Goal: Task Accomplishment & Management: Complete application form

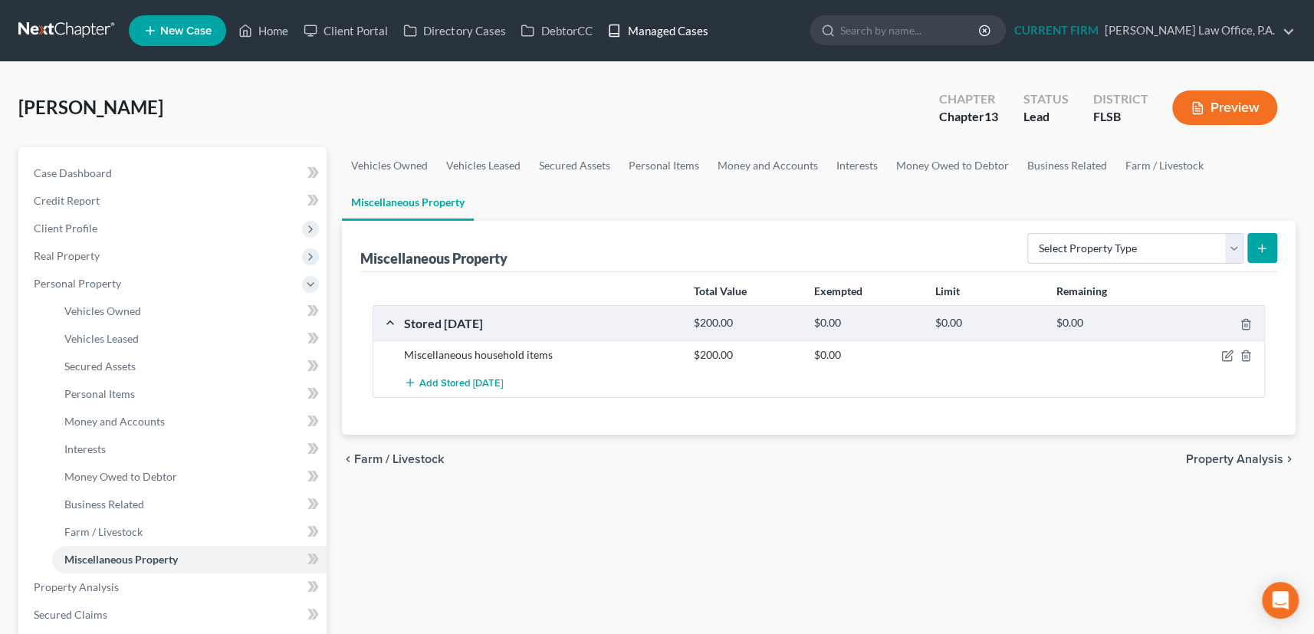
click at [667, 27] on link "Managed Cases" at bounding box center [658, 31] width 116 height 28
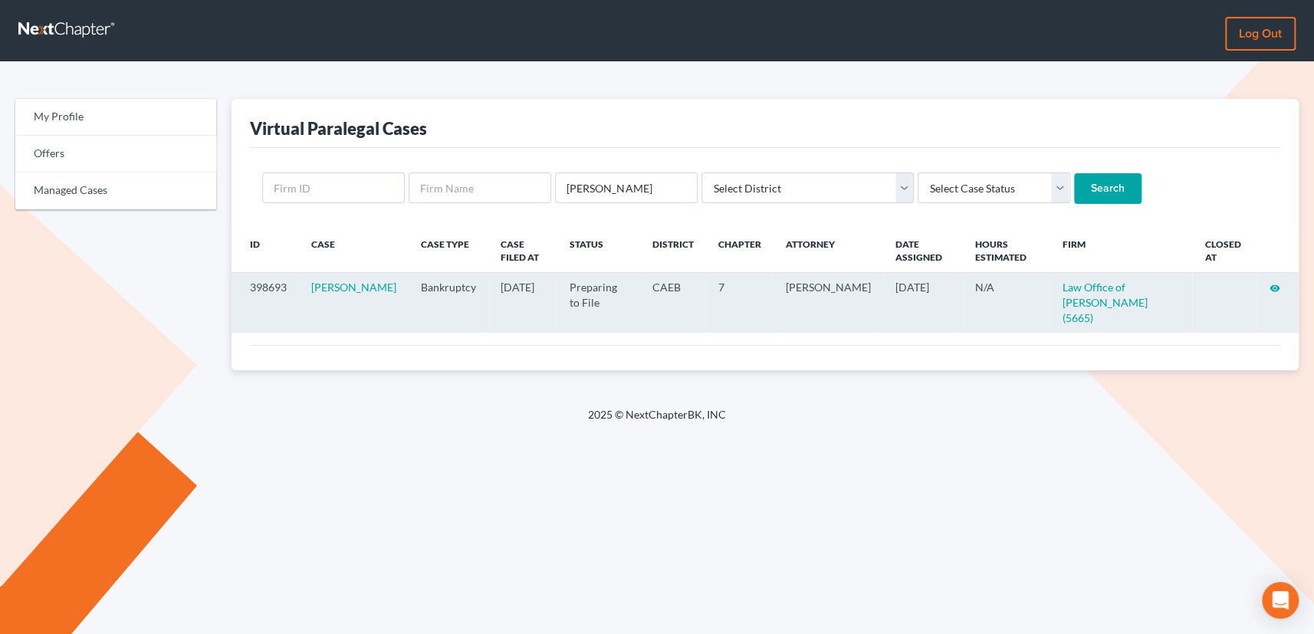
click at [1271, 284] on icon "visibility" at bounding box center [1275, 288] width 11 height 11
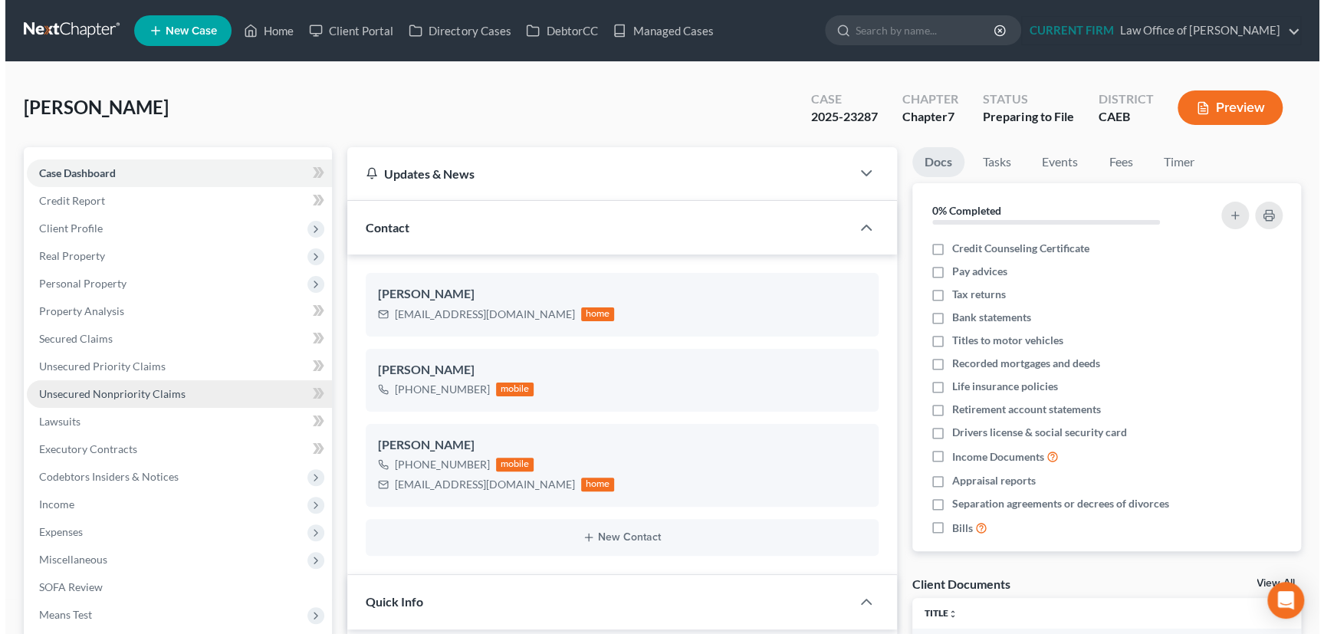
scroll to position [393, 0]
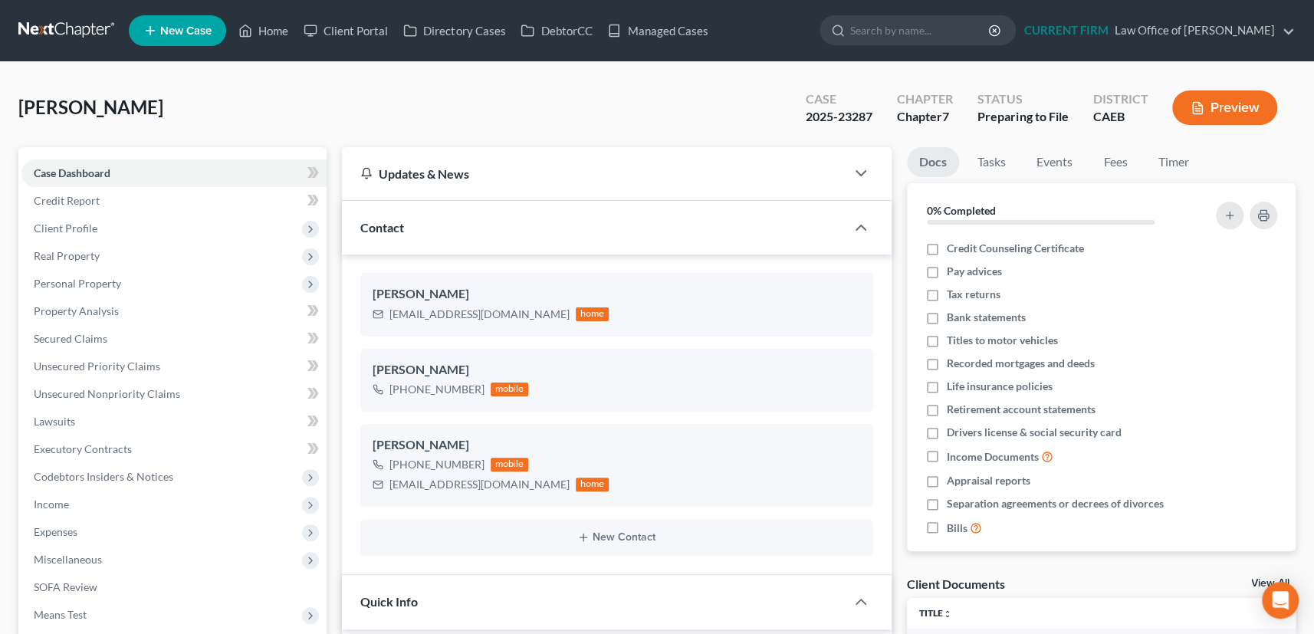
click at [1232, 106] on button "Preview" at bounding box center [1224, 107] width 105 height 35
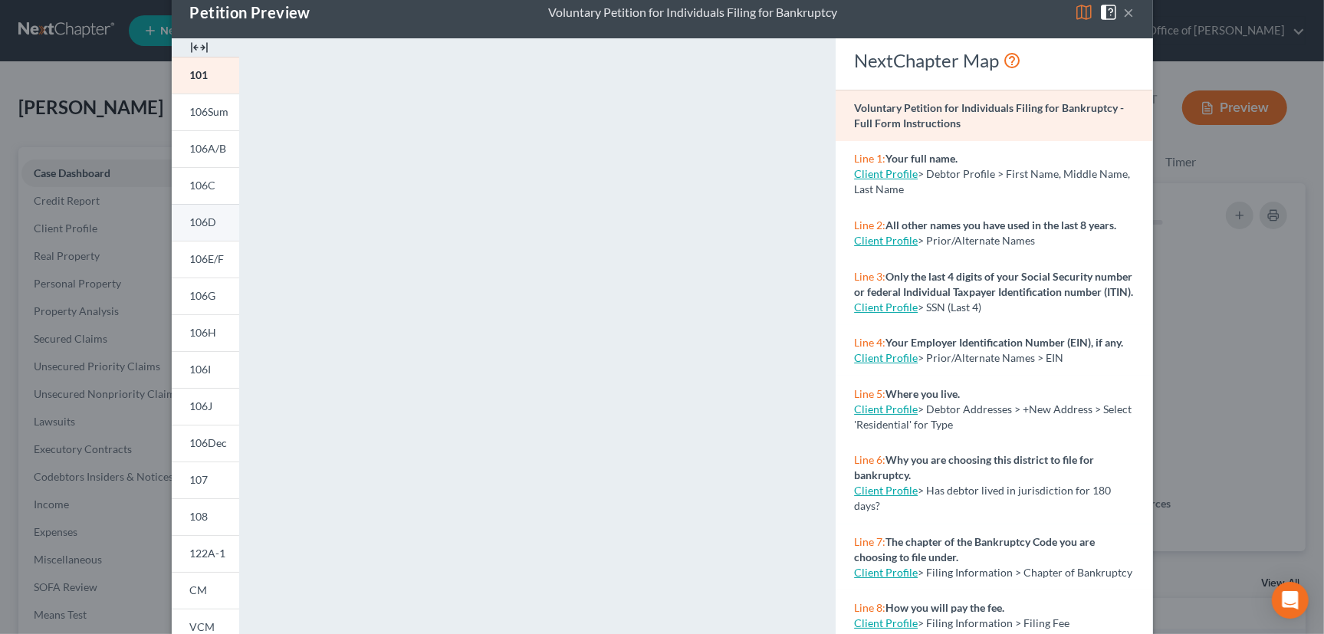
scroll to position [0, 0]
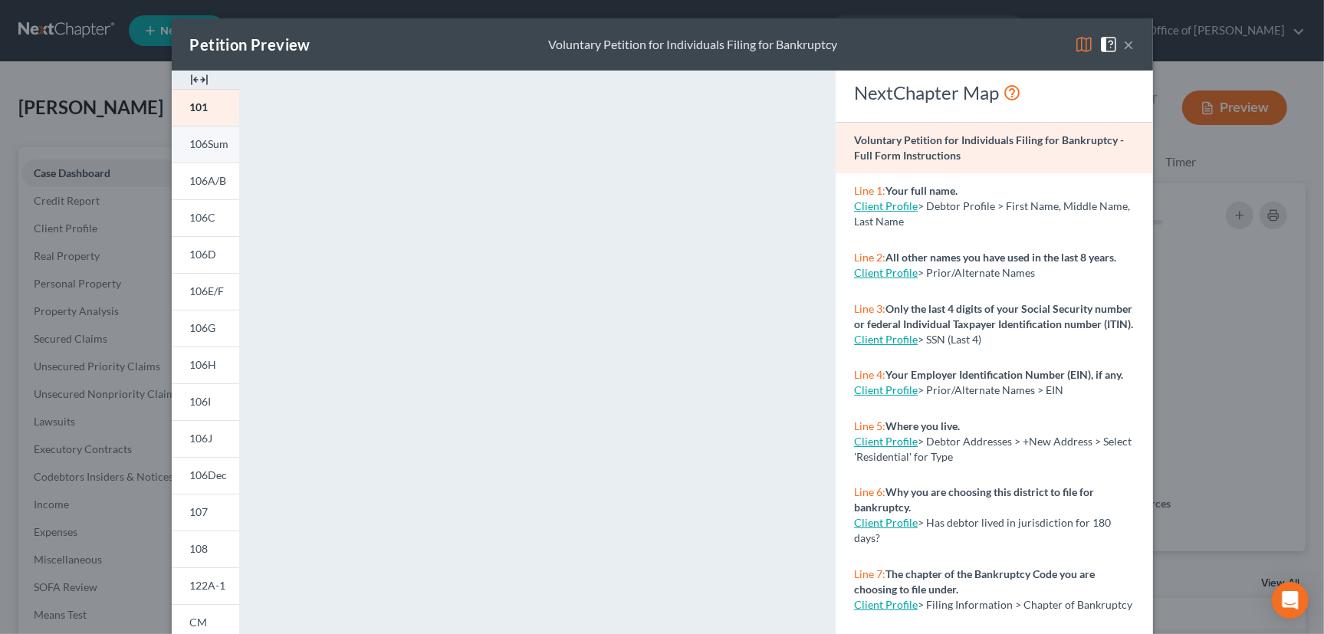
click at [202, 145] on span "106Sum" at bounding box center [209, 143] width 39 height 13
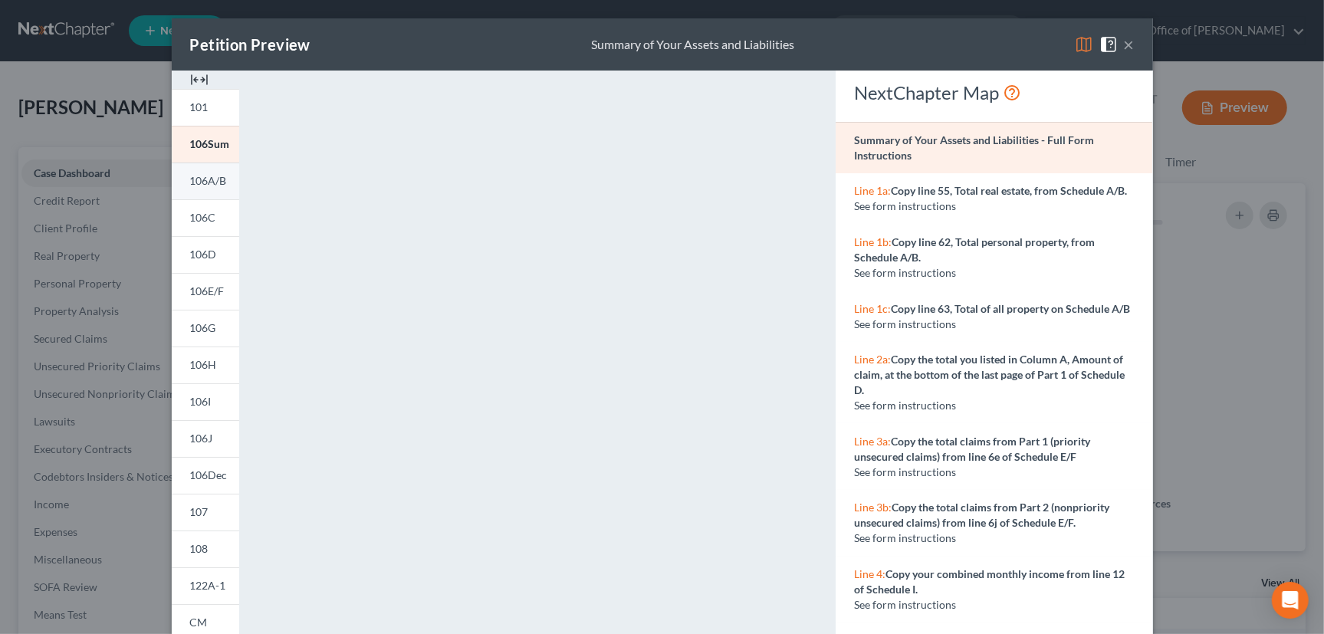
click at [196, 180] on span "106A/B" at bounding box center [208, 180] width 37 height 13
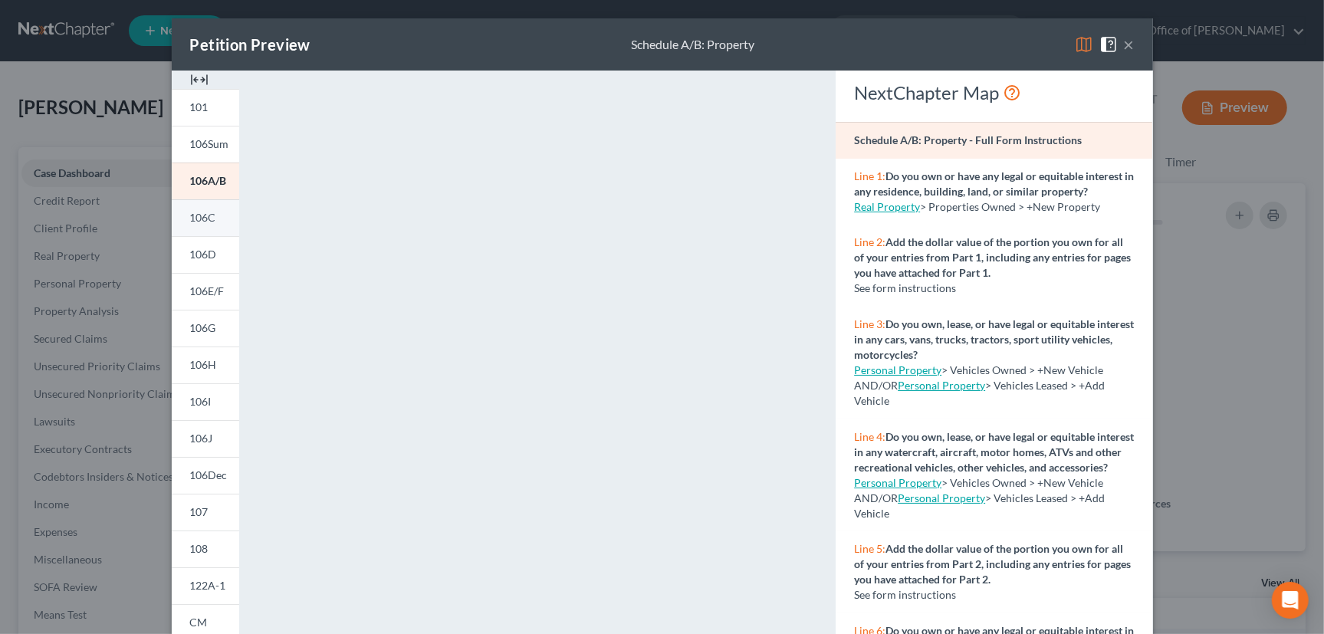
click at [204, 217] on span "106C" at bounding box center [203, 217] width 26 height 13
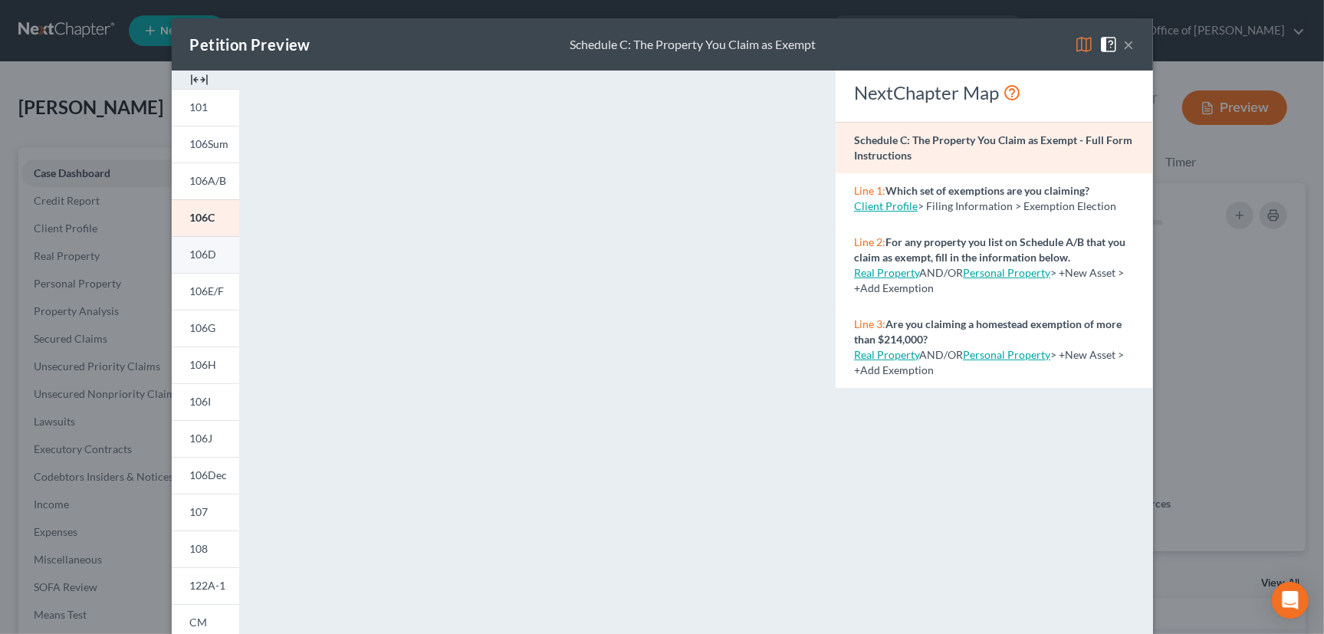
click at [204, 255] on span "106D" at bounding box center [203, 254] width 27 height 13
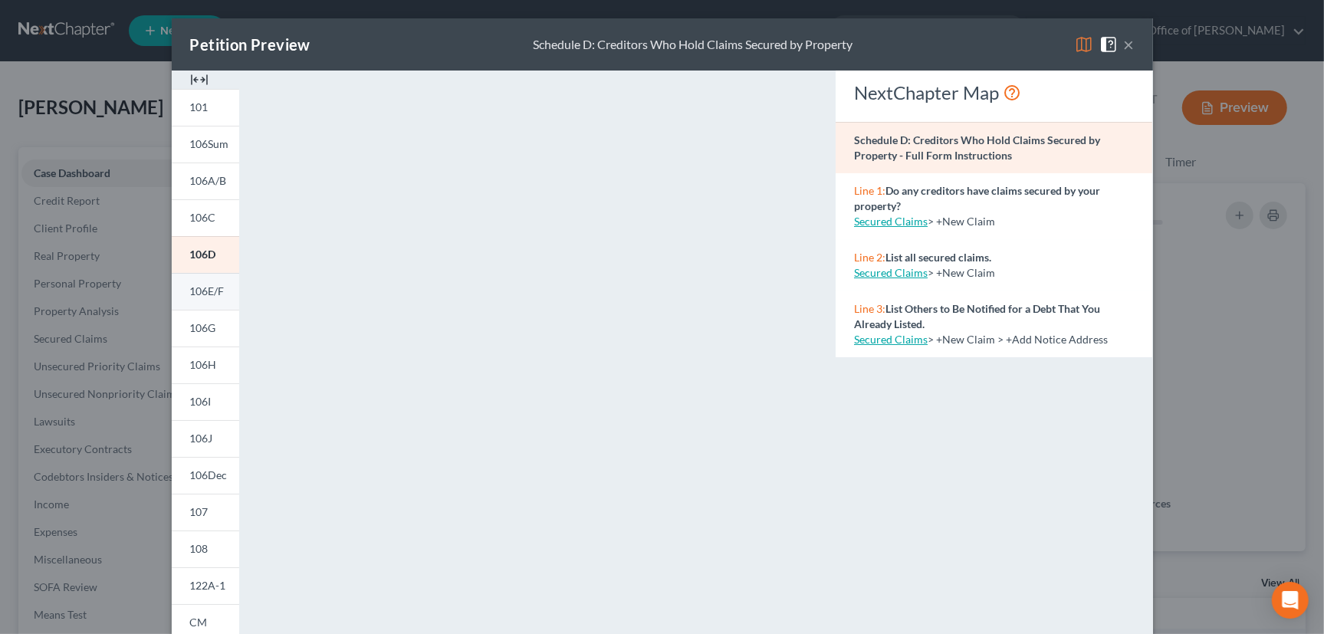
click at [199, 290] on span "106E/F" at bounding box center [207, 290] width 35 height 13
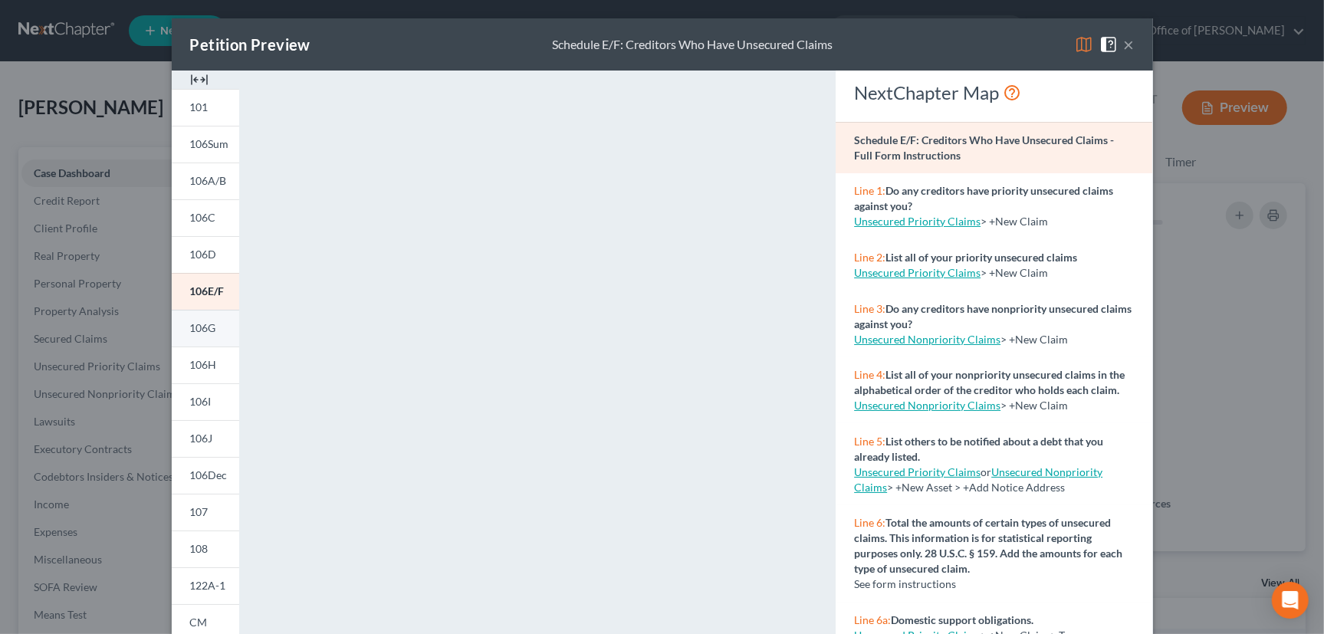
click at [211, 329] on link "106G" at bounding box center [205, 328] width 67 height 37
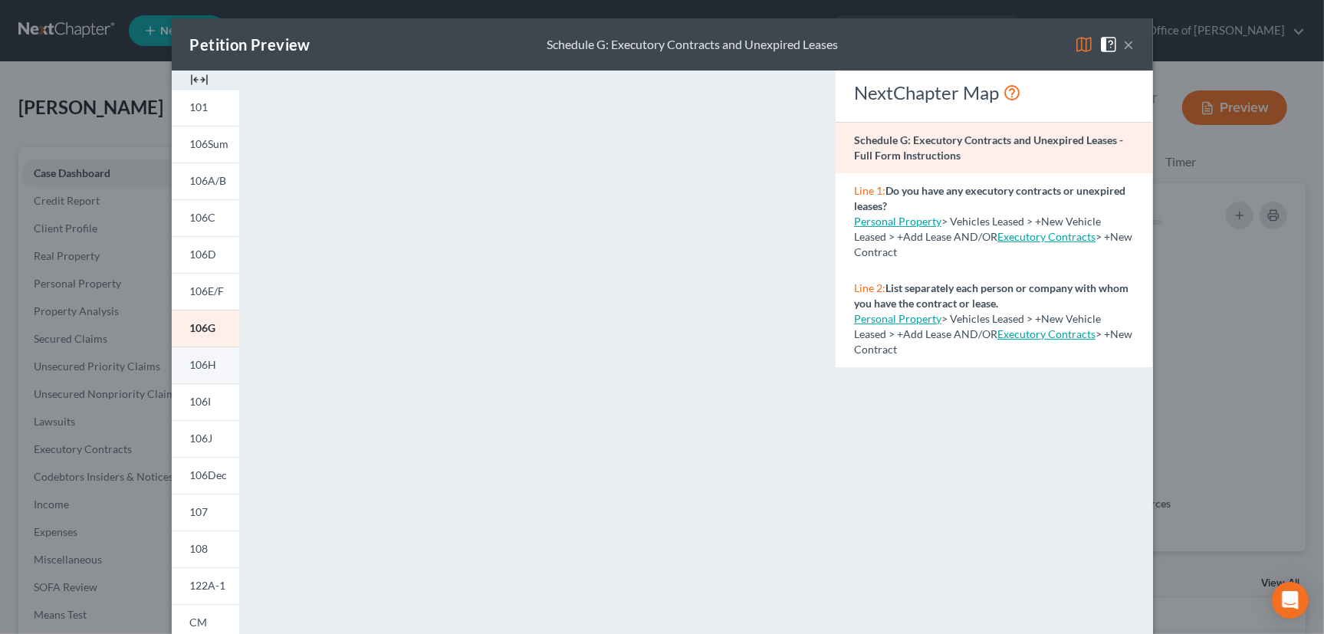
click at [202, 365] on span "106H" at bounding box center [203, 364] width 27 height 13
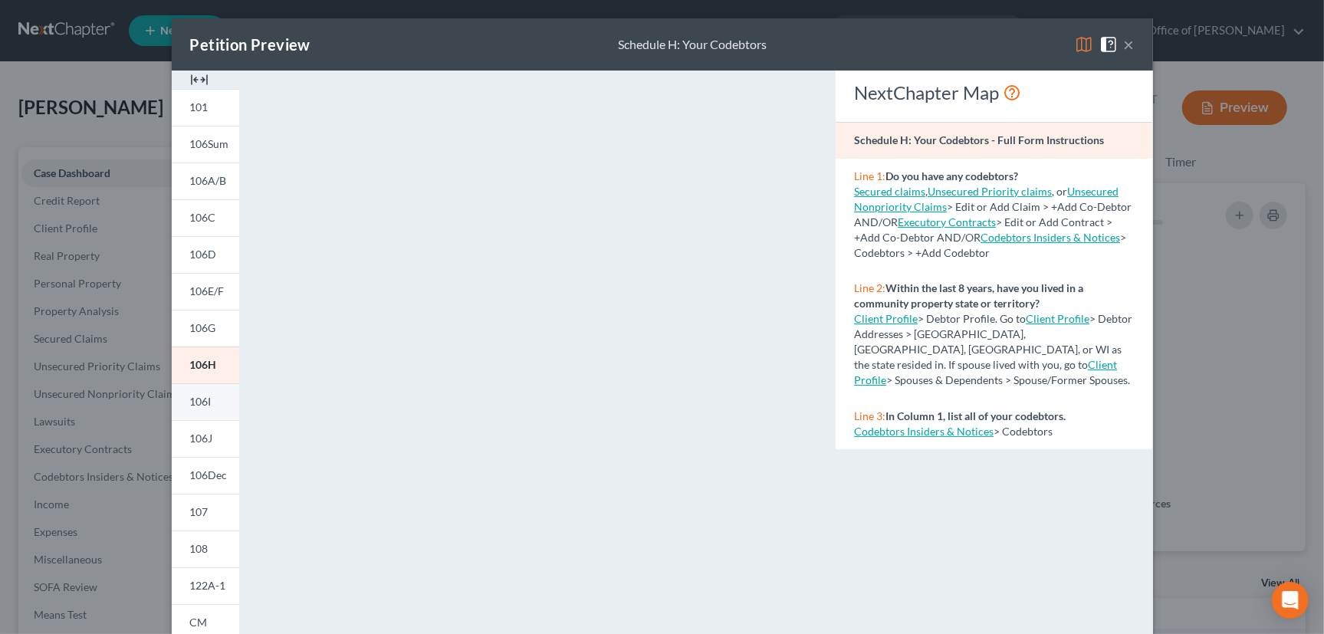
click at [199, 402] on span "106I" at bounding box center [200, 401] width 21 height 13
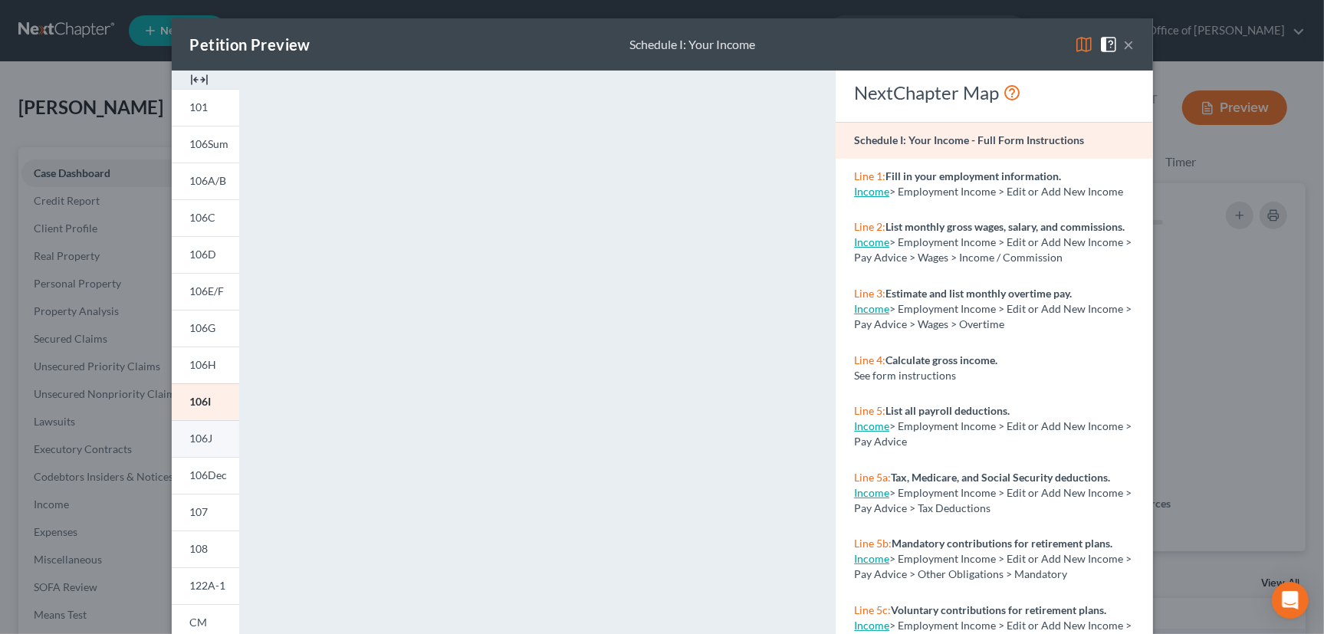
click at [202, 435] on span "106J" at bounding box center [201, 438] width 23 height 13
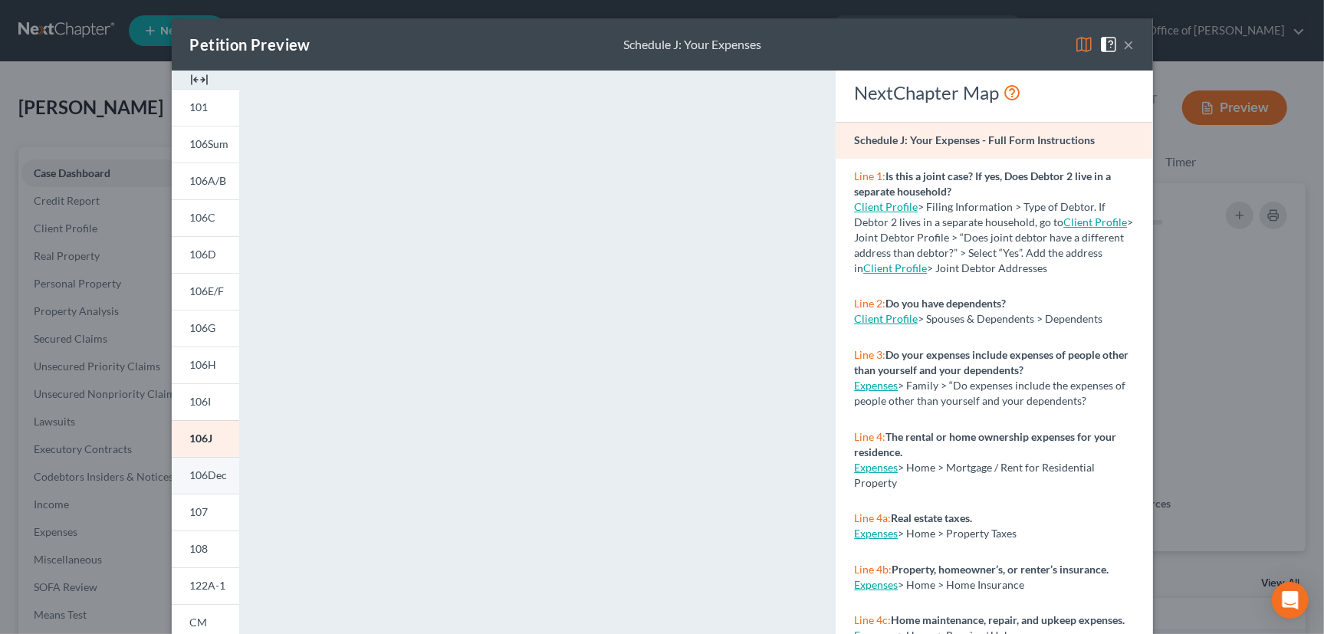
click at [205, 475] on span "106Dec" at bounding box center [209, 474] width 38 height 13
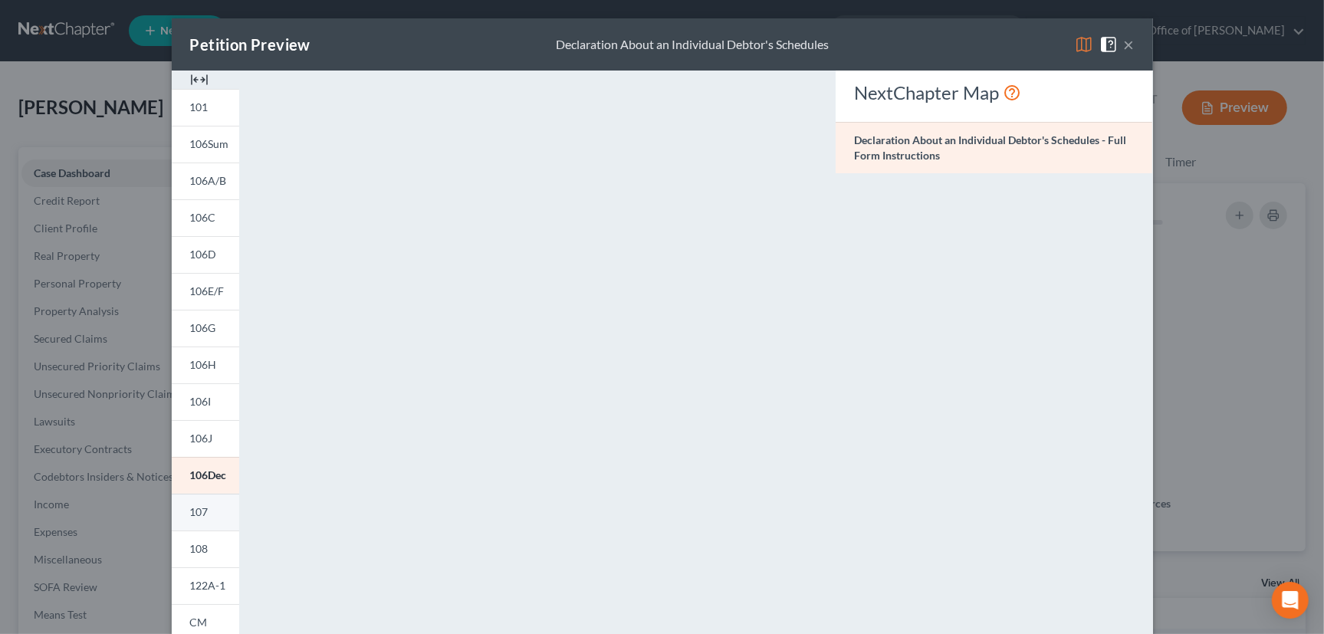
click at [199, 506] on span "107" at bounding box center [199, 511] width 18 height 13
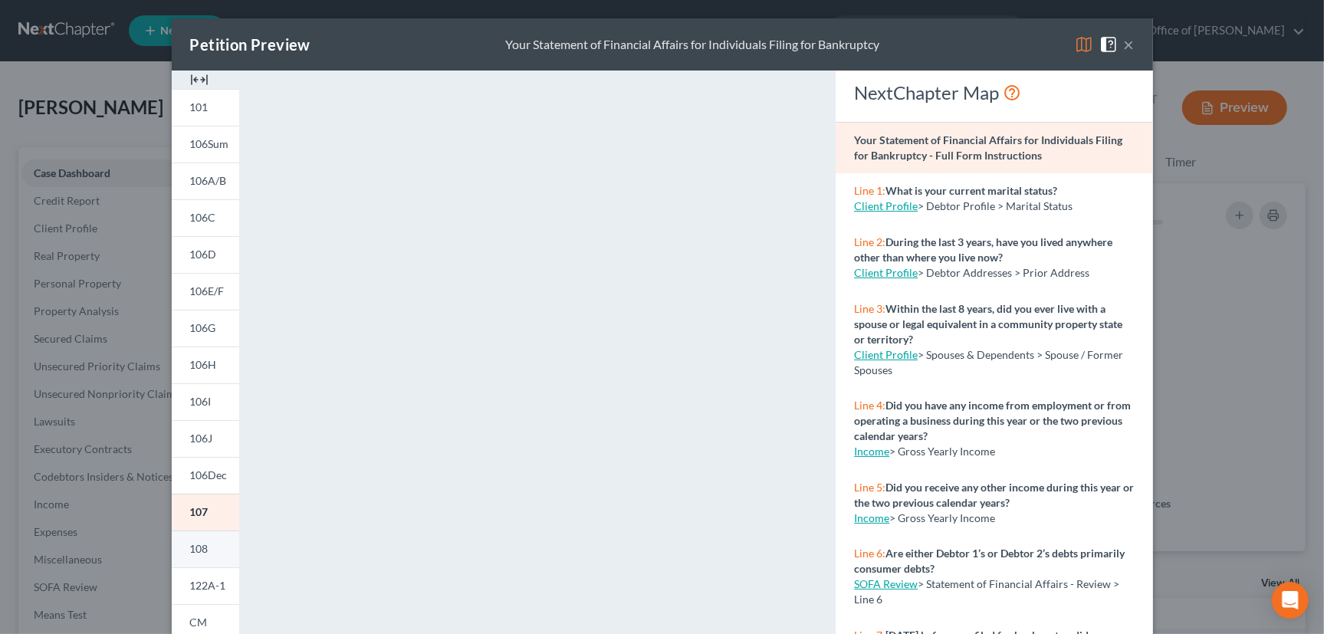
click at [199, 550] on span "108" at bounding box center [199, 548] width 18 height 13
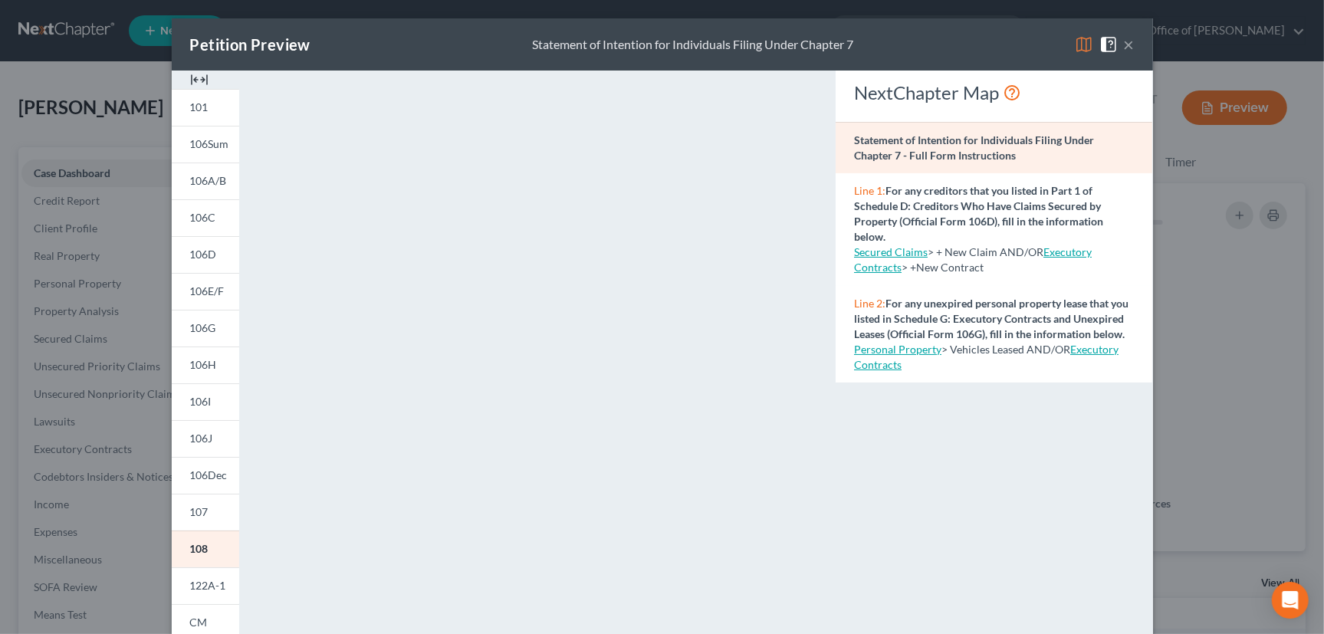
scroll to position [69, 0]
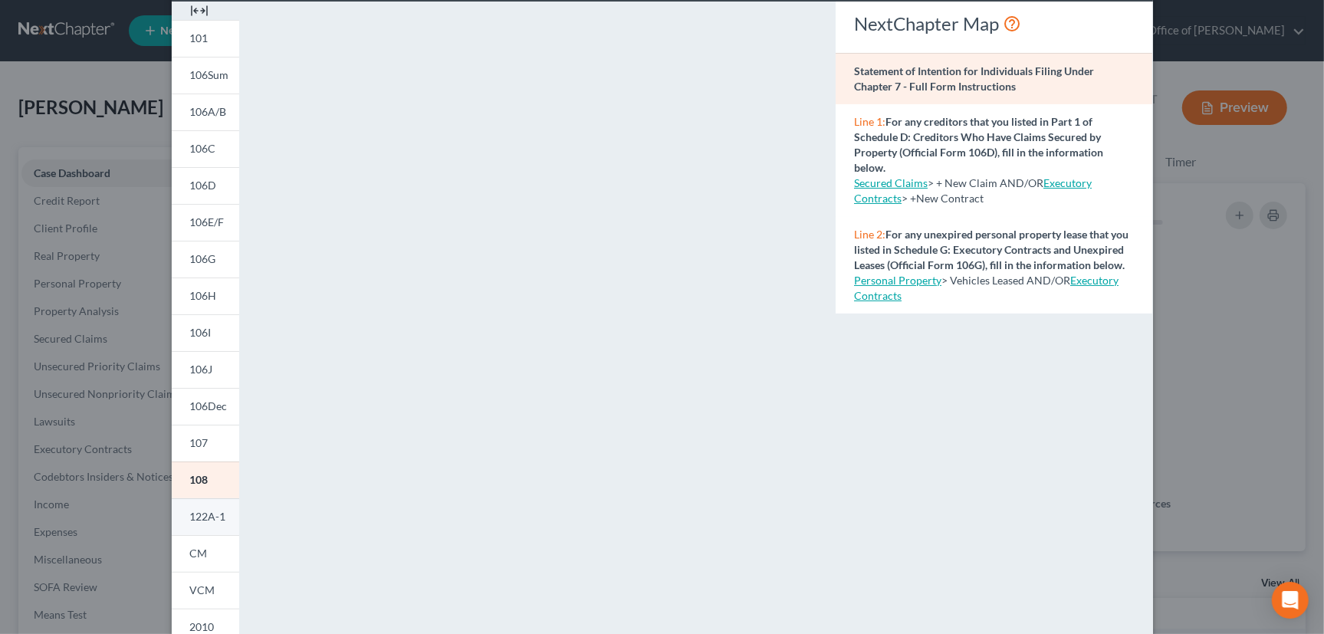
click at [199, 517] on span "122A-1" at bounding box center [208, 516] width 36 height 13
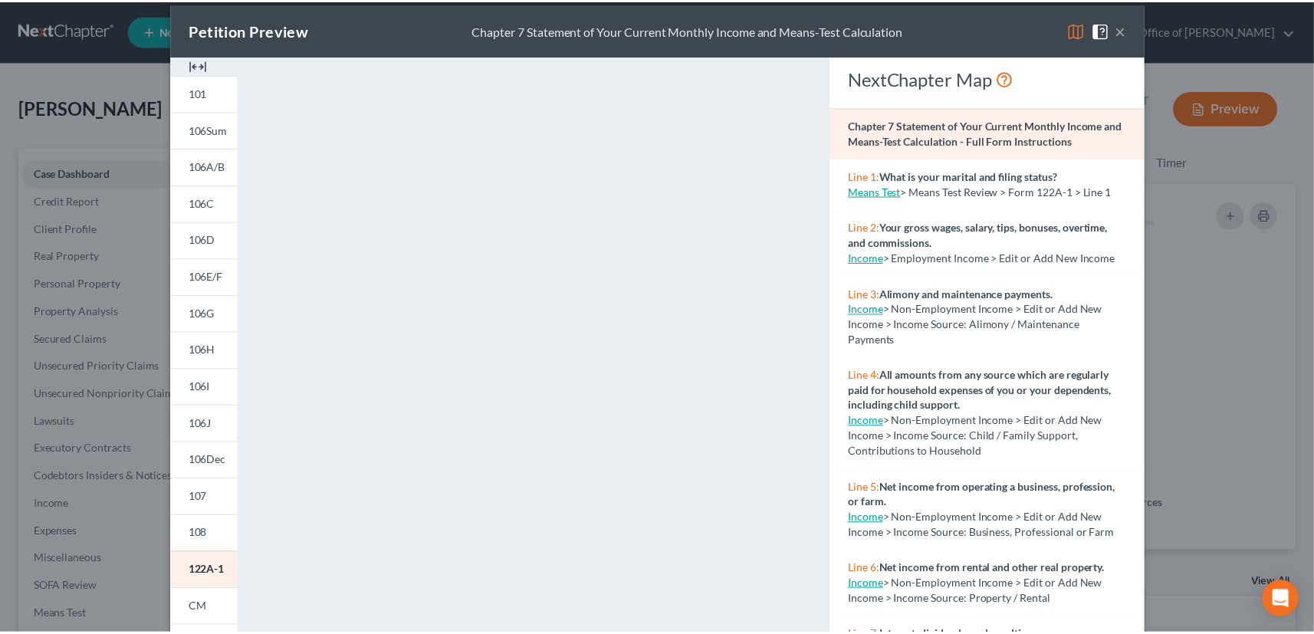
scroll to position [0, 0]
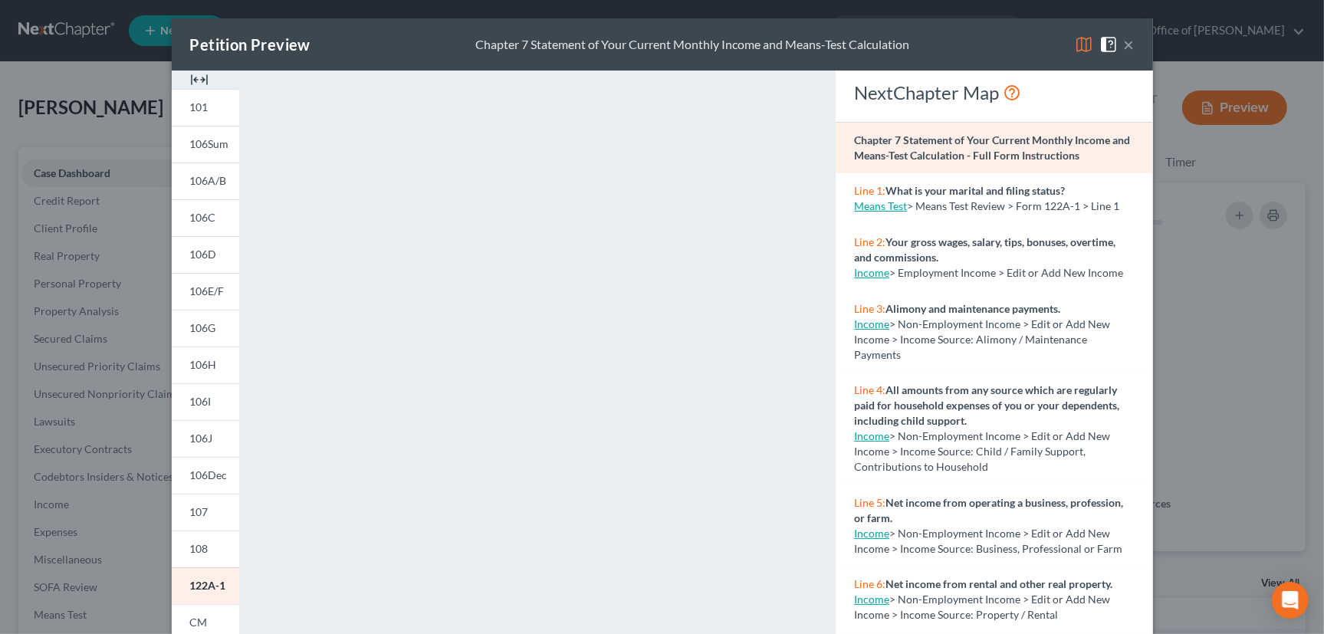
click at [1125, 45] on button "×" at bounding box center [1129, 44] width 11 height 18
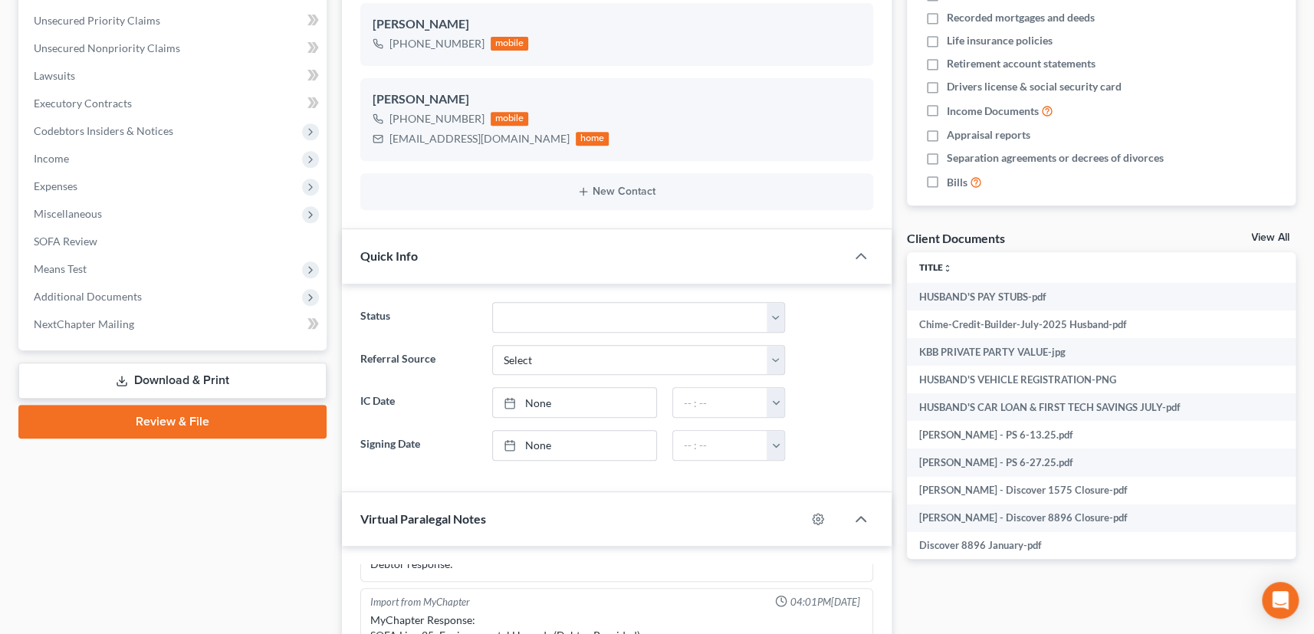
scroll to position [348, 0]
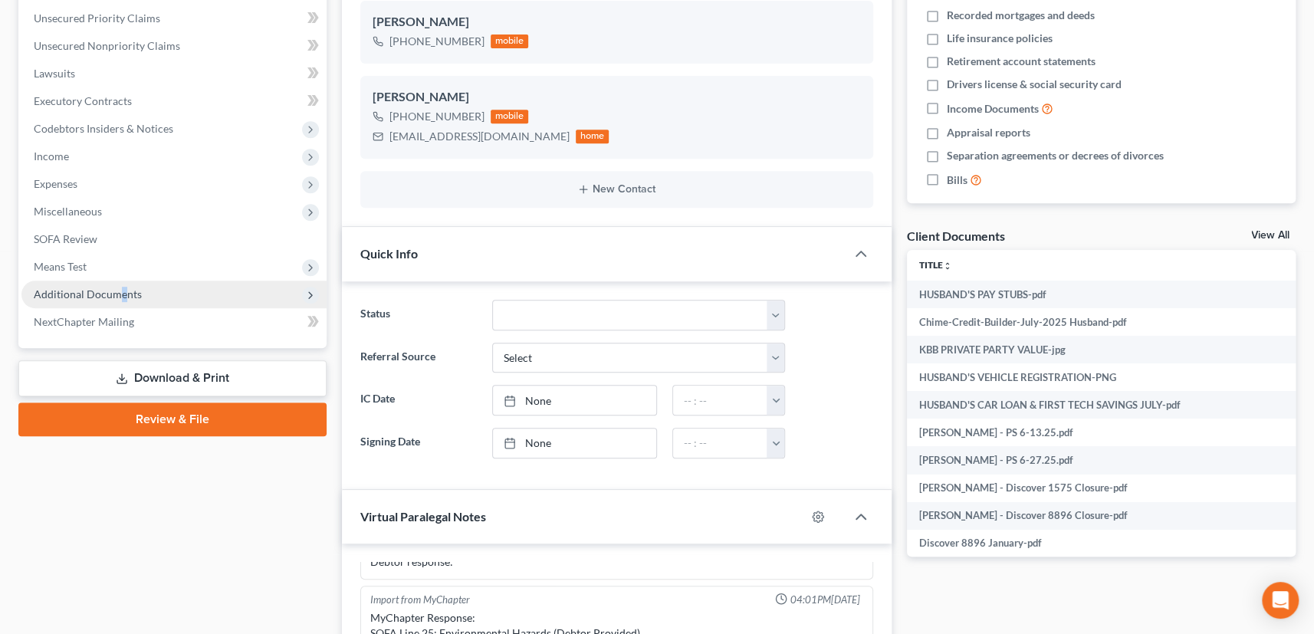
click at [125, 289] on span "Additional Documents" at bounding box center [88, 294] width 108 height 13
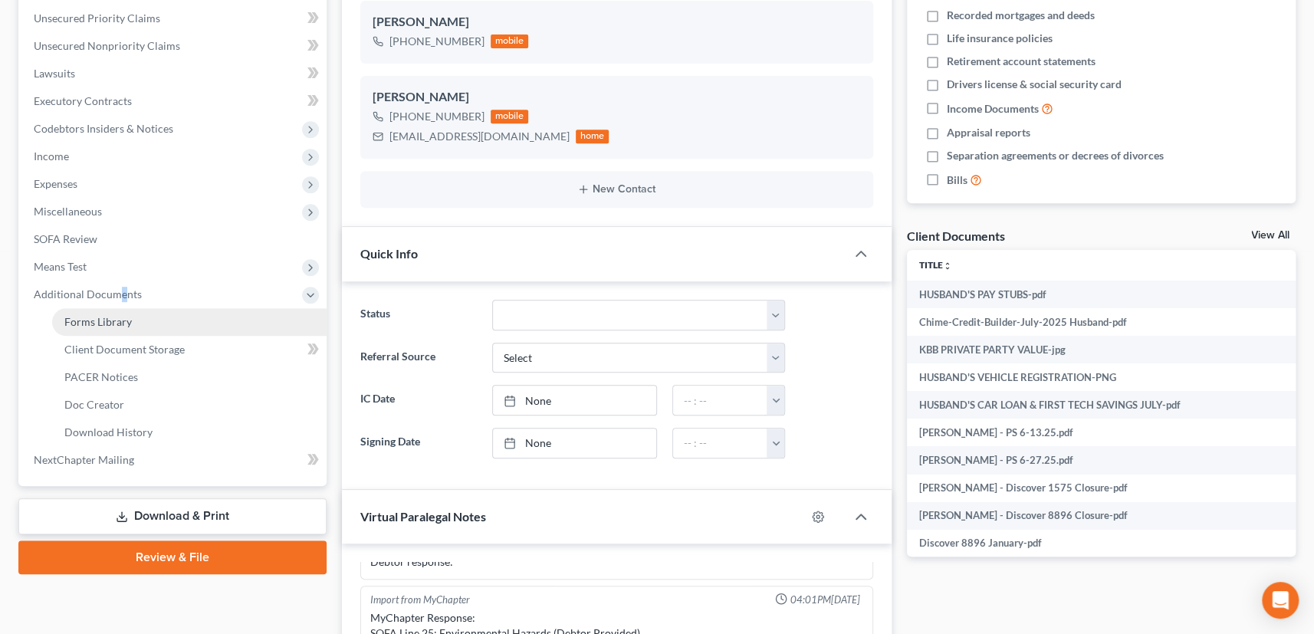
click at [130, 325] on link "Forms Library" at bounding box center [189, 322] width 274 height 28
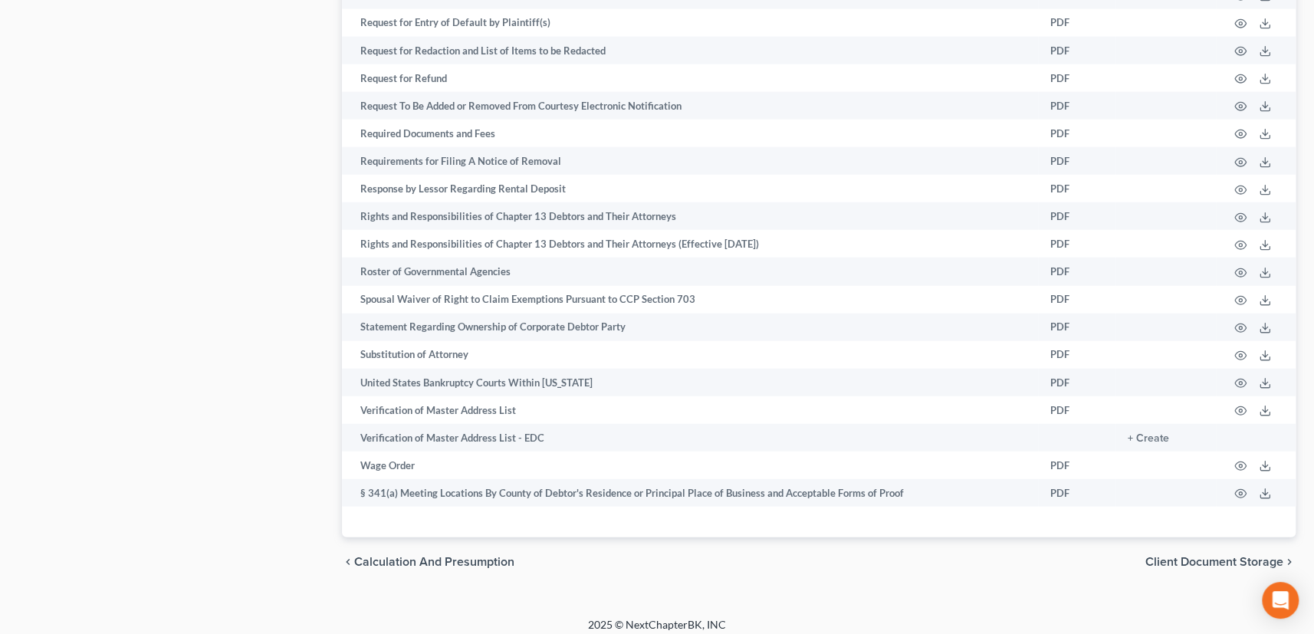
scroll to position [2270, 0]
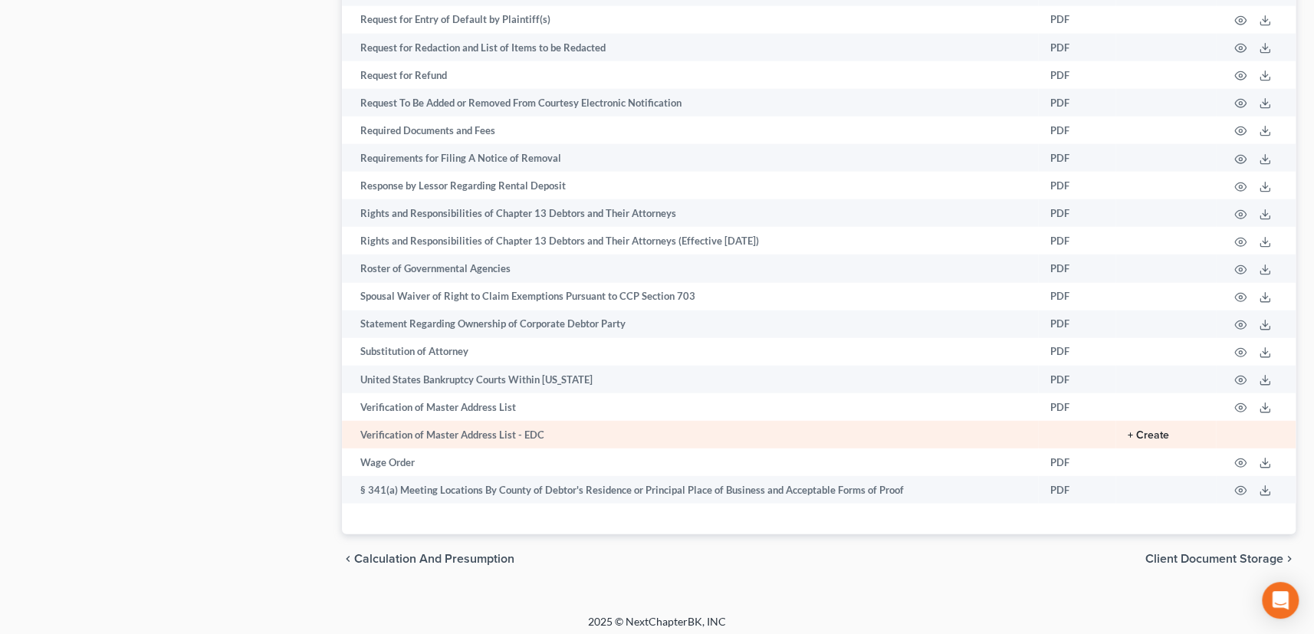
click at [1133, 430] on button "+ Create" at bounding box center [1148, 435] width 41 height 11
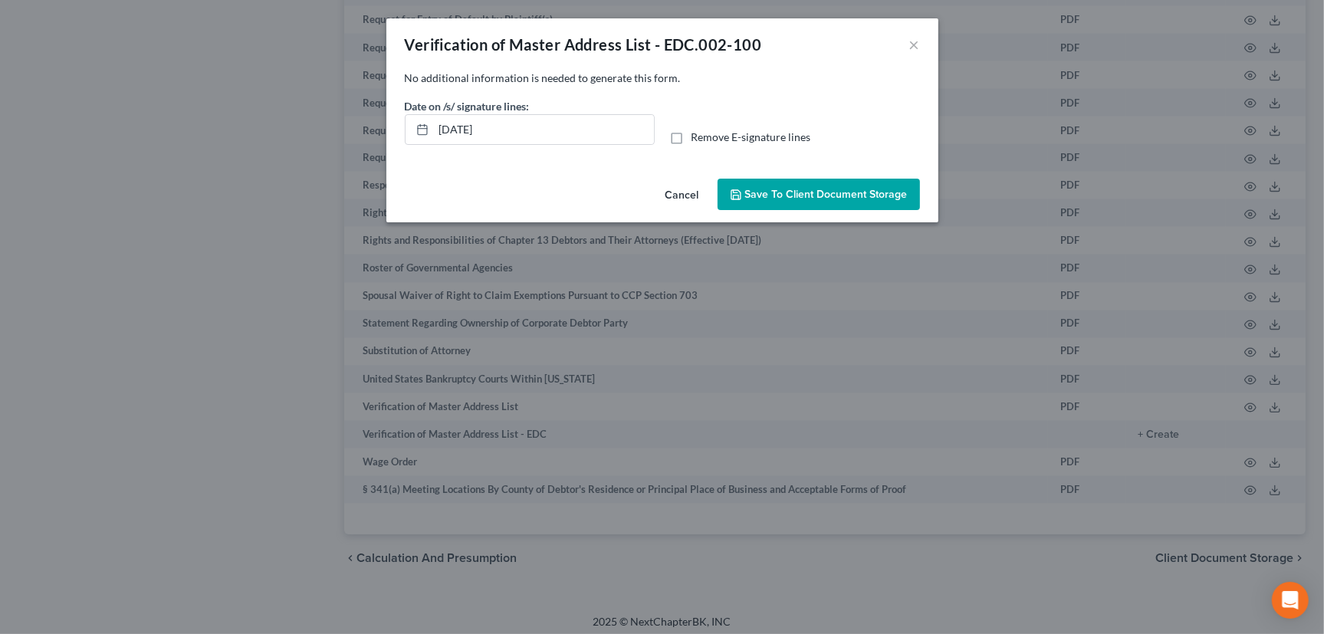
click at [838, 191] on span "Save to Client Document Storage" at bounding box center [826, 194] width 163 height 13
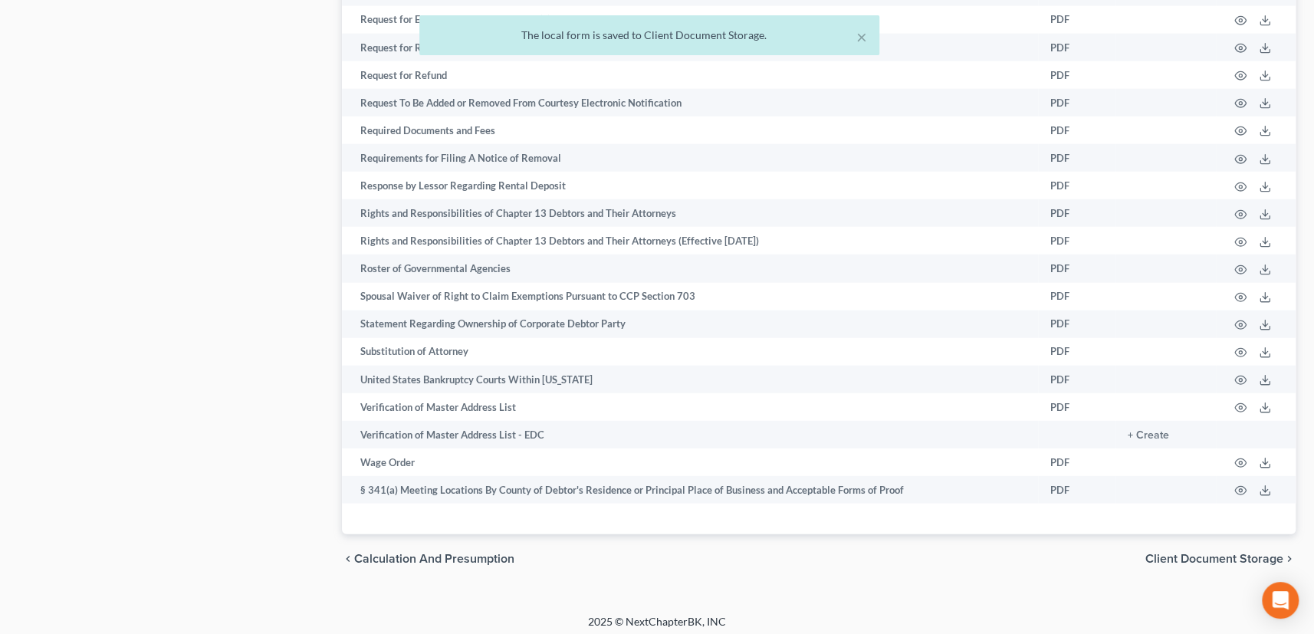
click at [1234, 554] on span "Client Document Storage" at bounding box center [1214, 559] width 138 height 12
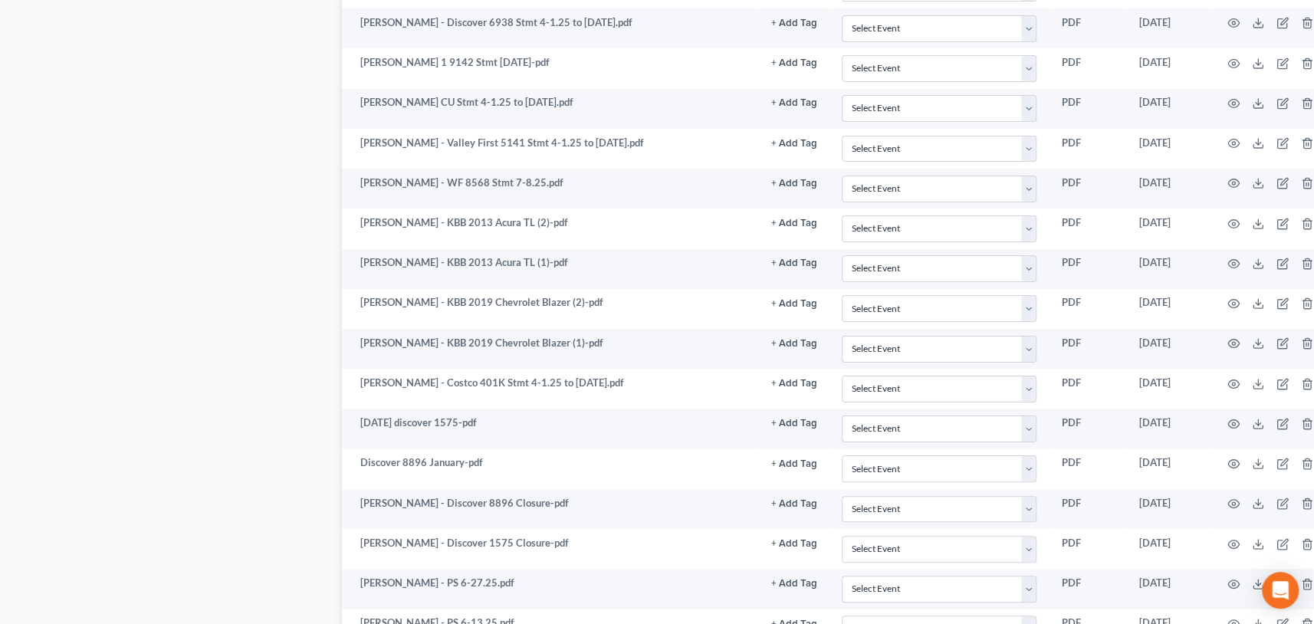
scroll to position [3975, 0]
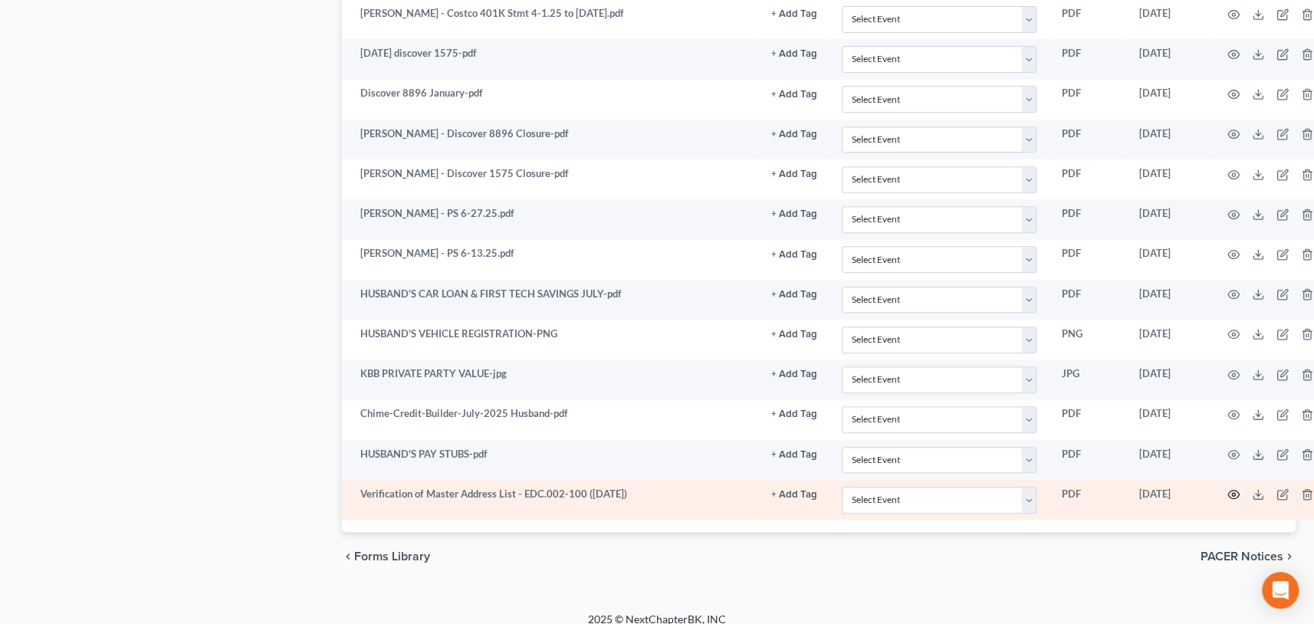
click at [1229, 488] on icon "button" at bounding box center [1234, 494] width 12 height 12
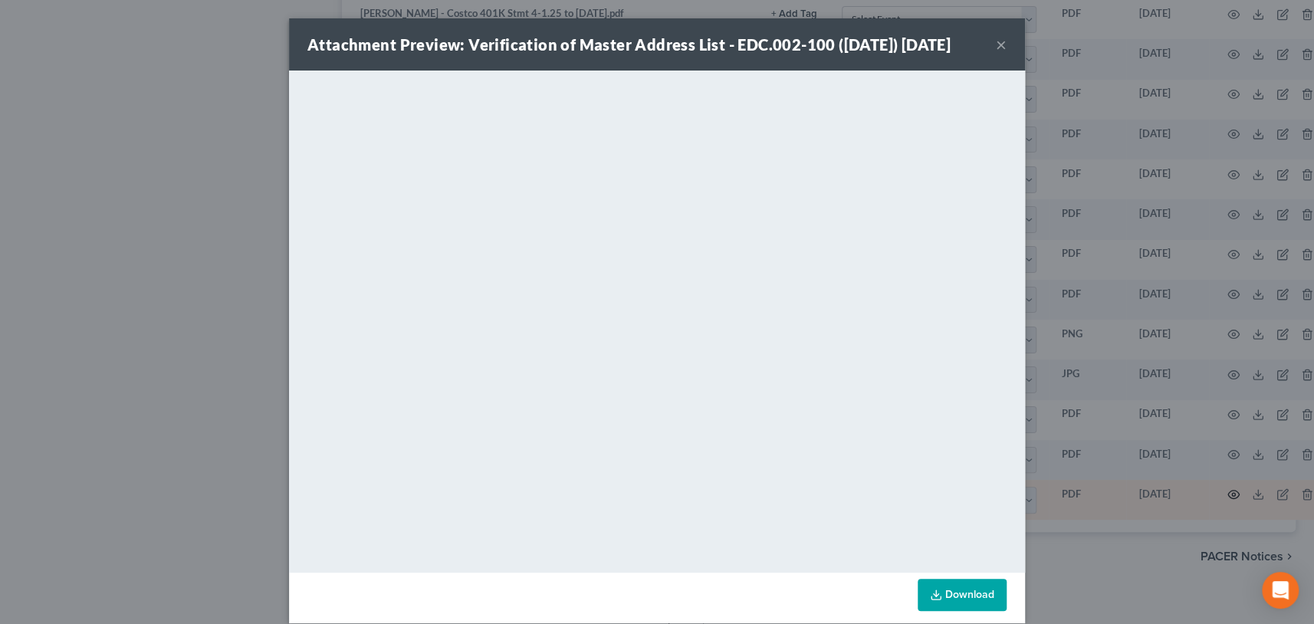
scroll to position [3965, 0]
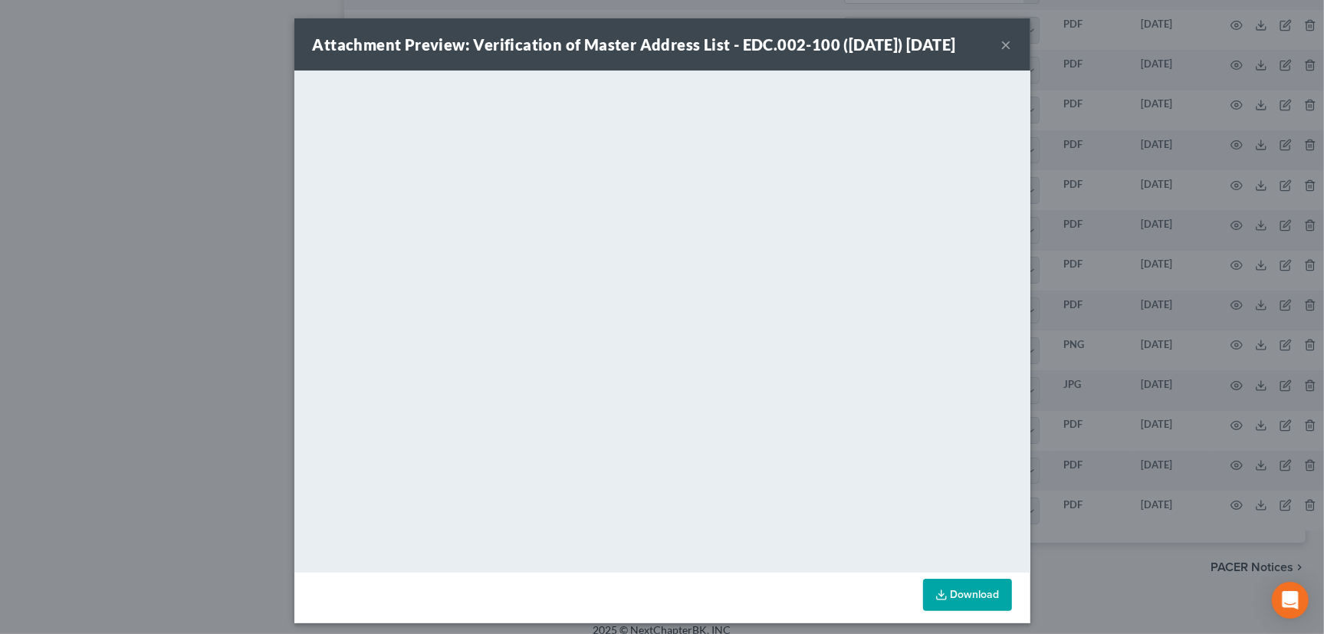
click at [966, 611] on link "Download" at bounding box center [967, 595] width 89 height 32
click at [1004, 54] on button "×" at bounding box center [1006, 44] width 11 height 18
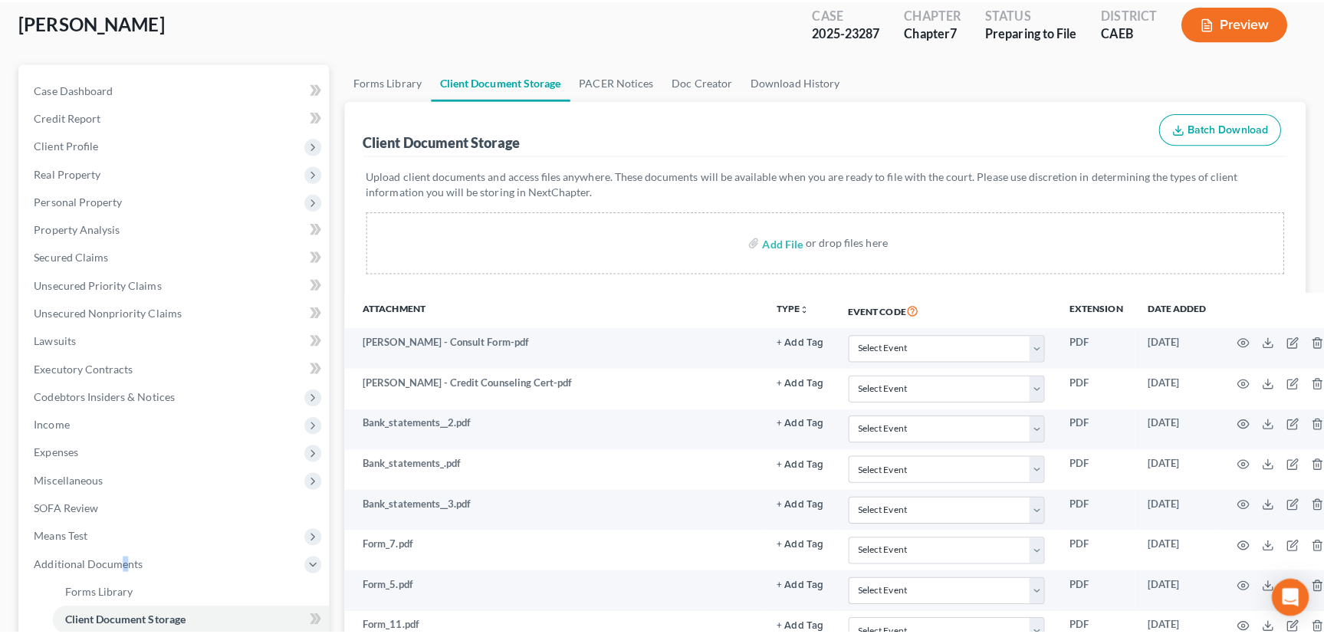
scroll to position [69, 0]
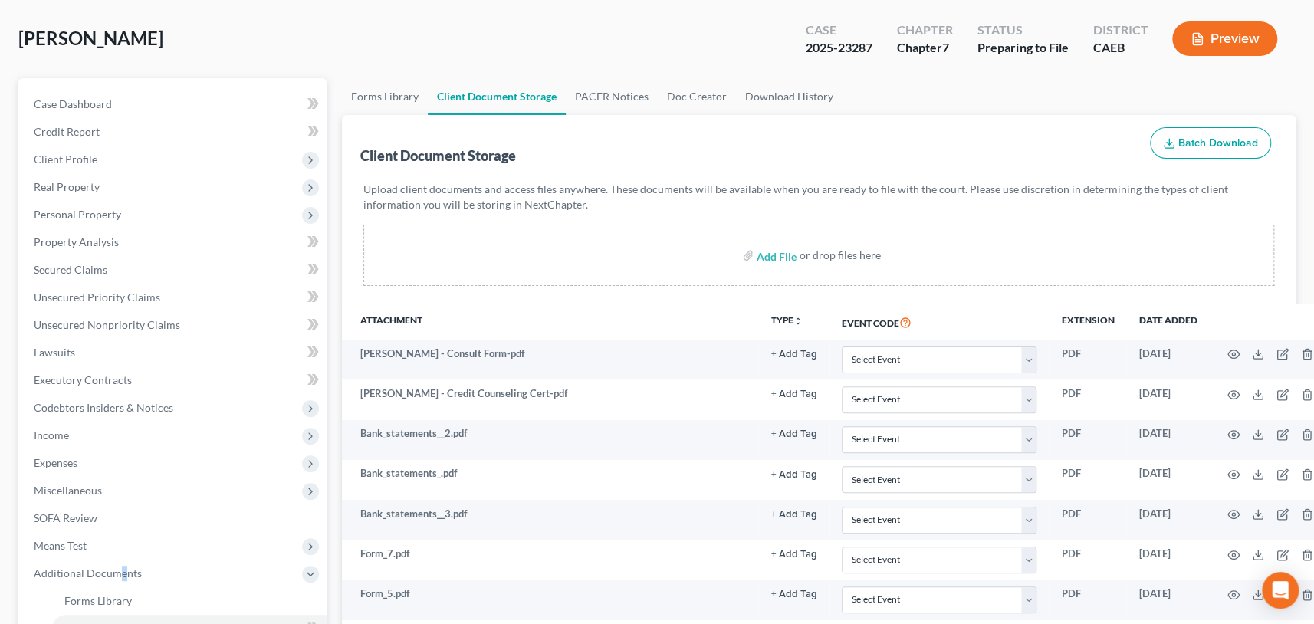
click at [1214, 33] on button "Preview" at bounding box center [1224, 38] width 105 height 35
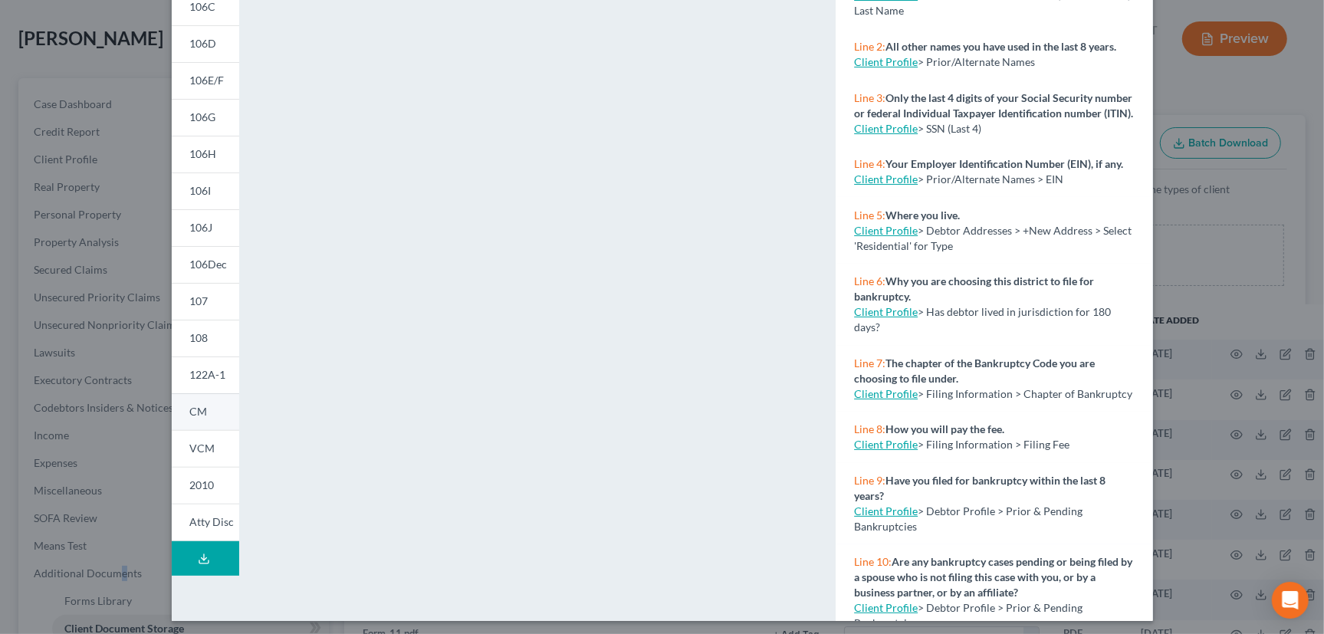
scroll to position [215, 0]
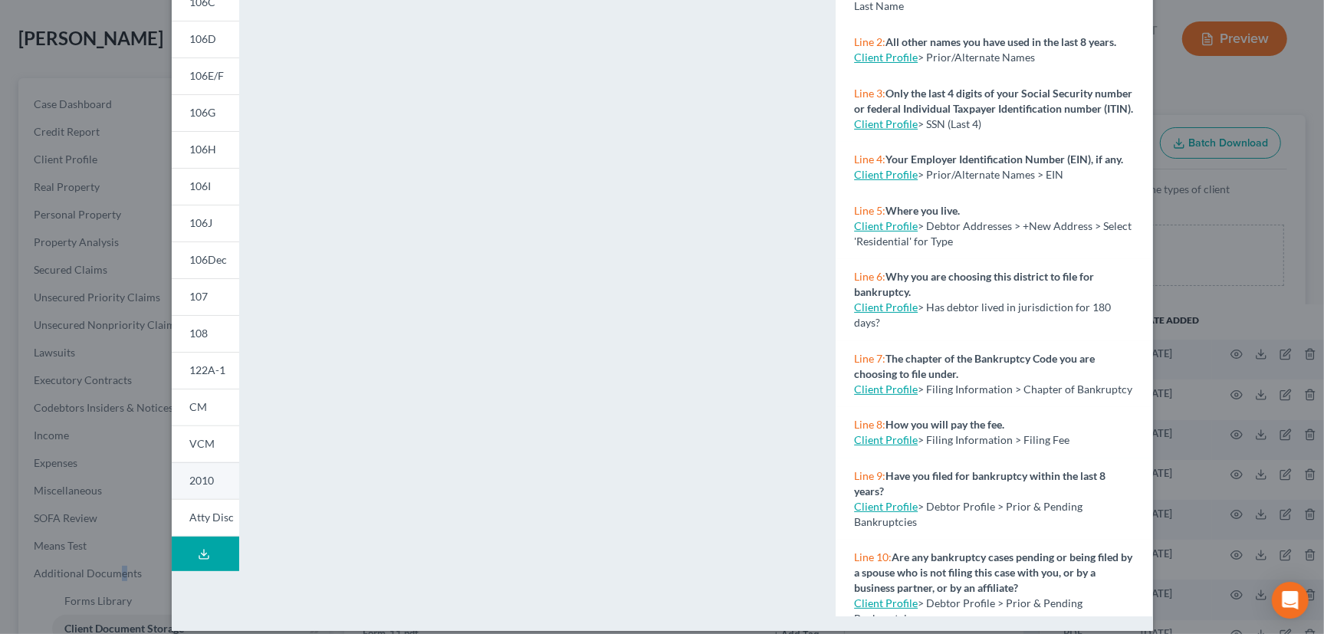
click at [198, 479] on span "2010" at bounding box center [202, 480] width 25 height 13
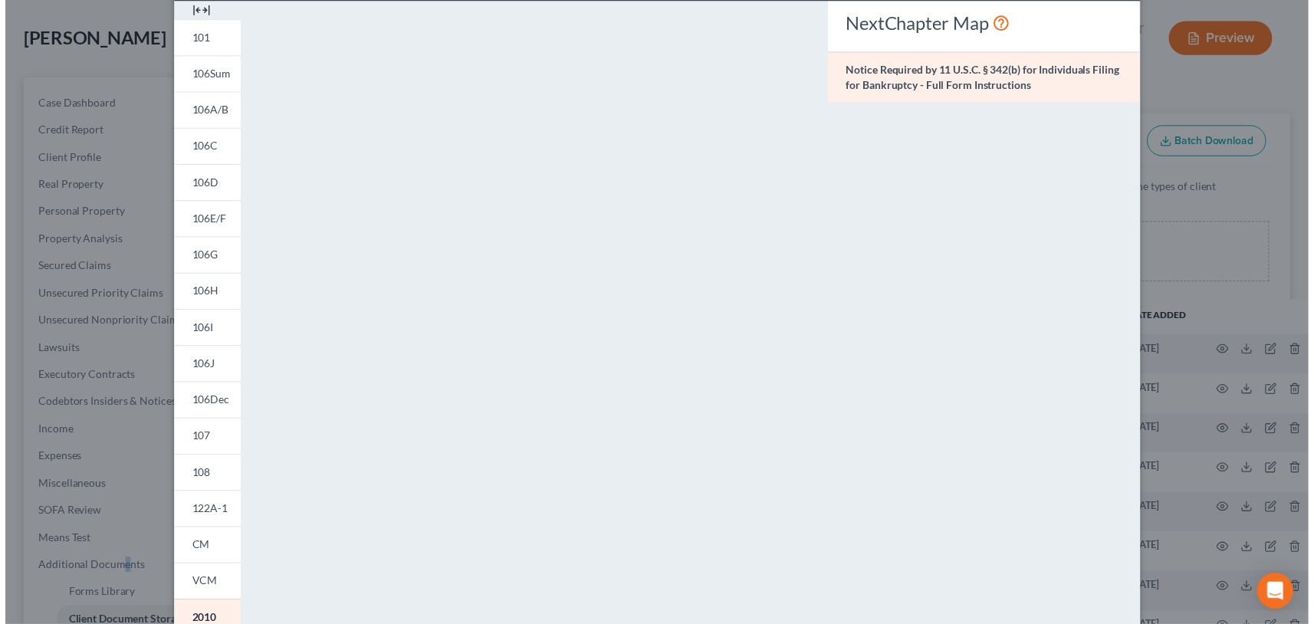
scroll to position [0, 0]
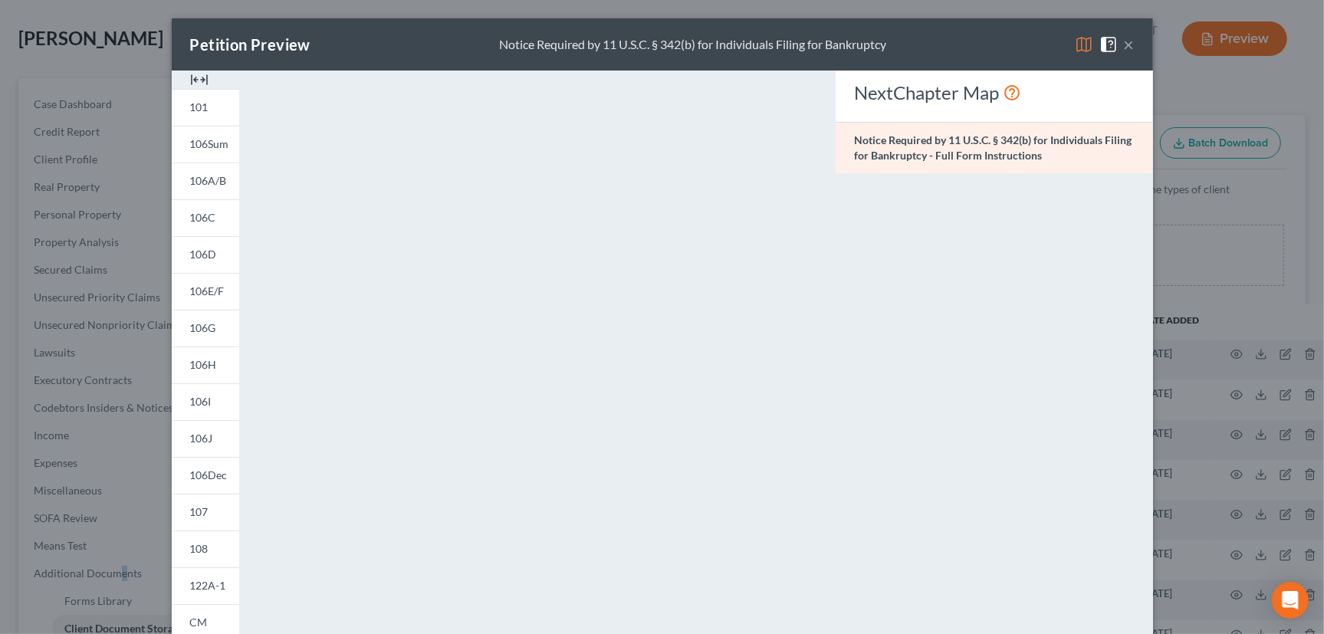
click at [1124, 45] on button "×" at bounding box center [1129, 44] width 11 height 18
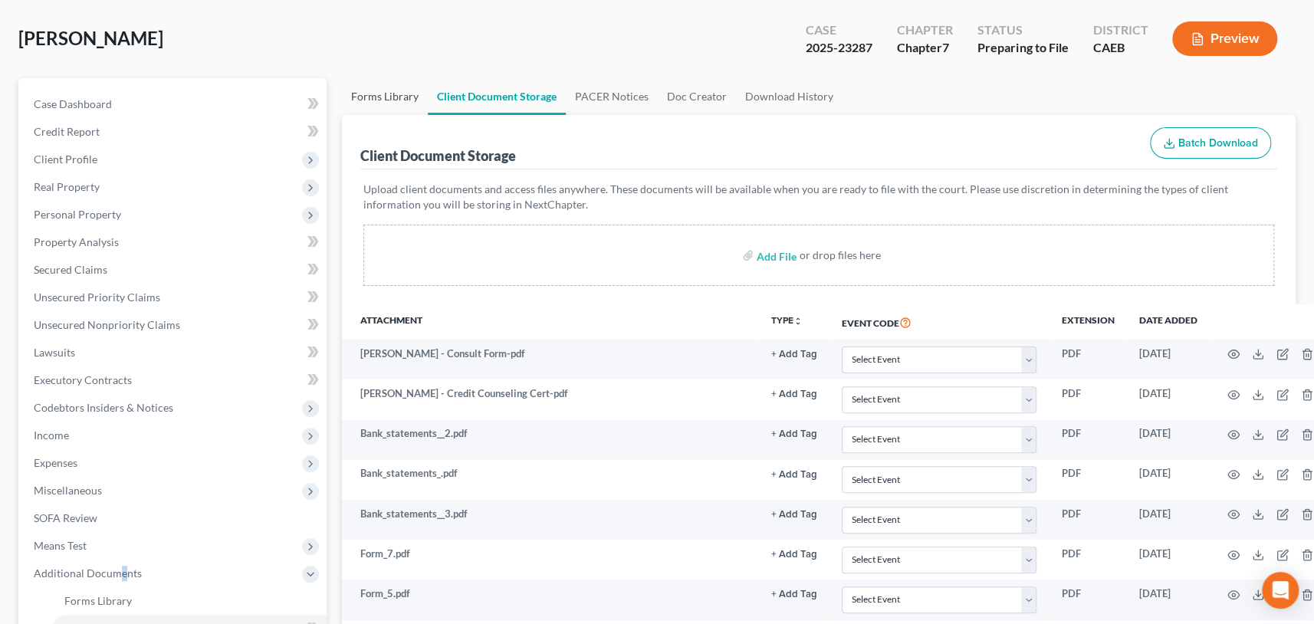
click at [386, 91] on link "Forms Library" at bounding box center [385, 96] width 86 height 37
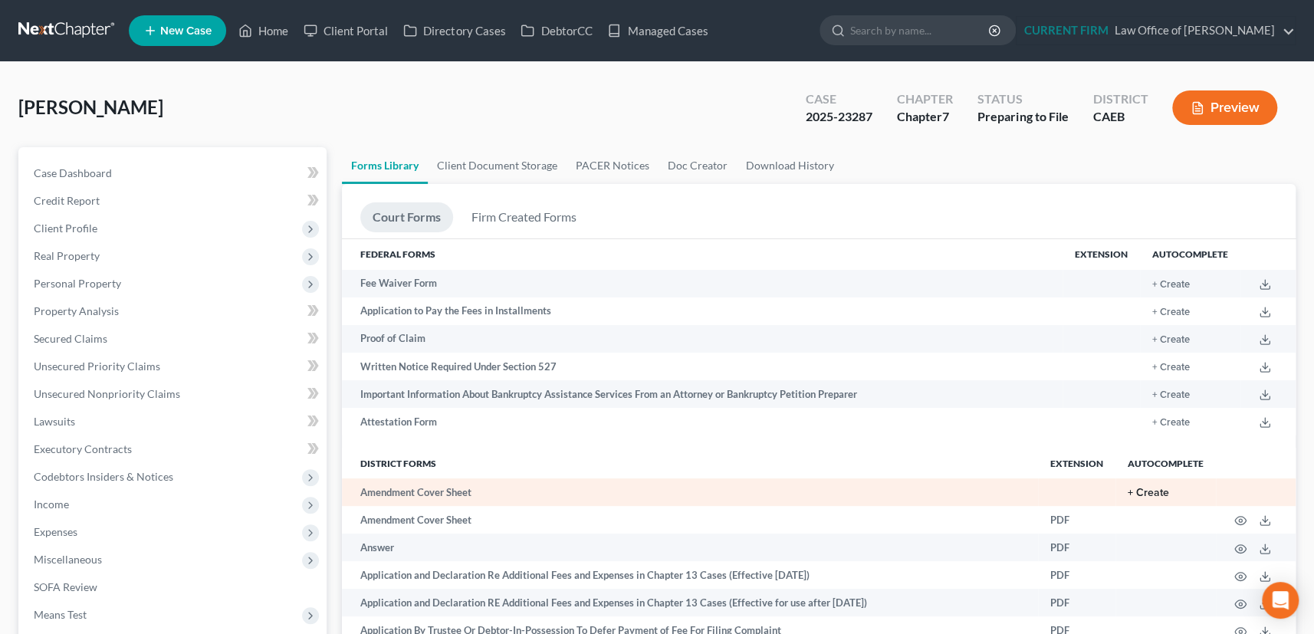
click at [1135, 489] on button "+ Create" at bounding box center [1148, 493] width 41 height 11
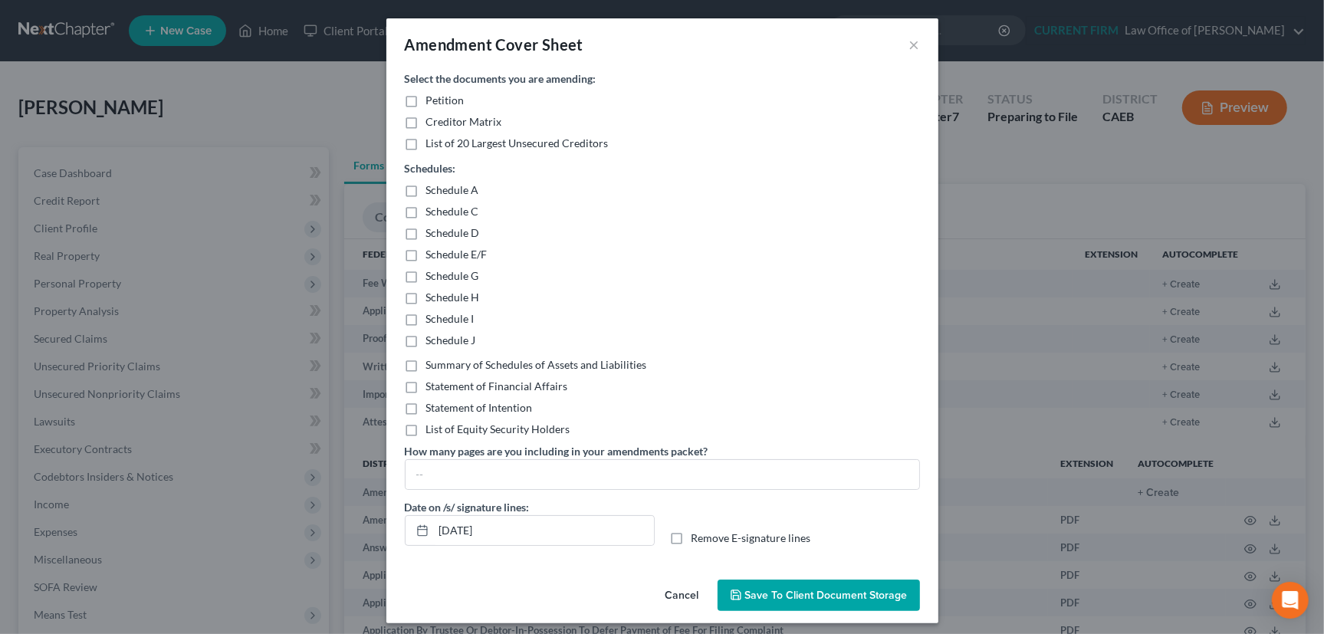
click at [426, 189] on label "Schedule A" at bounding box center [452, 189] width 53 height 15
click at [432, 189] on input "Schedule A" at bounding box center [437, 187] width 10 height 10
checkbox input "true"
click at [426, 212] on label "Schedule C" at bounding box center [452, 211] width 53 height 15
click at [432, 212] on input "Schedule C" at bounding box center [437, 209] width 10 height 10
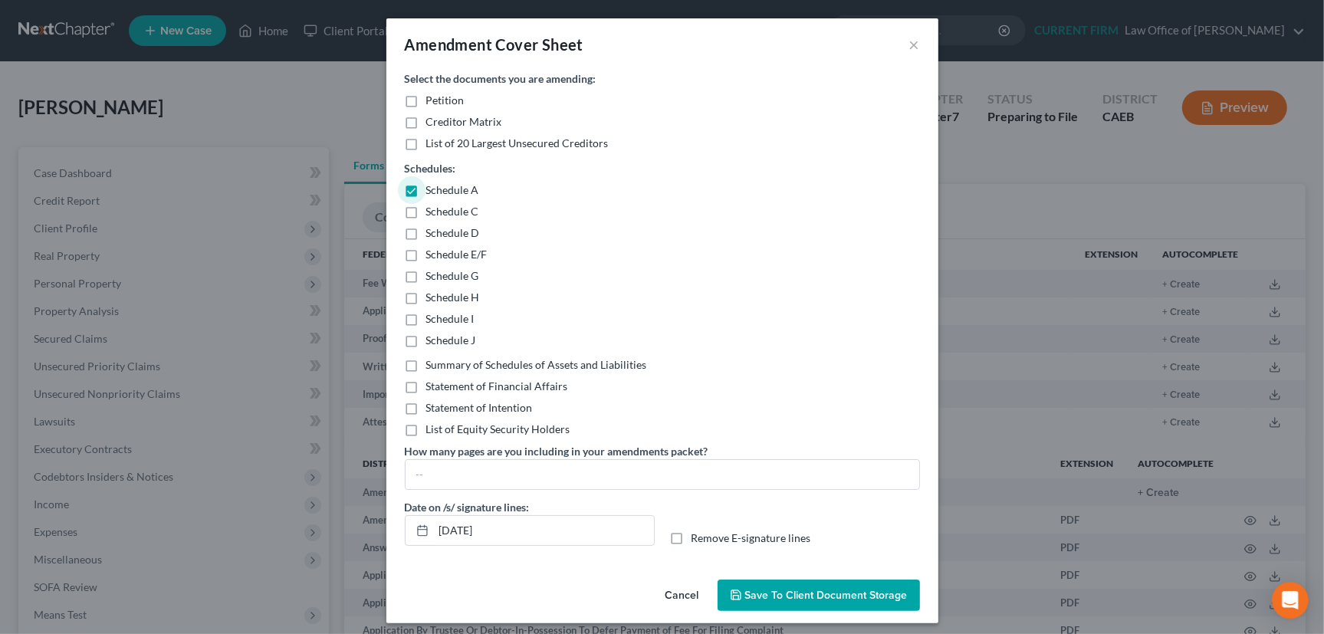
checkbox input "true"
click at [426, 364] on label "Summary of Schedules of Assets and Liabilities" at bounding box center [536, 364] width 221 height 15
click at [432, 364] on input "Summary of Schedules of Assets and Liabilities" at bounding box center [437, 362] width 10 height 10
checkbox input "true"
click at [426, 386] on label "Statement of Financial Affairs" at bounding box center [497, 386] width 142 height 15
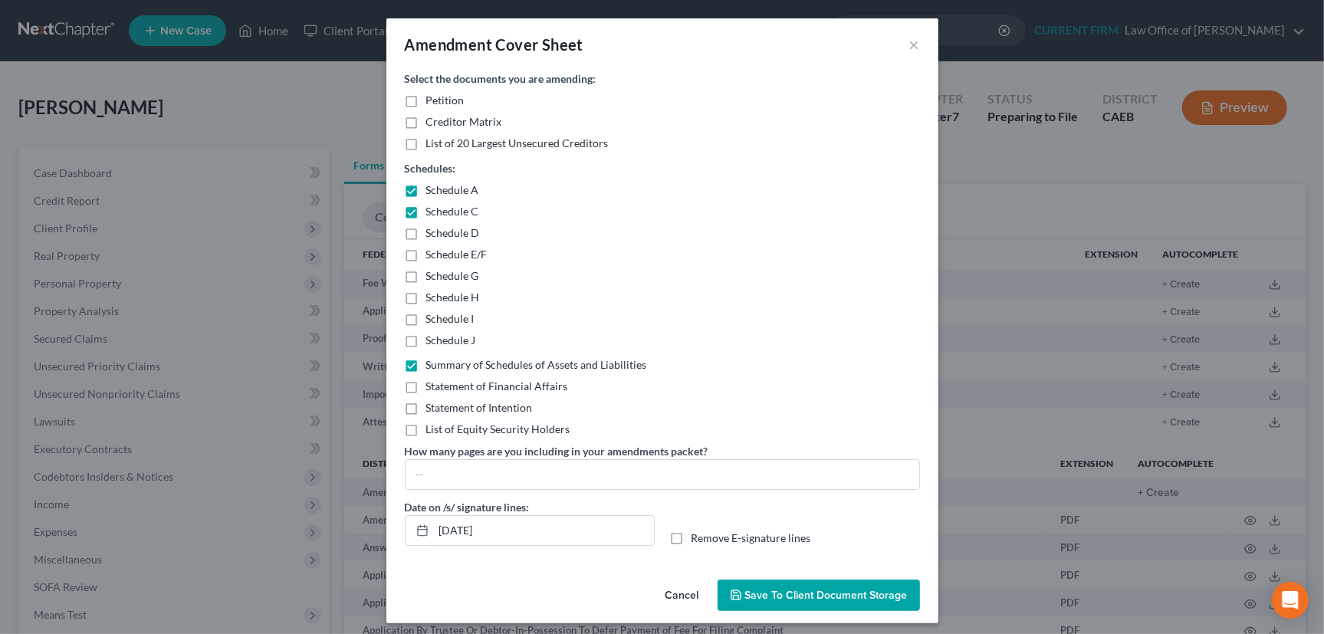
click at [432, 386] on input "Statement of Financial Affairs" at bounding box center [437, 384] width 10 height 10
checkbox input "true"
drag, startPoint x: 412, startPoint y: 320, endPoint x: 405, endPoint y: 324, distance: 7.9
click at [426, 320] on label "Schedule I" at bounding box center [450, 318] width 48 height 15
click at [432, 320] on input "Schedule I" at bounding box center [437, 316] width 10 height 10
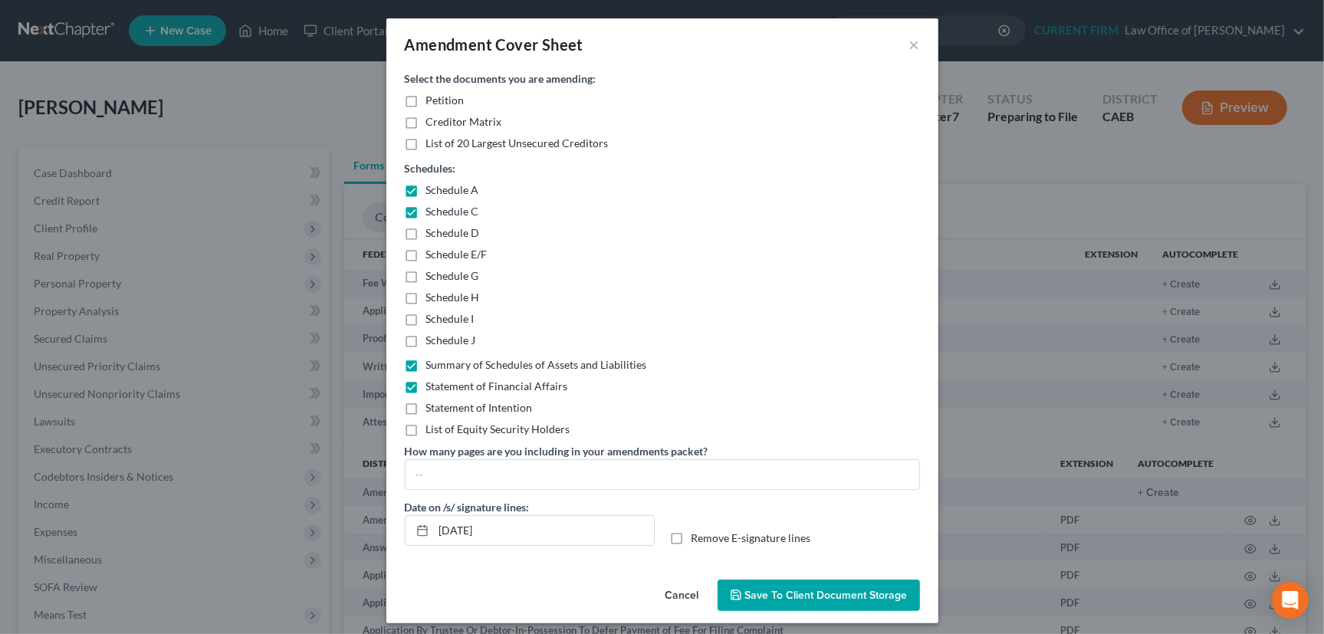
checkbox input "true"
click at [426, 338] on label "Schedule J" at bounding box center [451, 340] width 50 height 15
click at [432, 338] on input "Schedule J" at bounding box center [437, 338] width 10 height 10
checkbox input "true"
click at [426, 294] on label "Schedule H" at bounding box center [453, 297] width 54 height 15
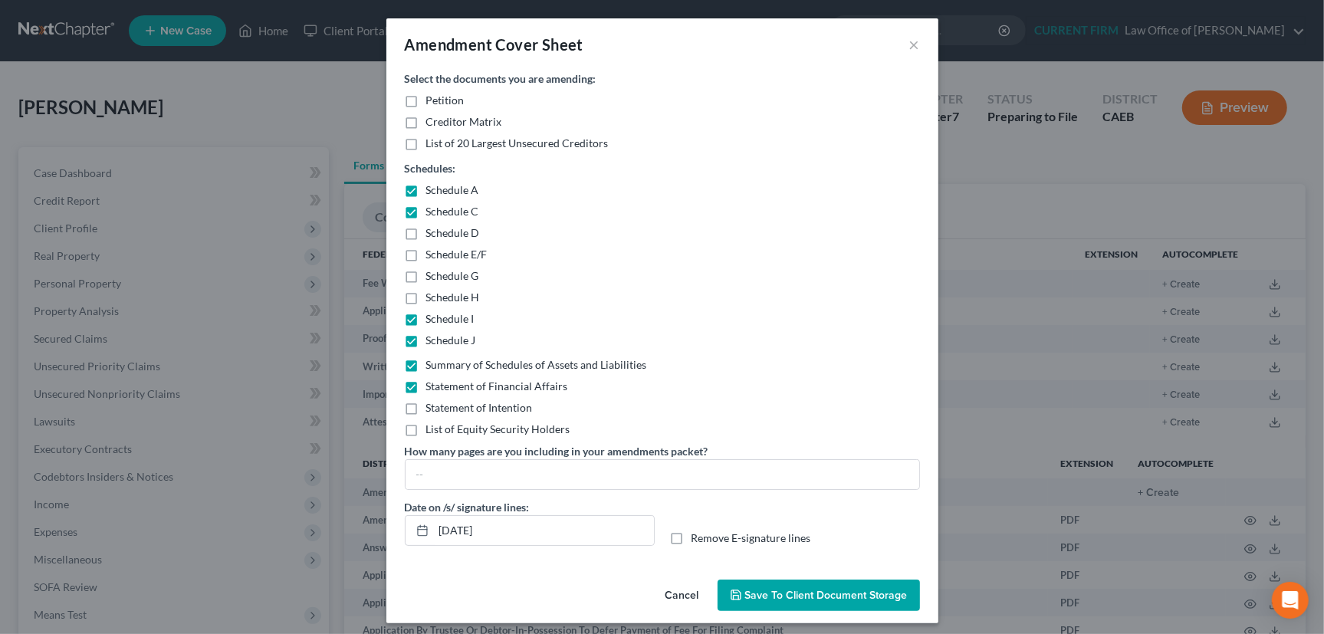
click at [432, 294] on input "Schedule H" at bounding box center [437, 295] width 10 height 10
checkbox input "true"
click at [426, 405] on label "Statement of Intention" at bounding box center [479, 407] width 107 height 15
click at [432, 405] on input "Statement of Intention" at bounding box center [437, 405] width 10 height 10
checkbox input "true"
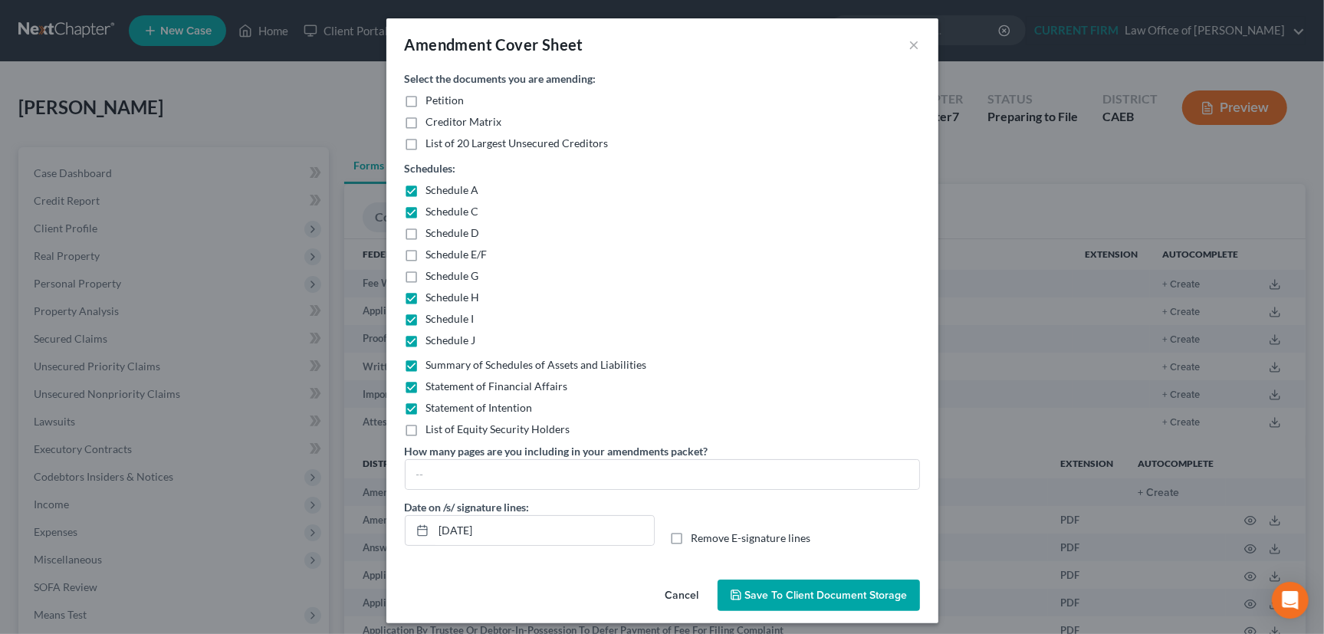
click at [819, 592] on span "Save to Client Document Storage" at bounding box center [826, 595] width 163 height 13
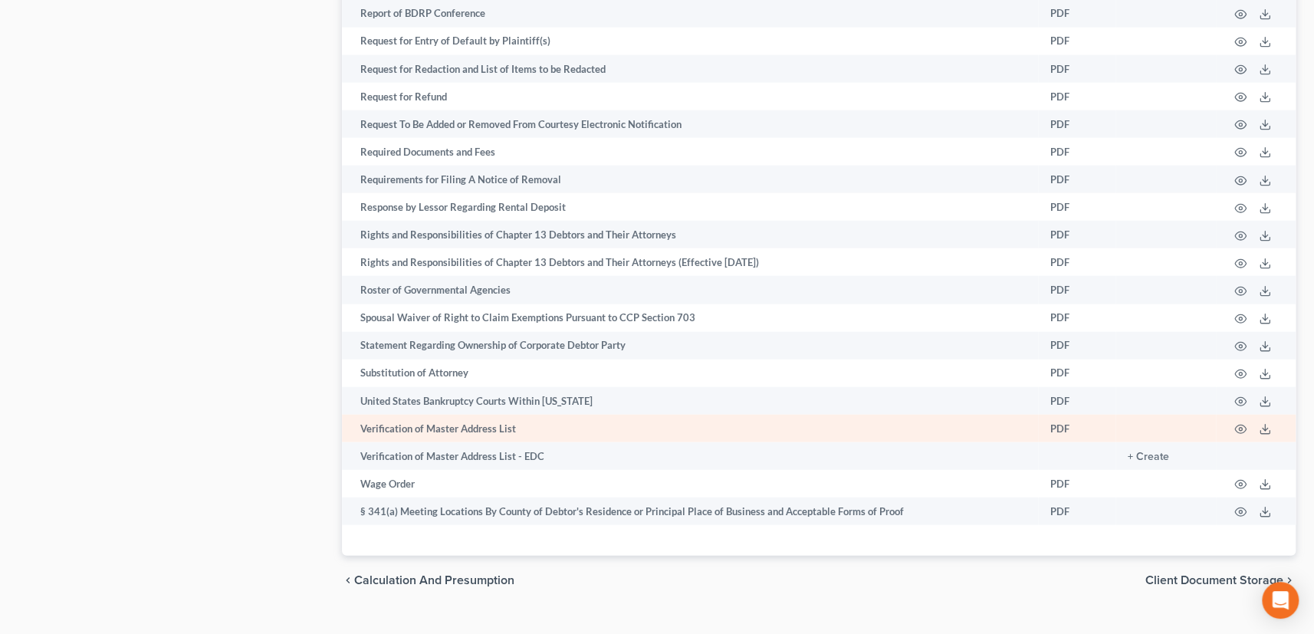
scroll to position [2270, 0]
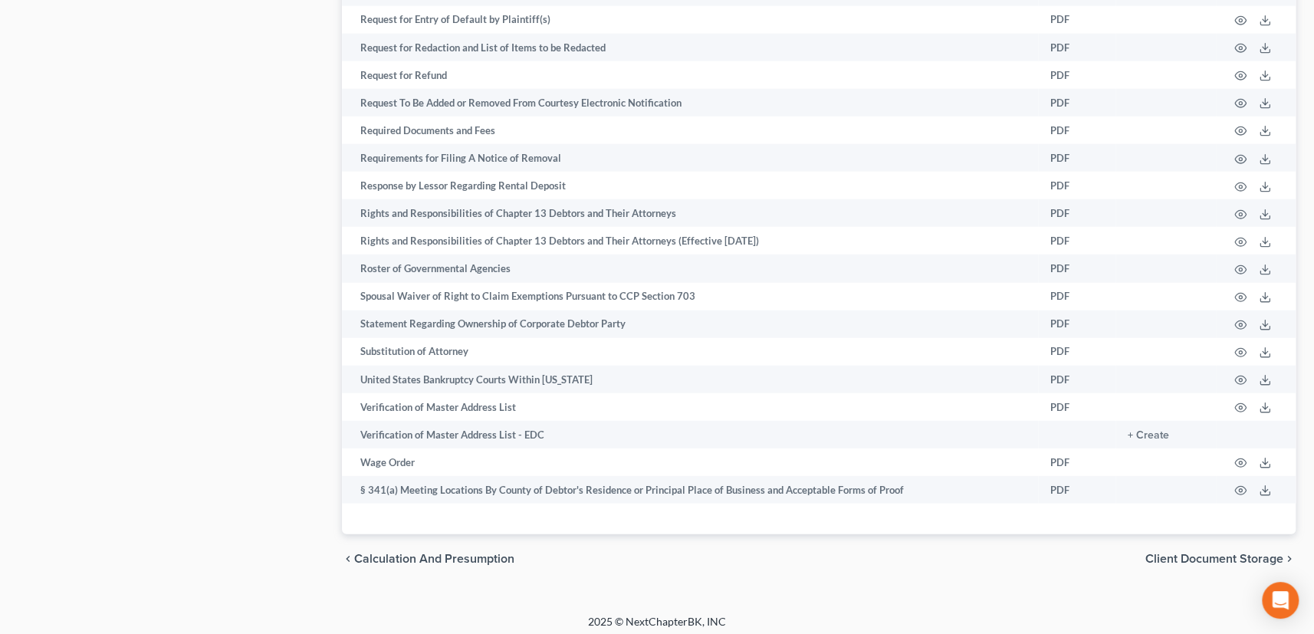
click at [1201, 553] on span "Client Document Storage" at bounding box center [1214, 559] width 138 height 12
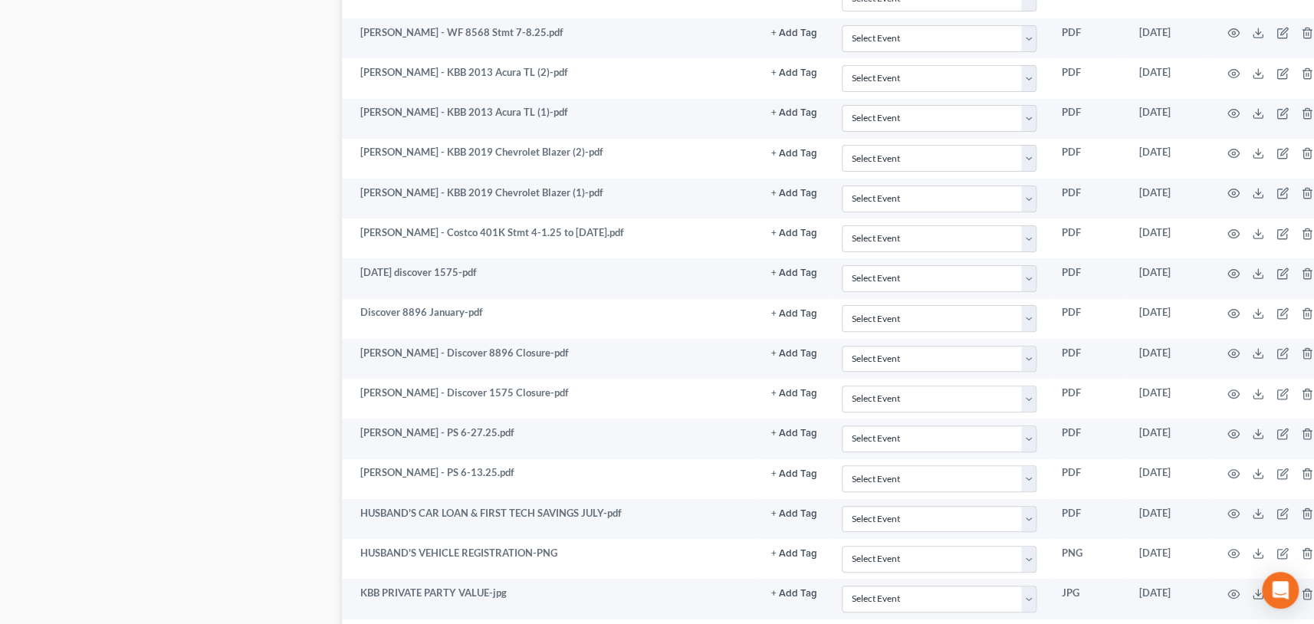
scroll to position [4015, 0]
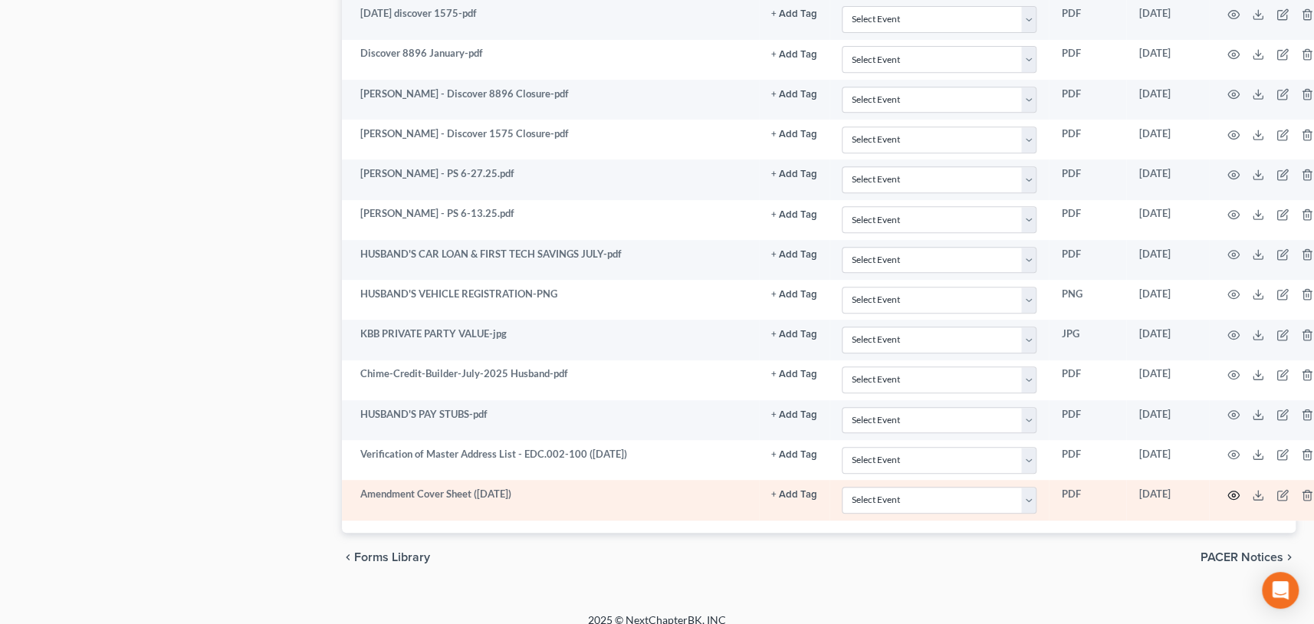
click at [1232, 494] on circle "button" at bounding box center [1233, 495] width 3 height 3
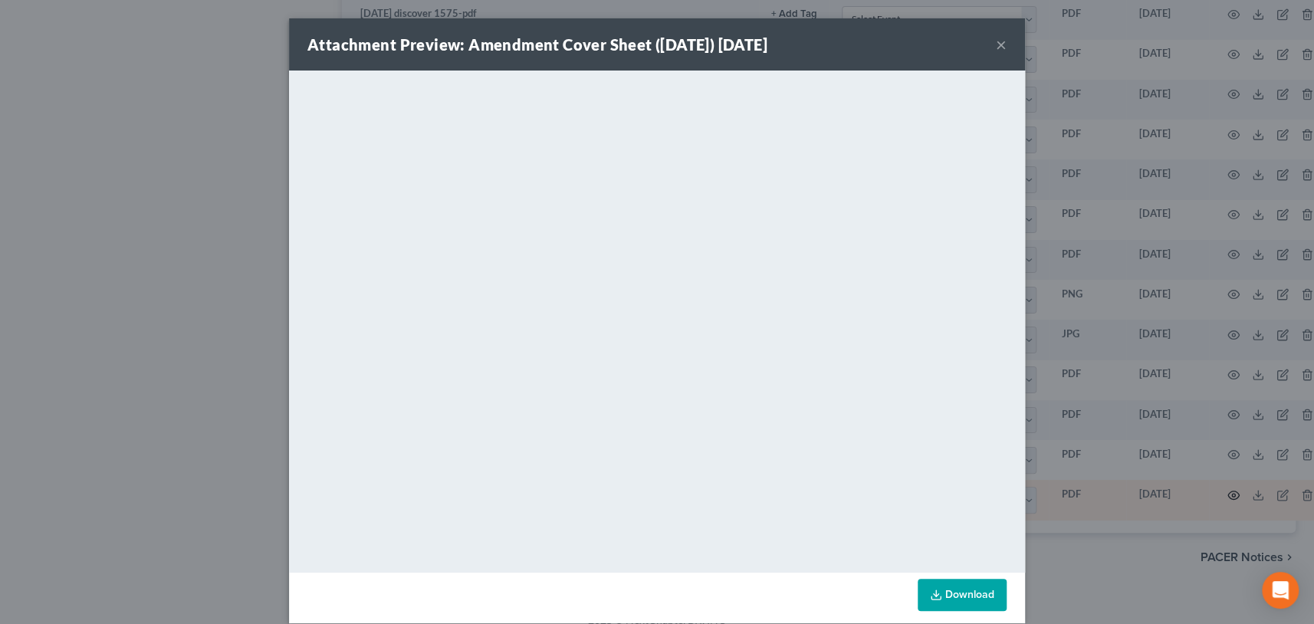
scroll to position [4005, 0]
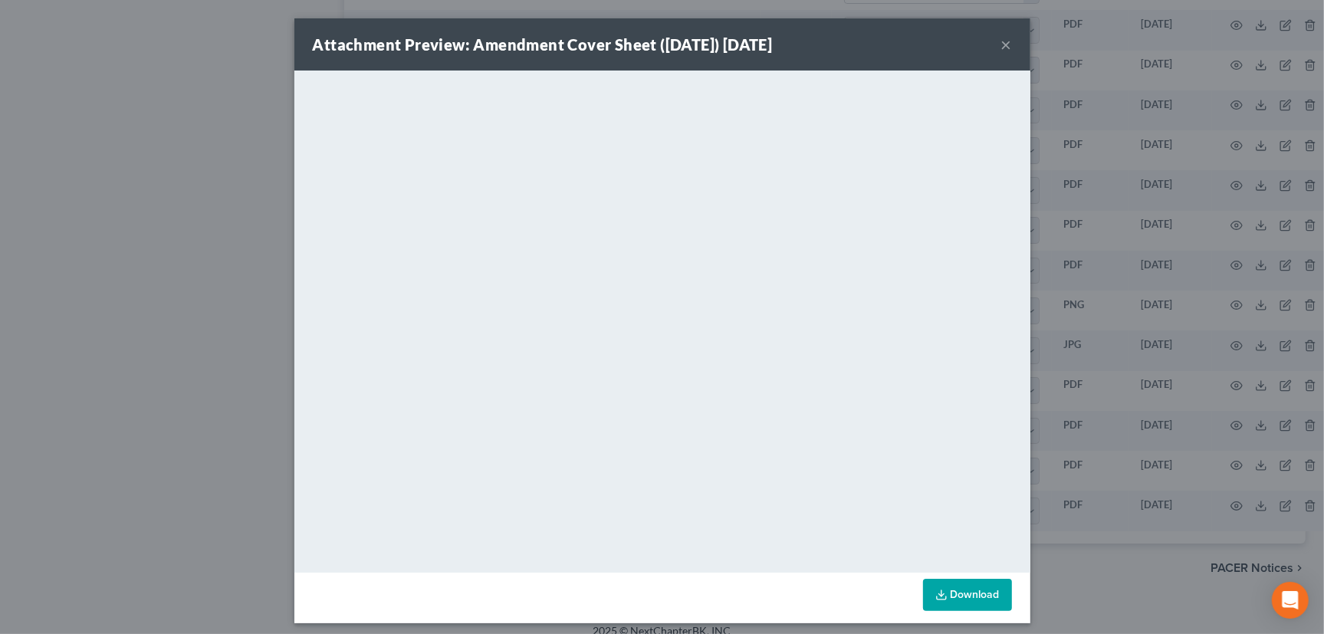
click at [1001, 41] on button "×" at bounding box center [1006, 44] width 11 height 18
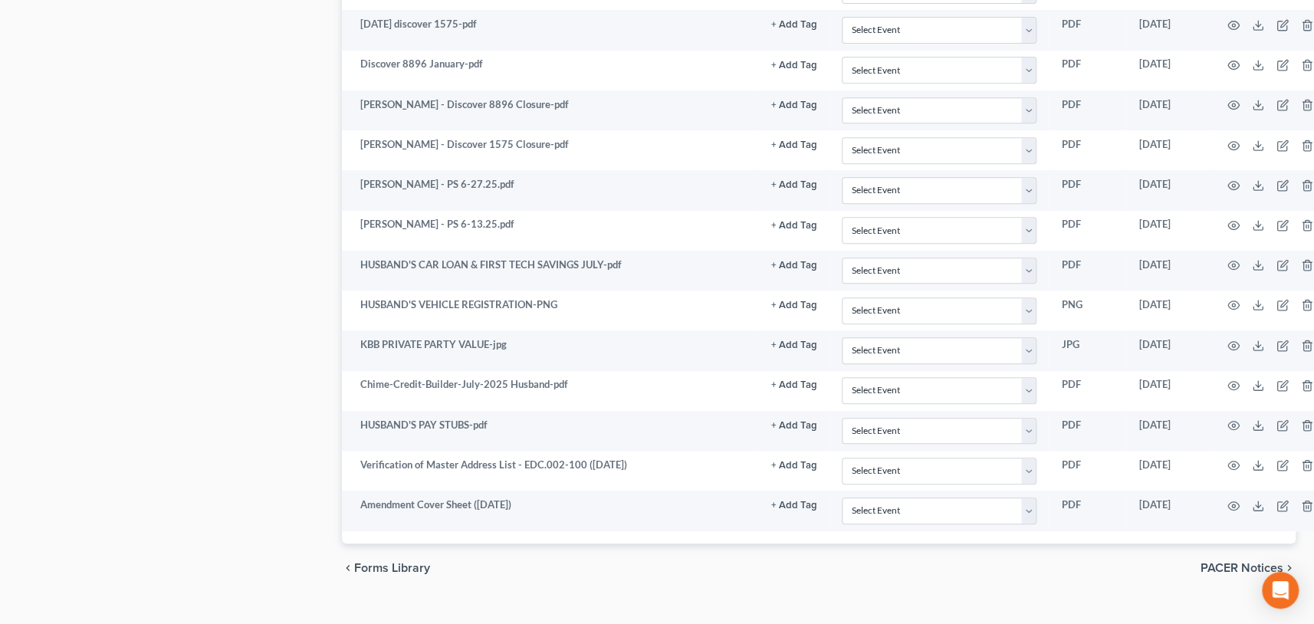
click at [386, 562] on span "Forms Library" at bounding box center [392, 568] width 76 height 12
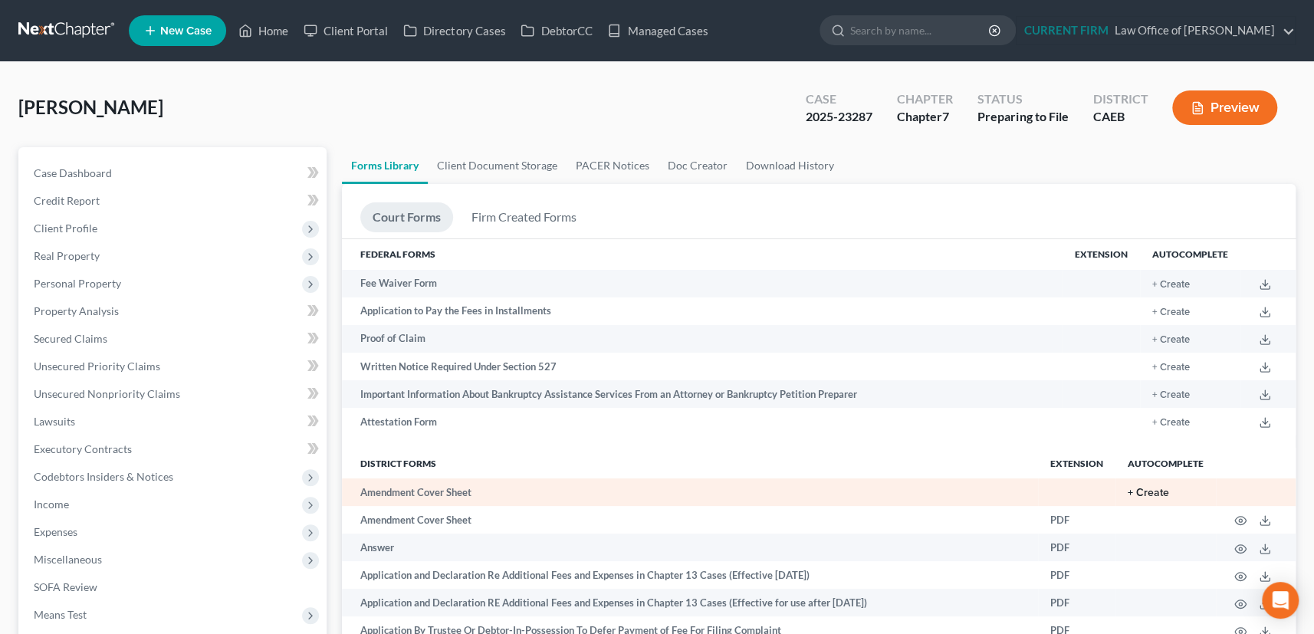
click at [1132, 491] on button "+ Create" at bounding box center [1148, 493] width 41 height 11
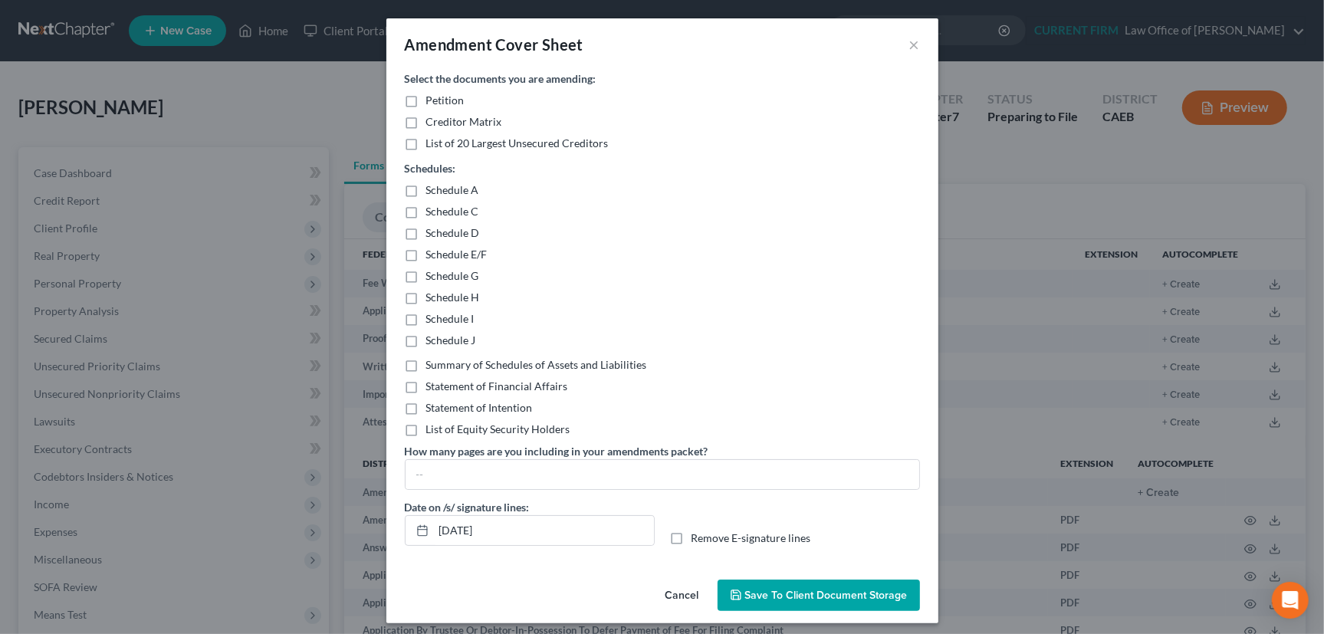
click at [426, 121] on label "Creditor Matrix" at bounding box center [464, 121] width 76 height 15
click at [432, 121] on input "Creditor Matrix" at bounding box center [437, 119] width 10 height 10
click at [426, 123] on label "Creditor Matrix" at bounding box center [464, 121] width 76 height 15
click at [432, 123] on input "Creditor Matrix" at bounding box center [437, 119] width 10 height 10
checkbox input "false"
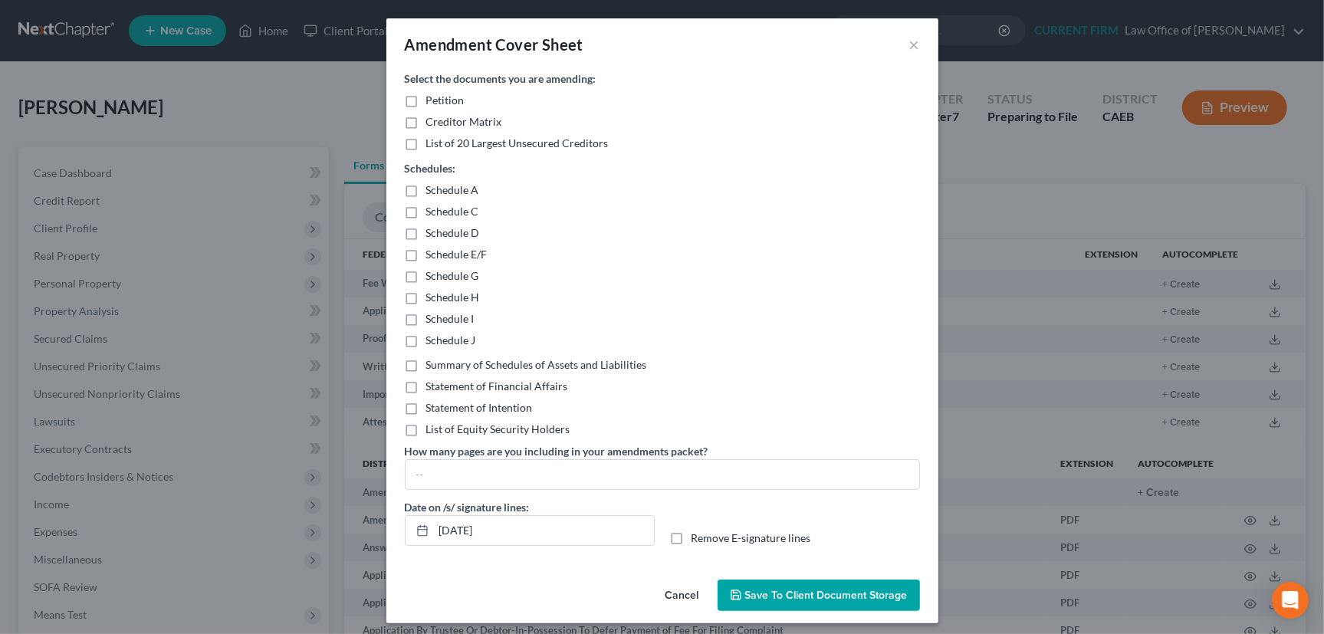
click at [426, 232] on label "Schedule D" at bounding box center [453, 232] width 54 height 15
click at [432, 232] on input "Schedule D" at bounding box center [437, 230] width 10 height 10
checkbox input "true"
click at [426, 252] on label "Schedule E/F" at bounding box center [456, 254] width 61 height 15
click at [432, 252] on input "Schedule E/F" at bounding box center [437, 252] width 10 height 10
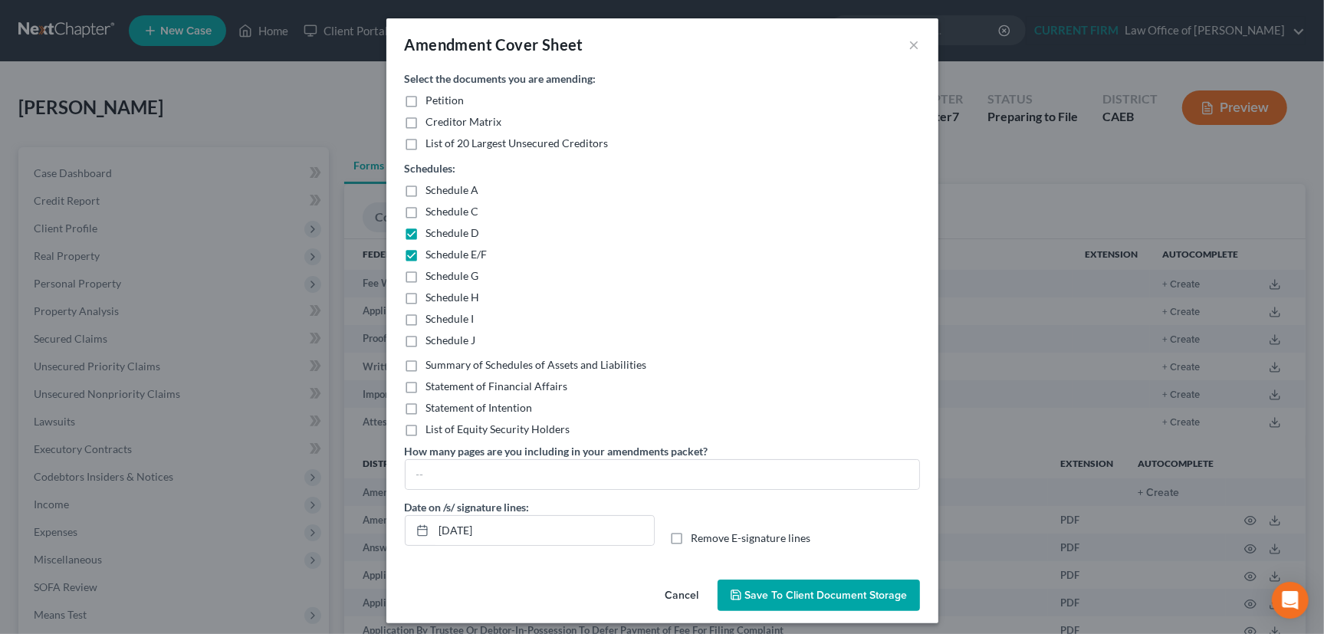
click at [426, 254] on label "Schedule E/F" at bounding box center [456, 254] width 61 height 15
click at [432, 254] on input "Schedule E/F" at bounding box center [437, 252] width 10 height 10
checkbox input "false"
click at [439, 475] on input "text" at bounding box center [663, 474] width 514 height 29
type input "3"
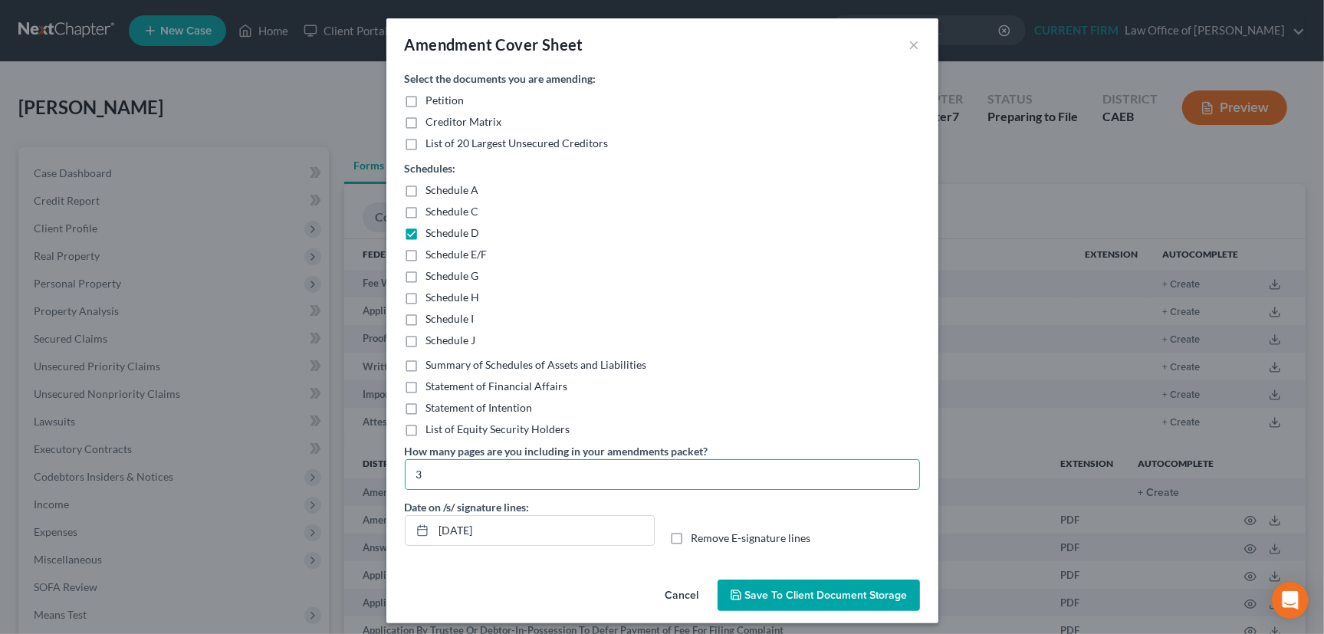
click at [814, 590] on span "Save to Client Document Storage" at bounding box center [826, 595] width 163 height 13
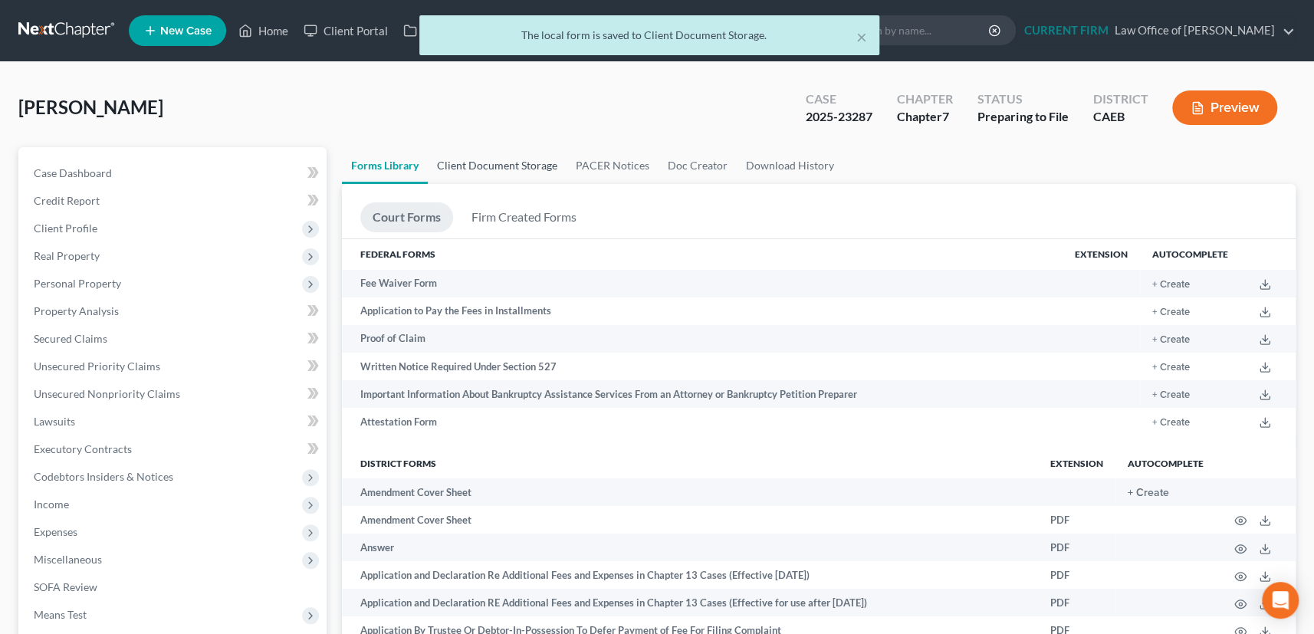
click at [529, 163] on link "Client Document Storage" at bounding box center [497, 165] width 139 height 37
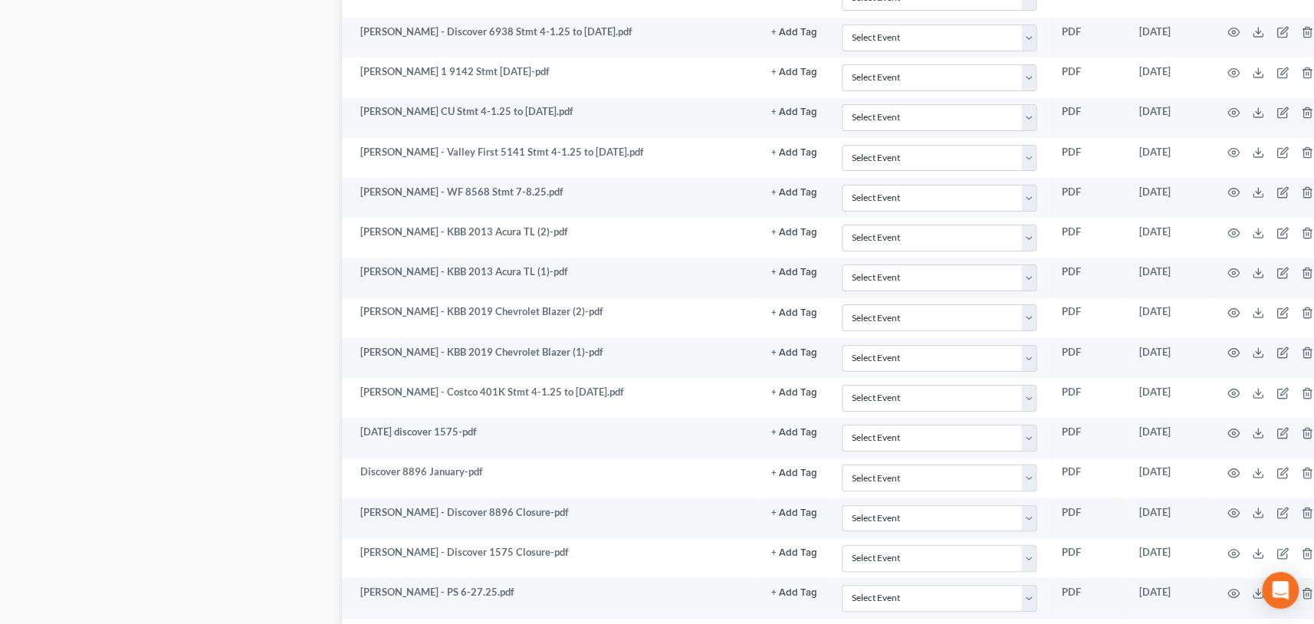
scroll to position [4055, 0]
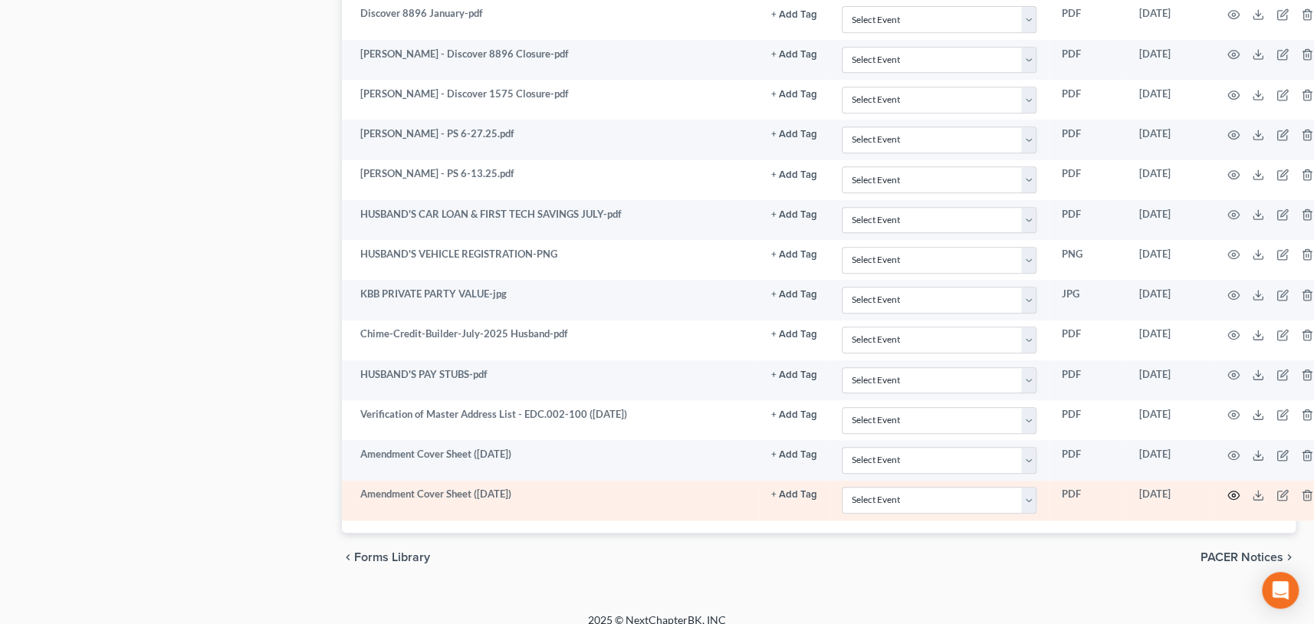
click at [1232, 494] on circle "button" at bounding box center [1233, 495] width 3 height 3
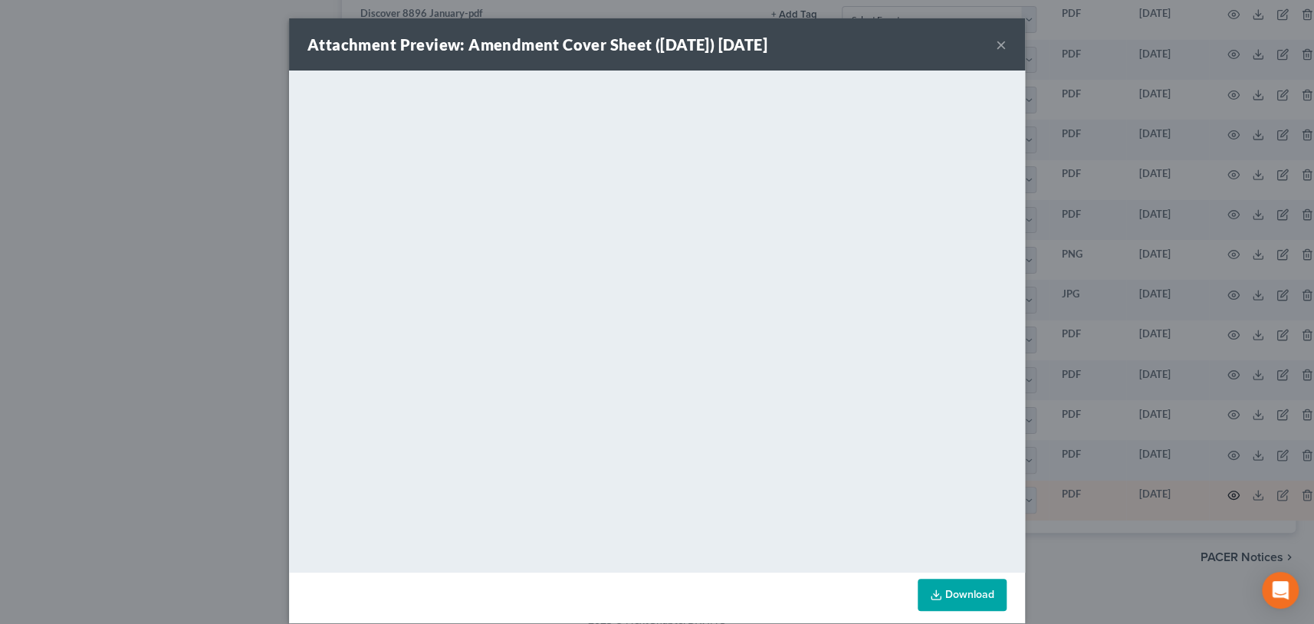
scroll to position [4044, 0]
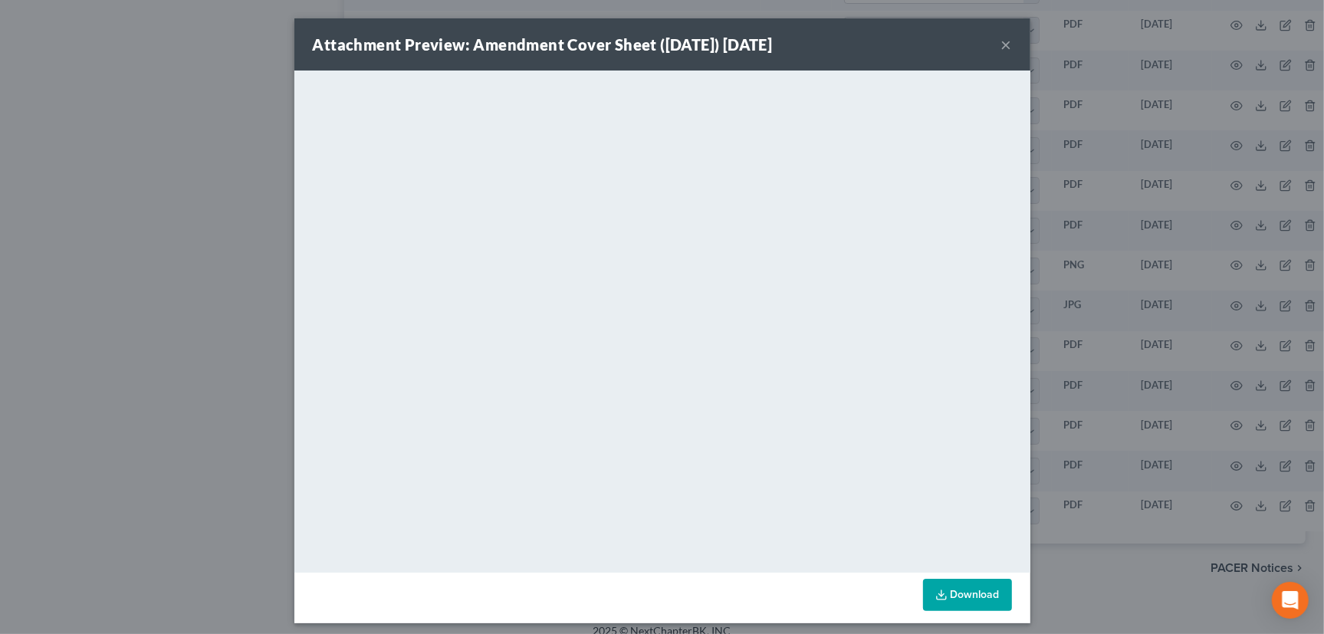
click at [1001, 44] on button "×" at bounding box center [1006, 44] width 11 height 18
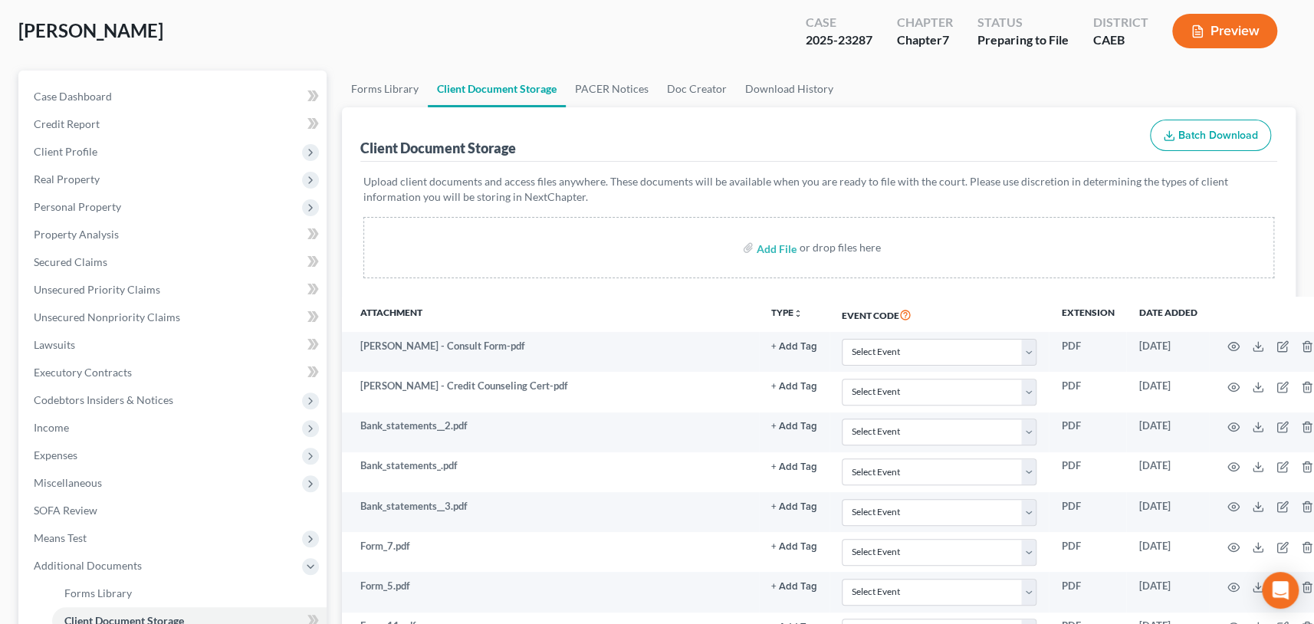
scroll to position [0, 0]
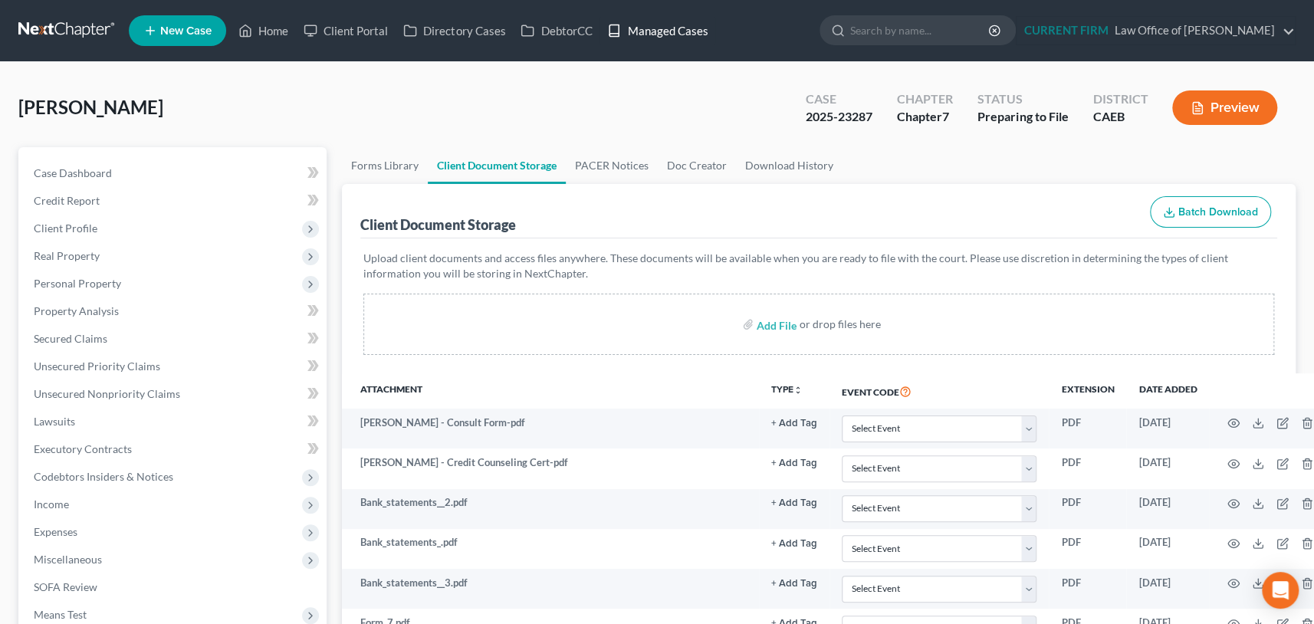
click at [668, 27] on link "Managed Cases" at bounding box center [658, 31] width 116 height 28
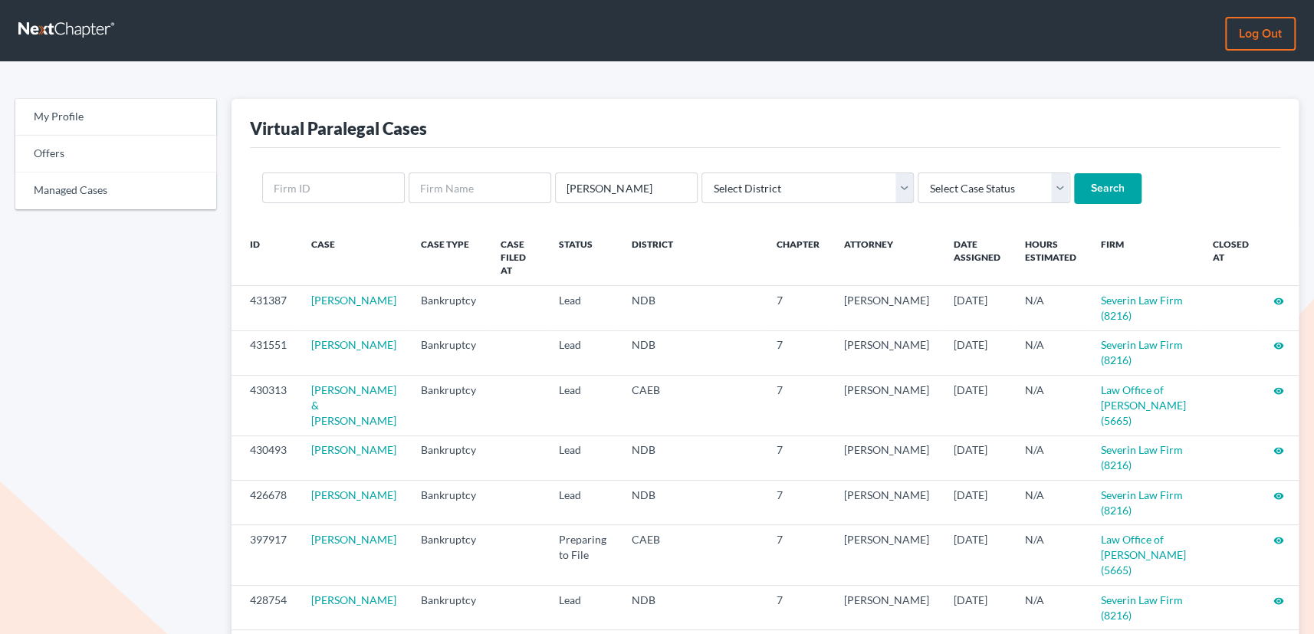
type input "[PERSON_NAME]"
click at [1074, 173] on input "Search" at bounding box center [1107, 188] width 67 height 31
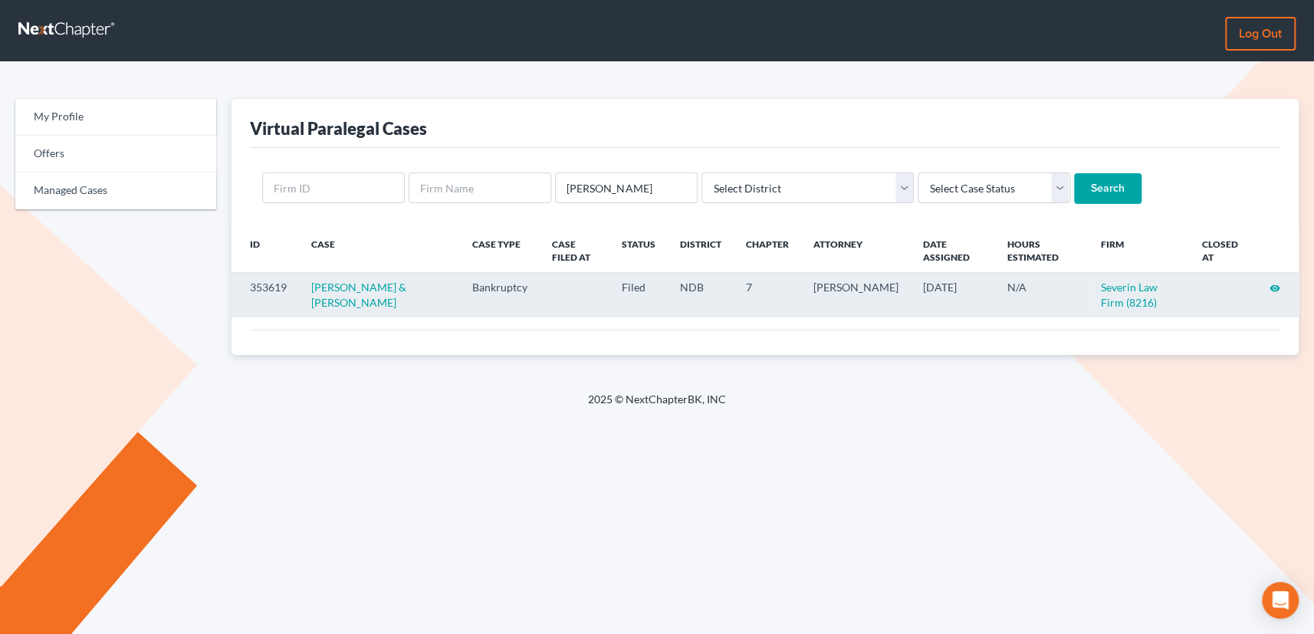
click at [1274, 289] on icon "visibility" at bounding box center [1275, 288] width 11 height 11
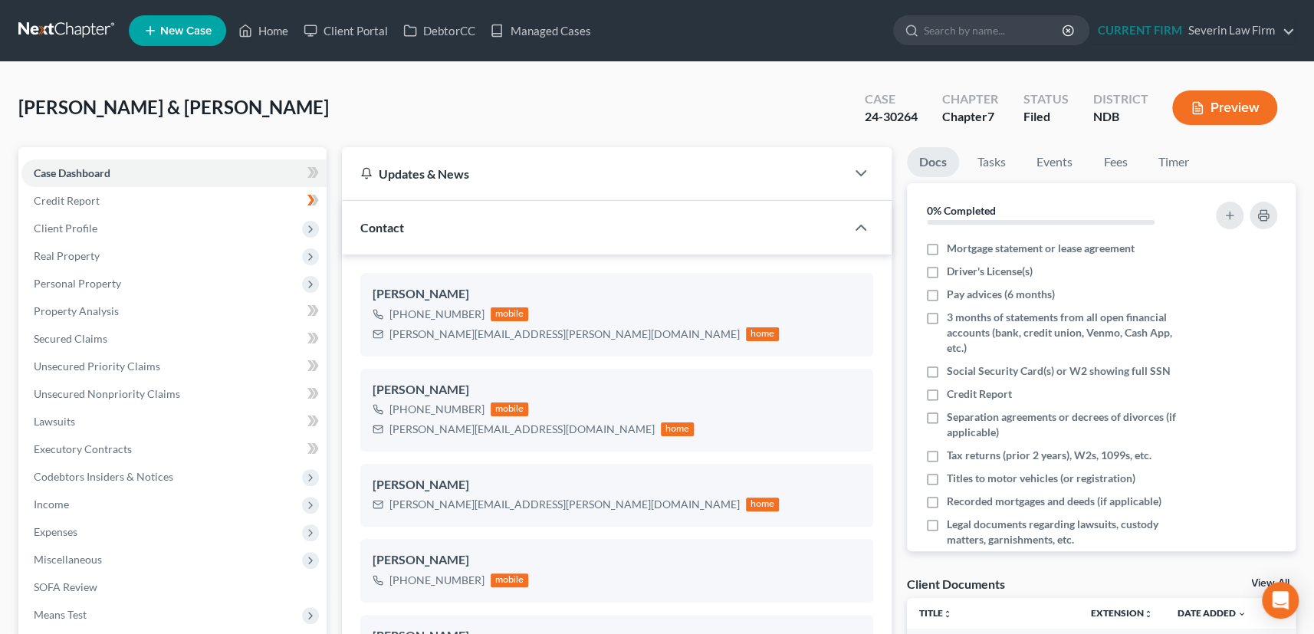
scroll to position [996, 0]
click at [64, 508] on span "Income" at bounding box center [51, 504] width 35 height 13
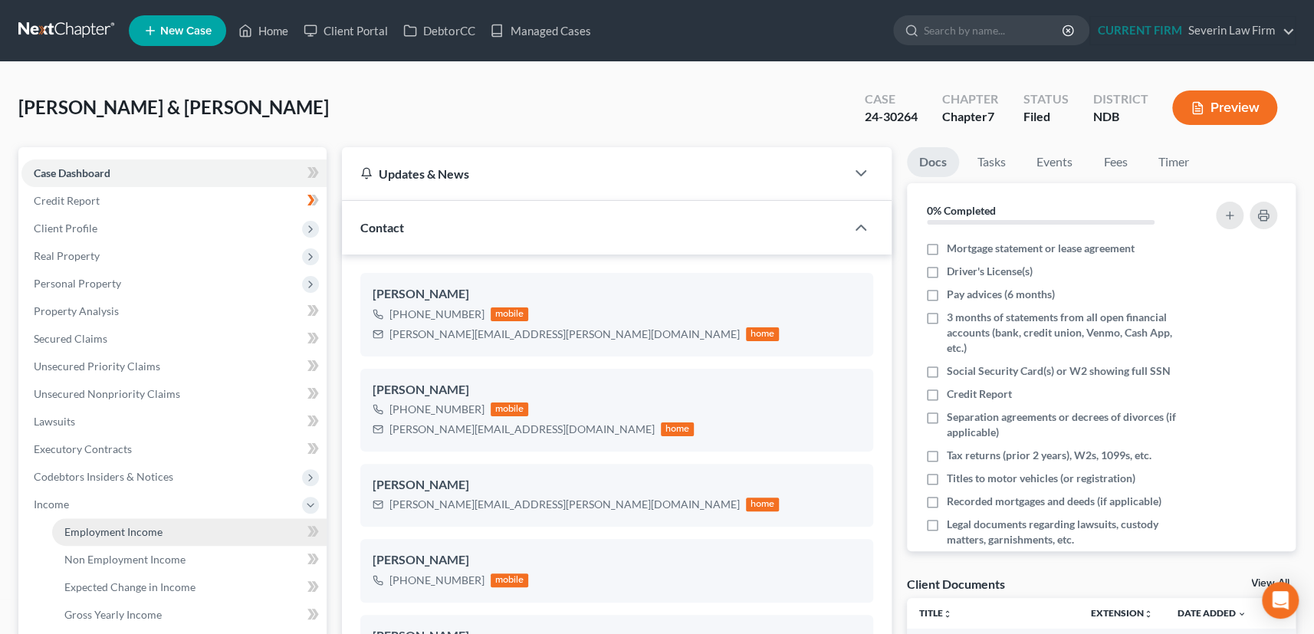
click at [122, 529] on span "Employment Income" at bounding box center [113, 531] width 98 height 13
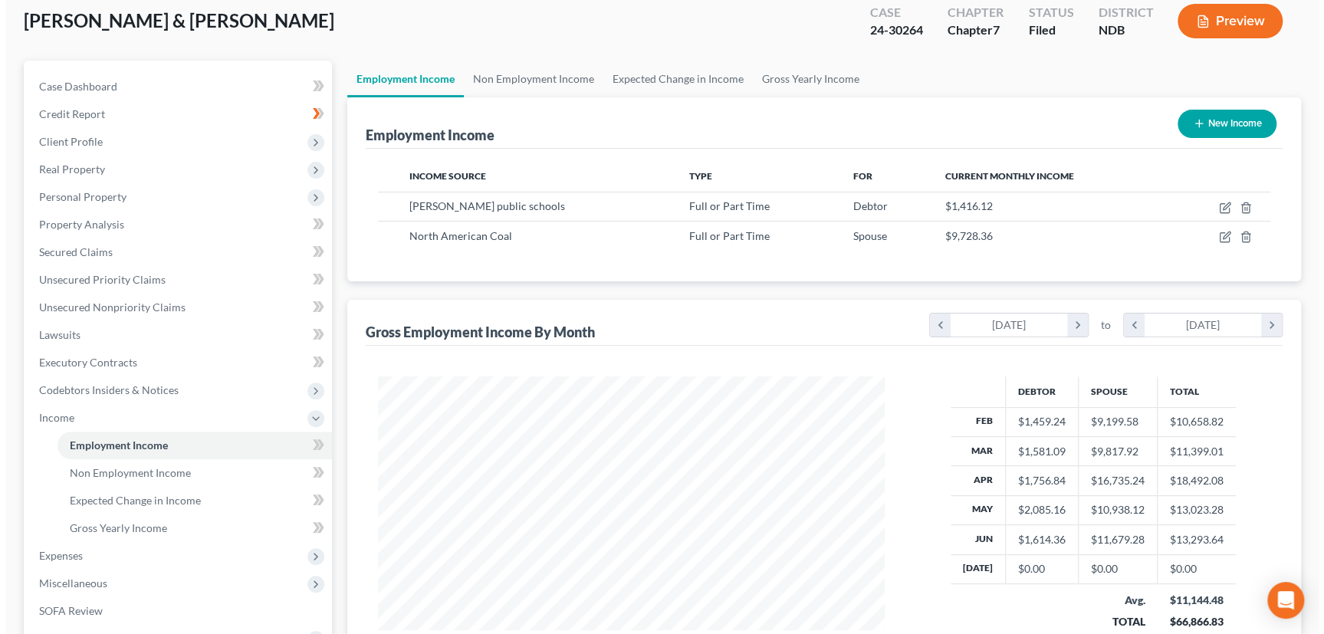
scroll to position [69, 0]
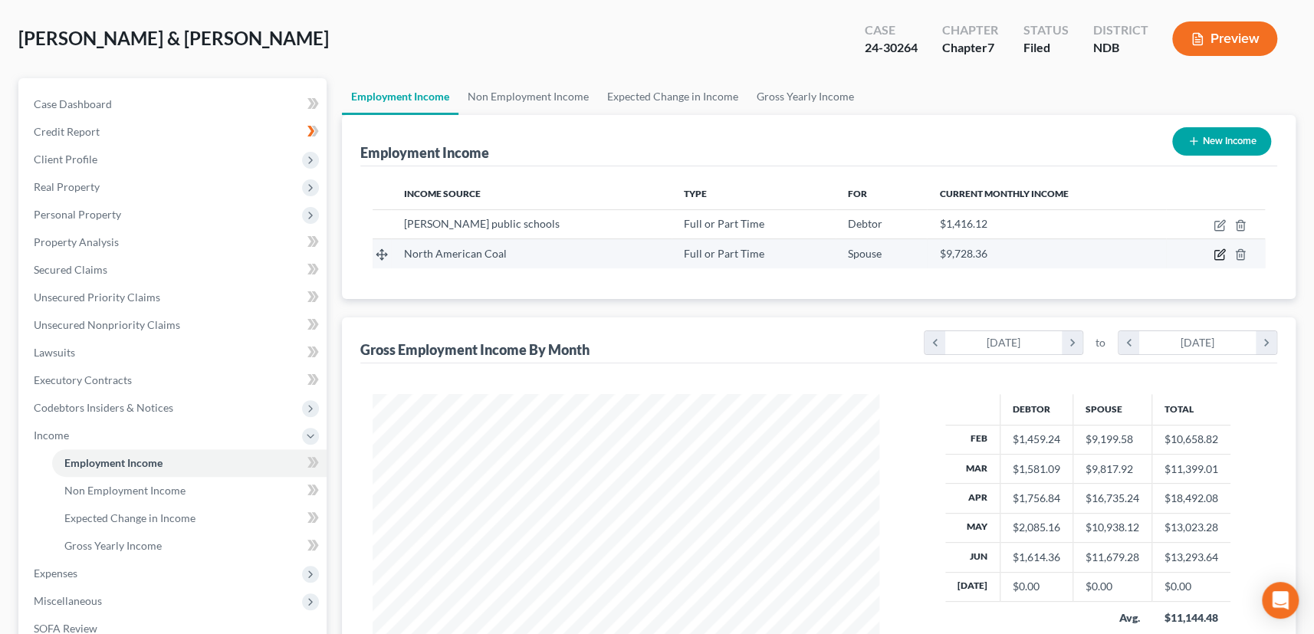
click at [1221, 253] on icon "button" at bounding box center [1221, 253] width 7 height 7
select select "0"
select select "29"
select select "2"
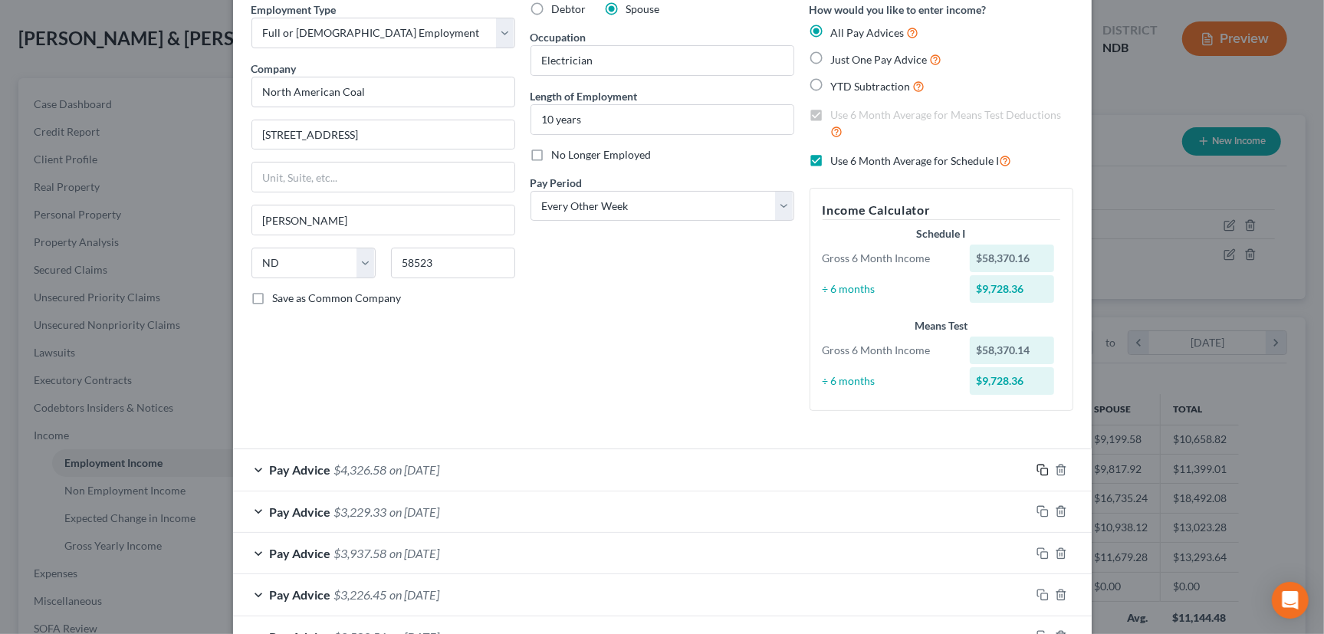
click at [1041, 465] on icon "button" at bounding box center [1043, 470] width 12 height 12
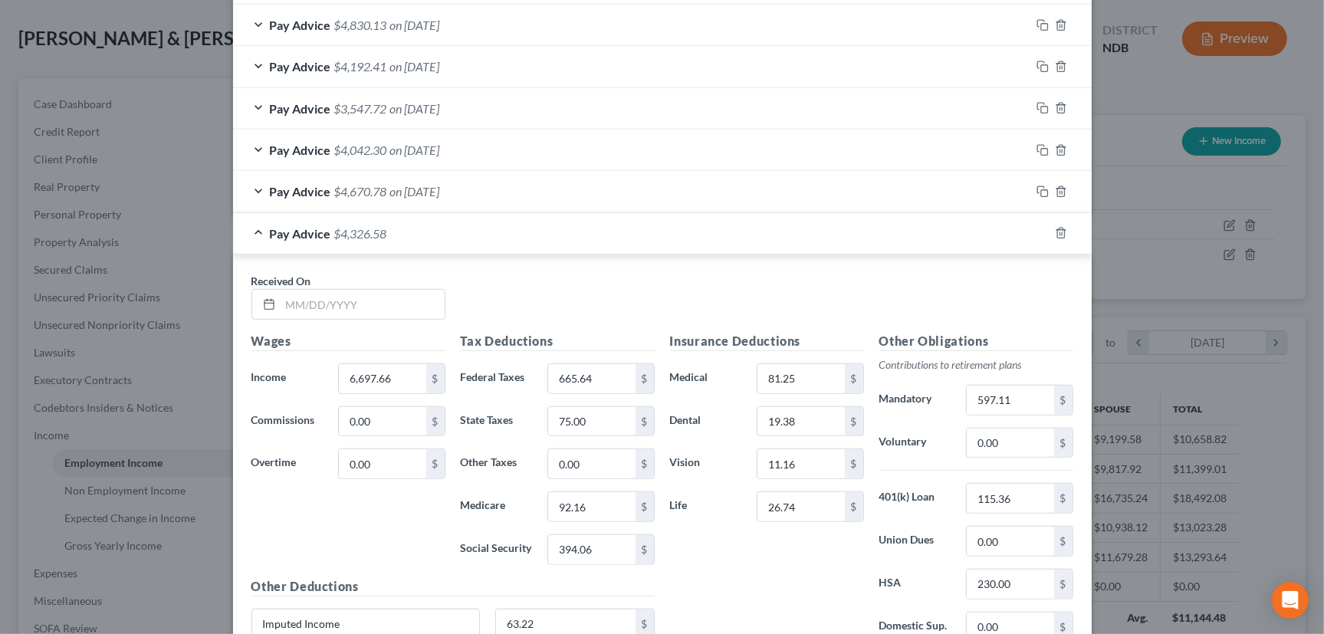
scroll to position [1045, 0]
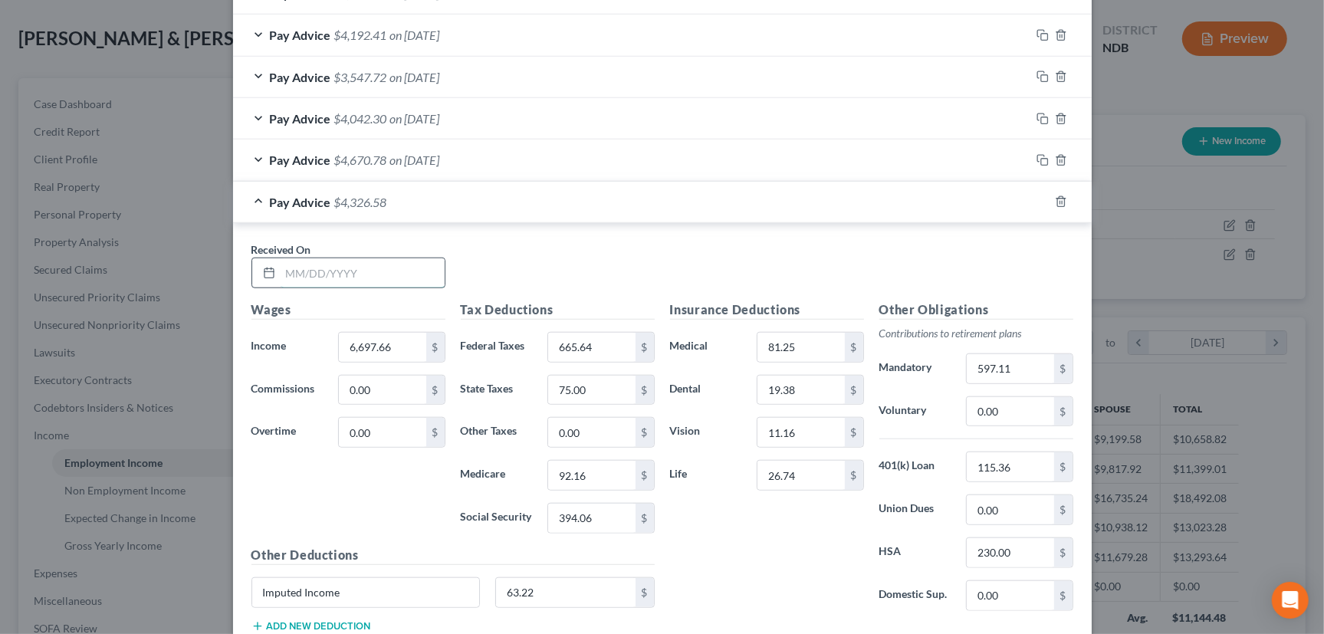
click at [386, 272] on input "text" at bounding box center [363, 272] width 164 height 29
type input "[DATE]"
type input "5,097.38"
type input "377.62"
type input "45"
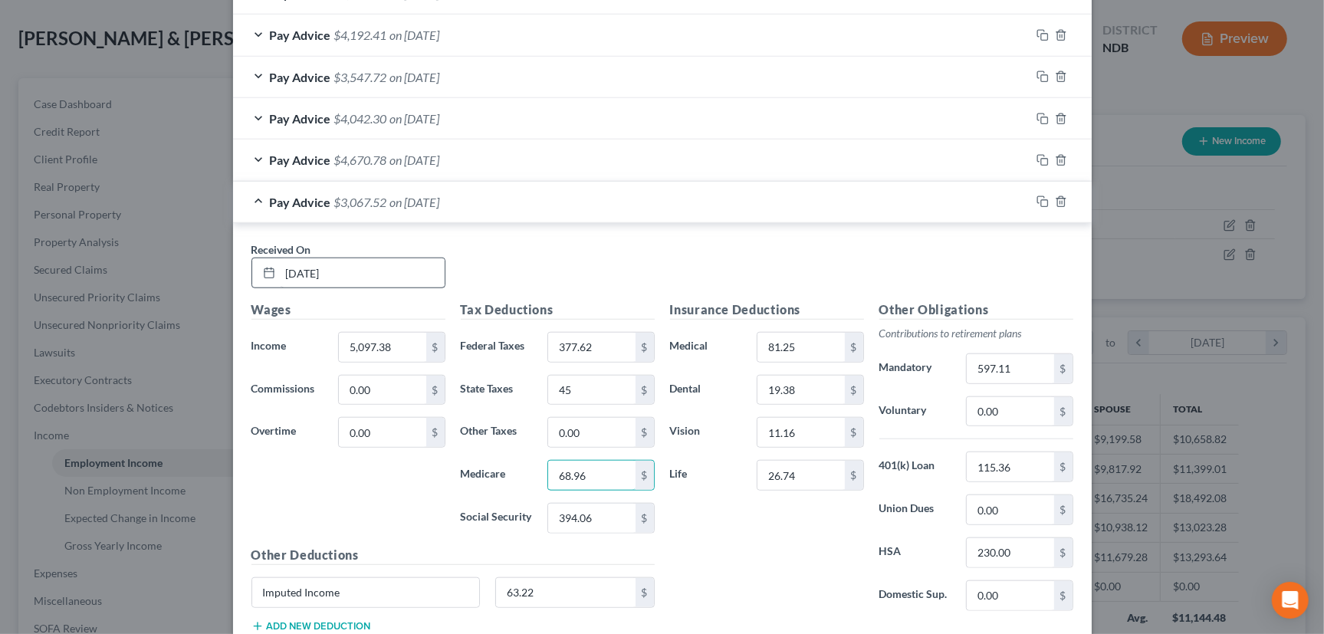
type input "68.96"
type input "297.85"
click at [1024, 365] on input "597.11" at bounding box center [1010, 368] width 87 height 29
type input "302.05"
type input "294.85"
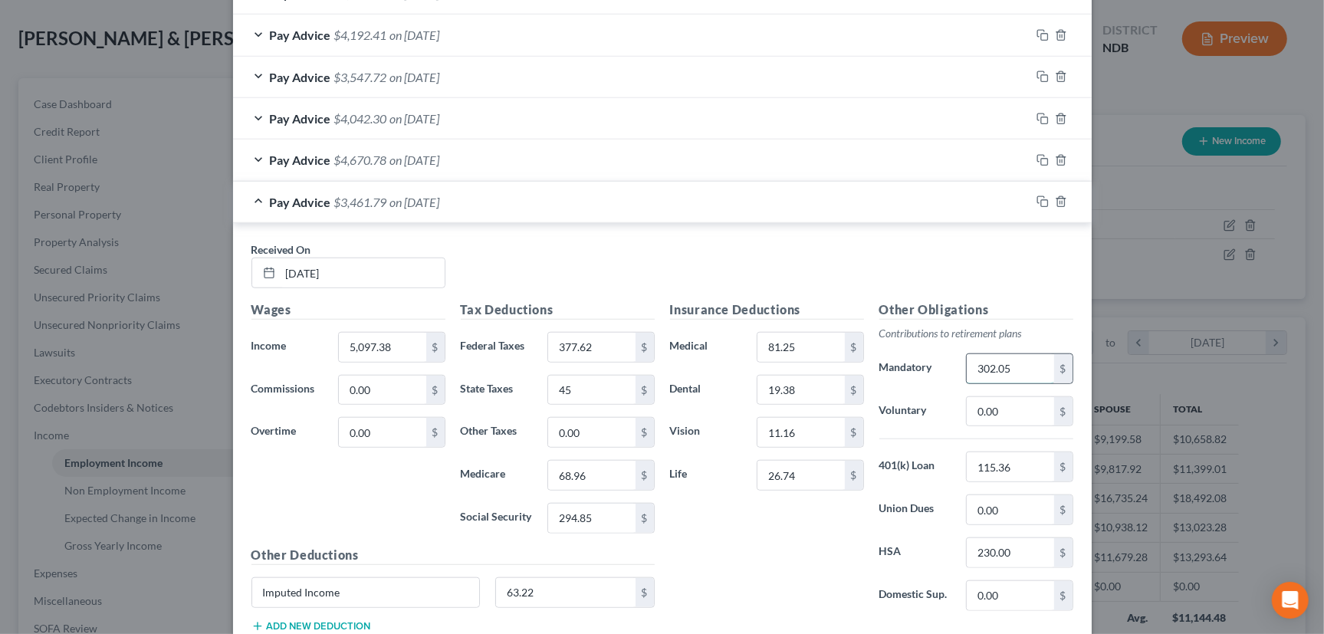
click at [1014, 368] on input "302.05" at bounding box center [1010, 368] width 87 height 29
type input "453.08"
click at [1037, 200] on icon "button" at bounding box center [1043, 202] width 12 height 12
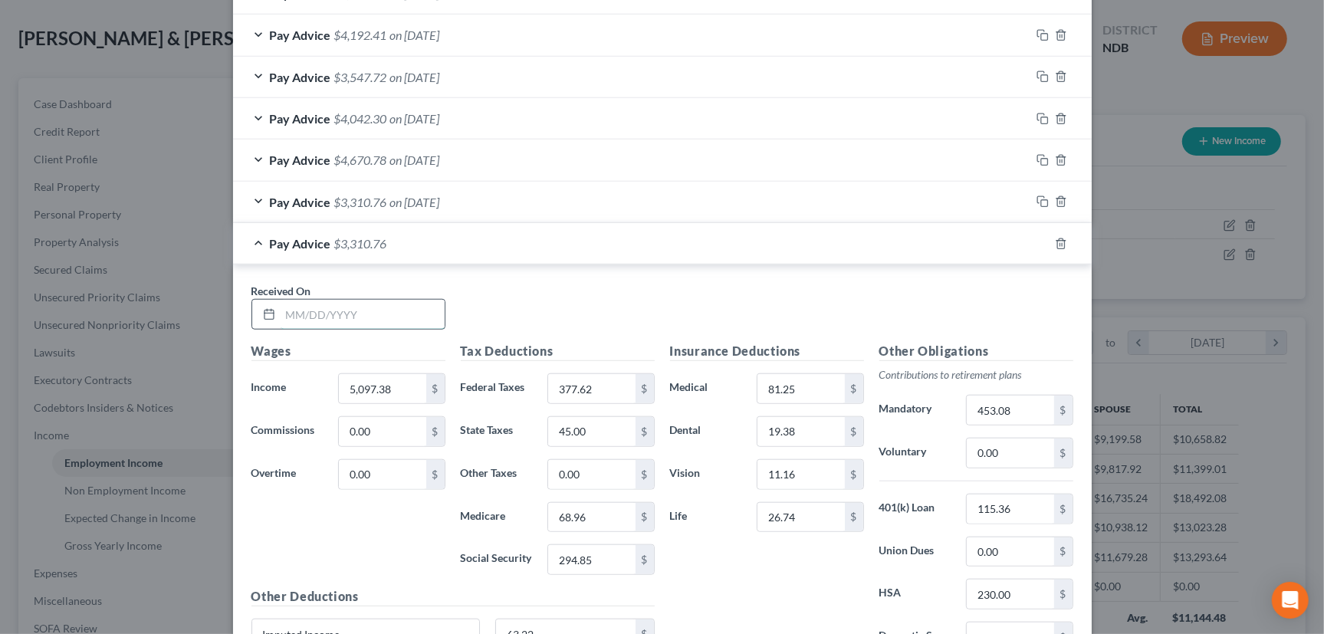
click at [403, 310] on input "text" at bounding box center [363, 314] width 164 height 29
type input "[DATE]"
type input "5,074.32"
type input "375.02"
type input "45"
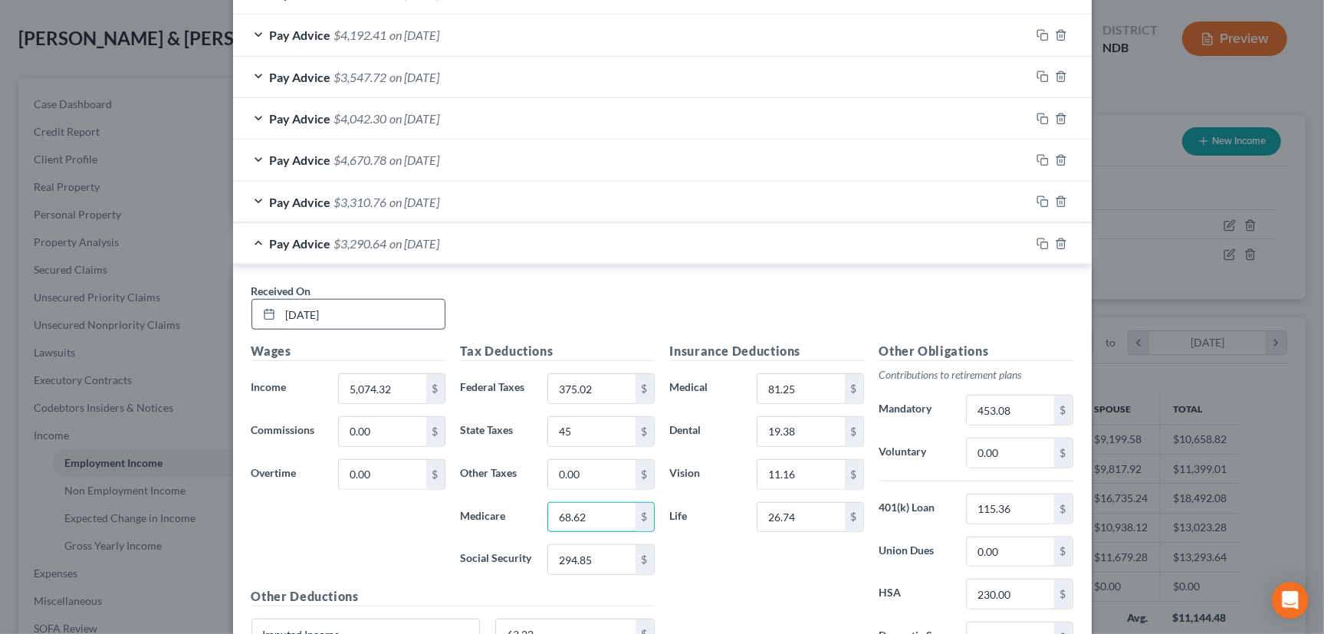
type input "68.62"
type input "293.42"
type input "451.01"
click at [798, 235] on div "Pay Advice $3,294.14 on [DATE]" at bounding box center [631, 243] width 797 height 41
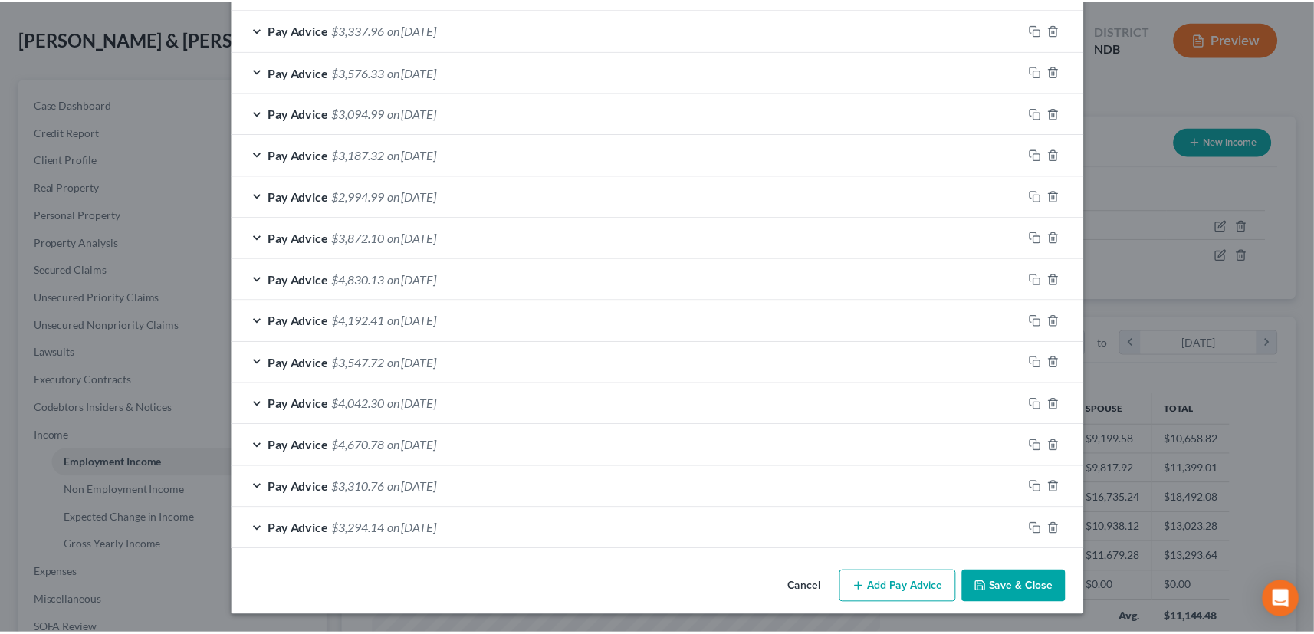
scroll to position [758, 0]
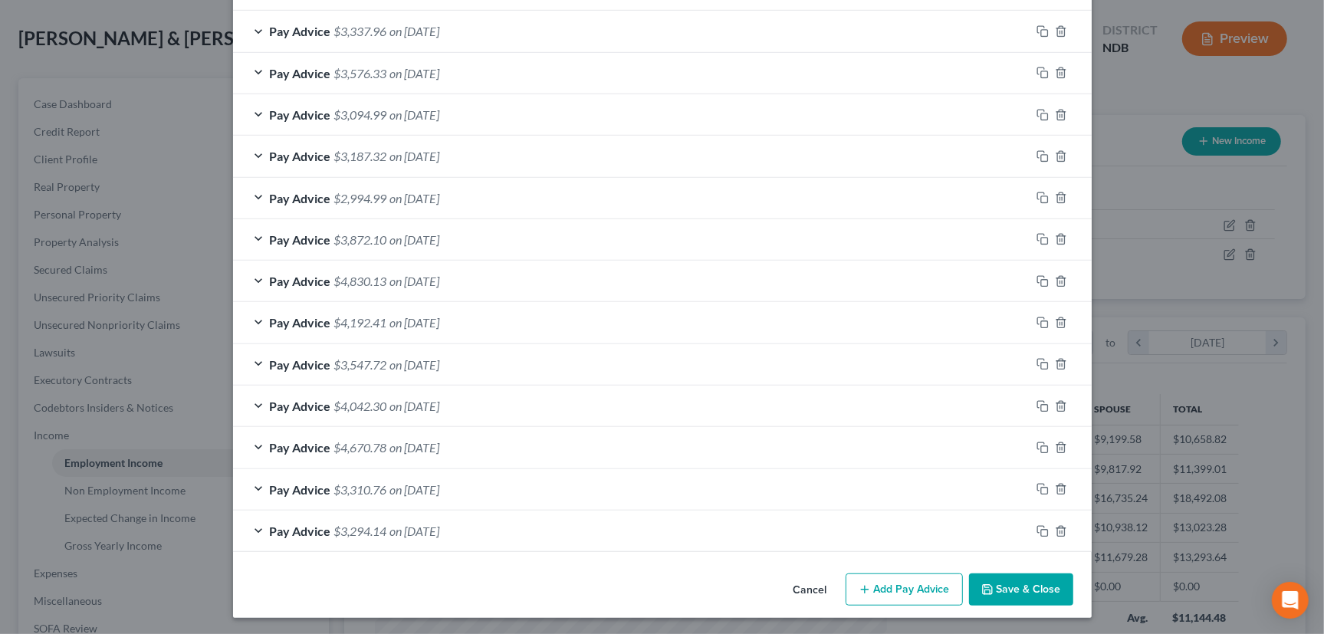
click at [1014, 590] on button "Save & Close" at bounding box center [1021, 589] width 104 height 32
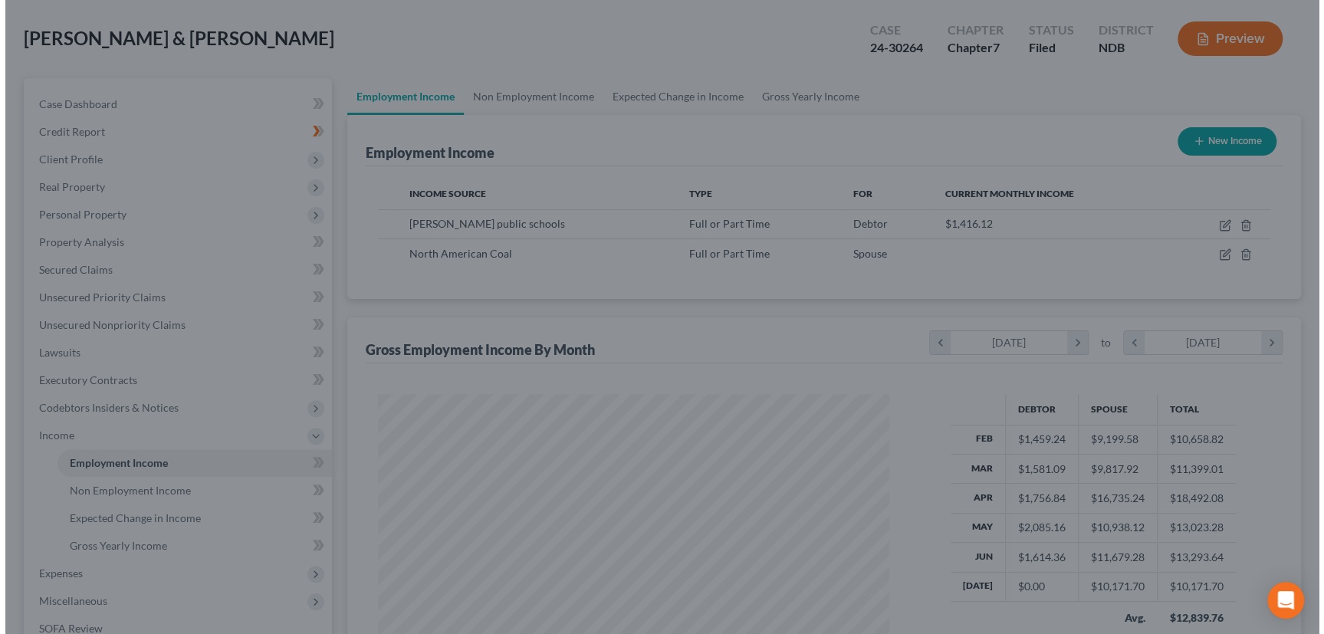
scroll to position [766434, 766170]
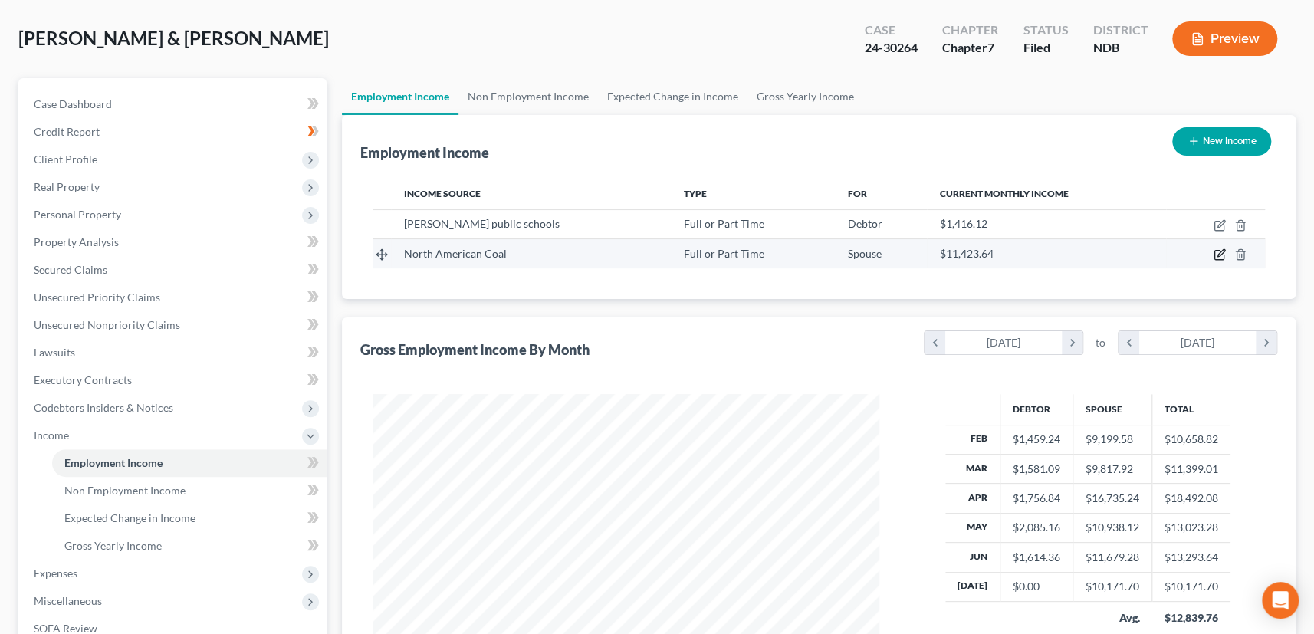
click at [1218, 251] on icon "button" at bounding box center [1220, 254] width 12 height 12
select select "0"
select select "29"
select select "2"
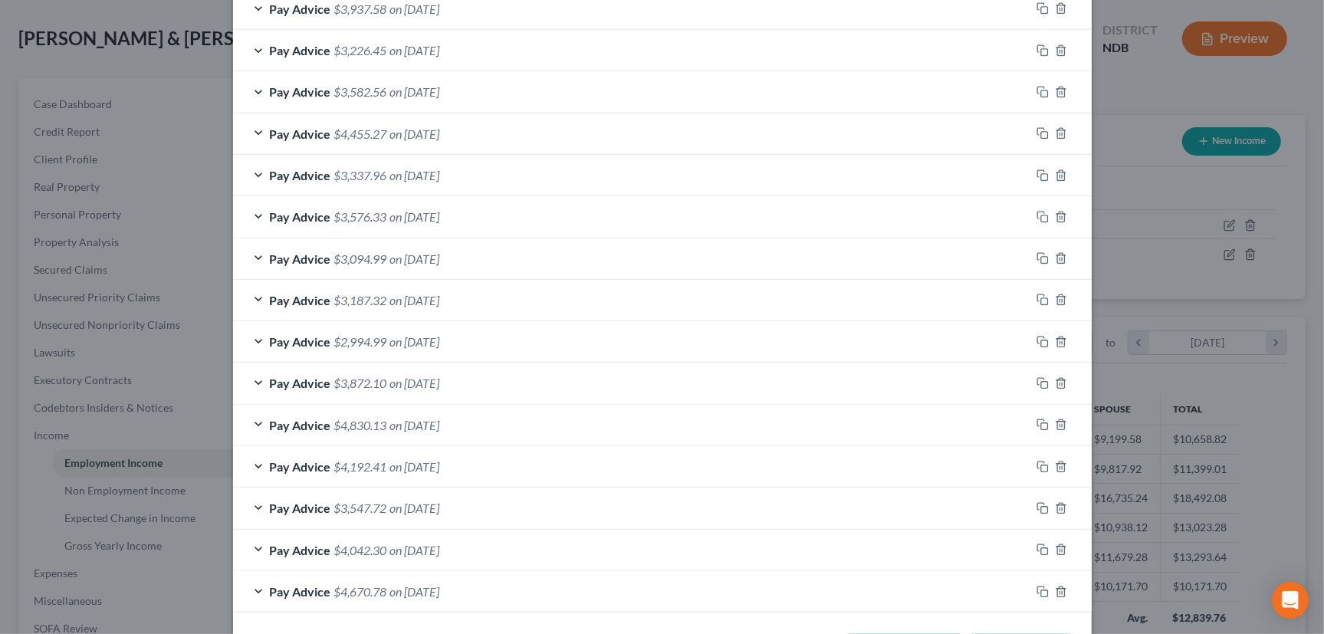
scroll to position [743, 0]
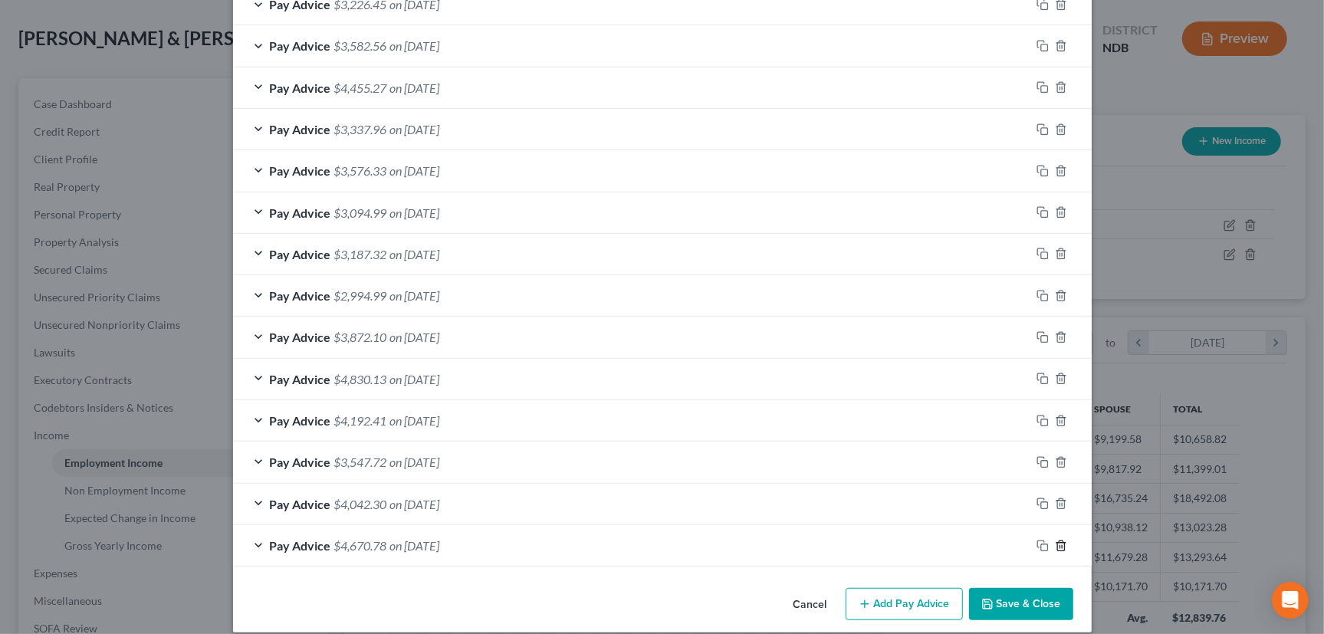
click at [1059, 542] on icon "button" at bounding box center [1060, 546] width 7 height 10
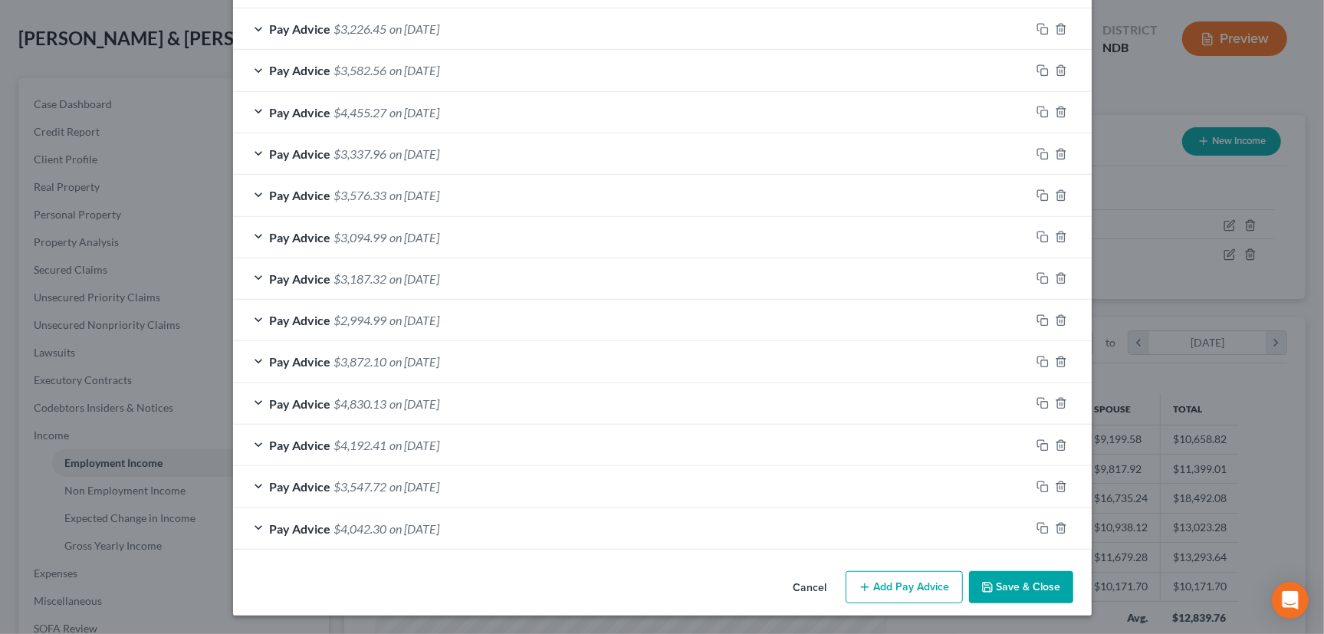
scroll to position [715, 0]
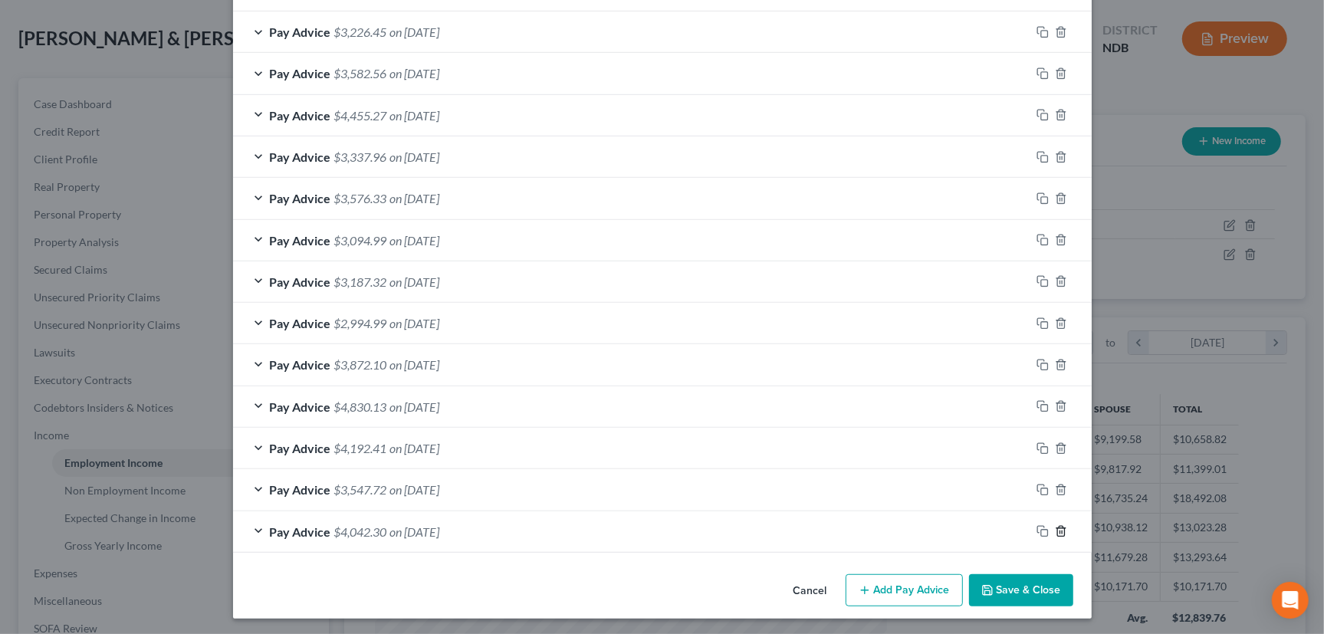
click at [1055, 525] on icon "button" at bounding box center [1061, 531] width 12 height 12
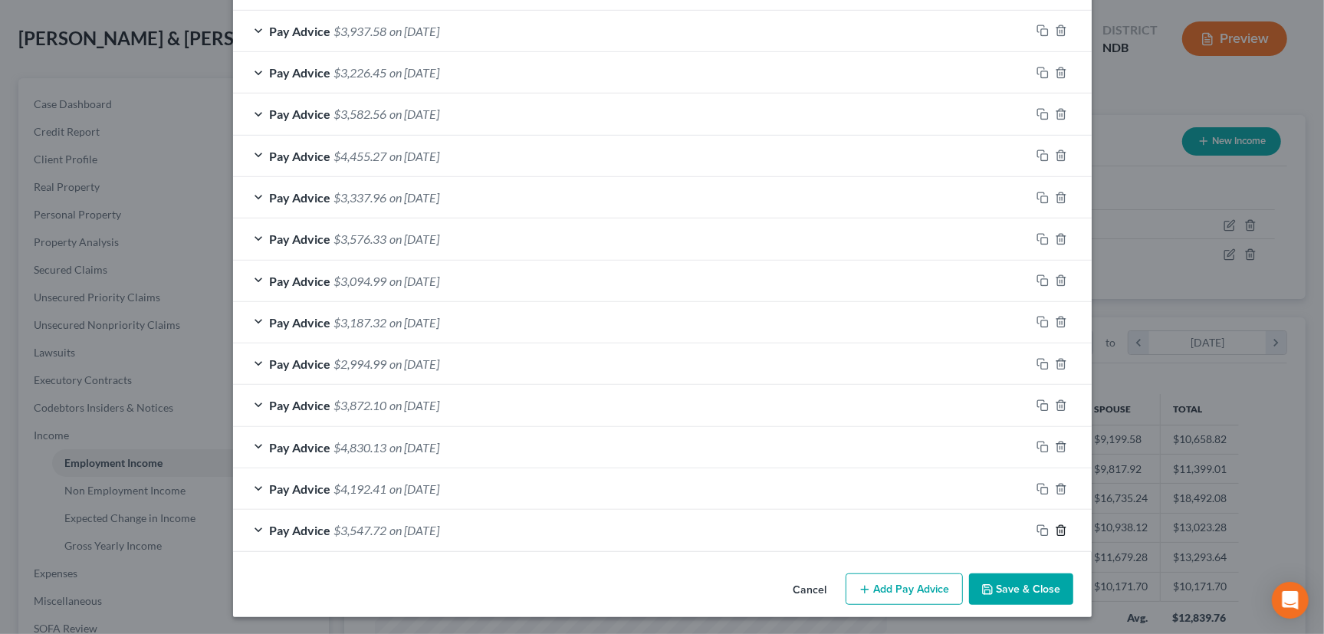
click at [1057, 525] on icon "button" at bounding box center [1060, 530] width 7 height 10
click at [1055, 525] on icon "button" at bounding box center [1061, 531] width 12 height 12
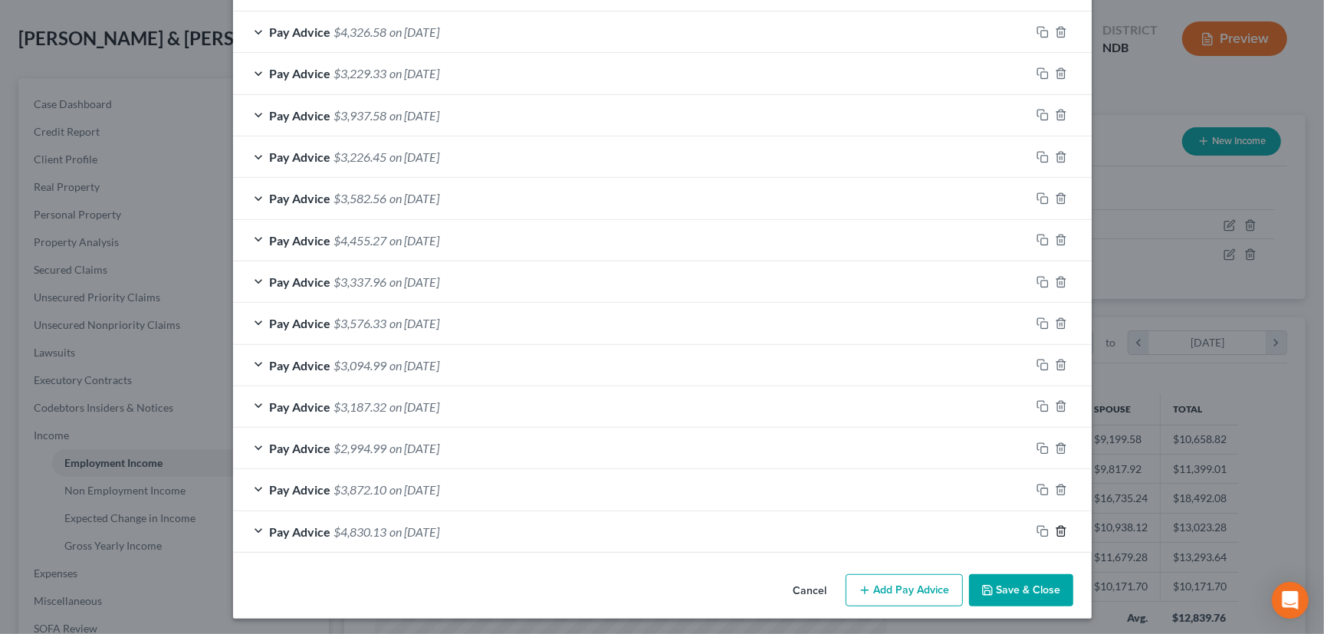
click at [1055, 525] on icon "button" at bounding box center [1061, 531] width 12 height 12
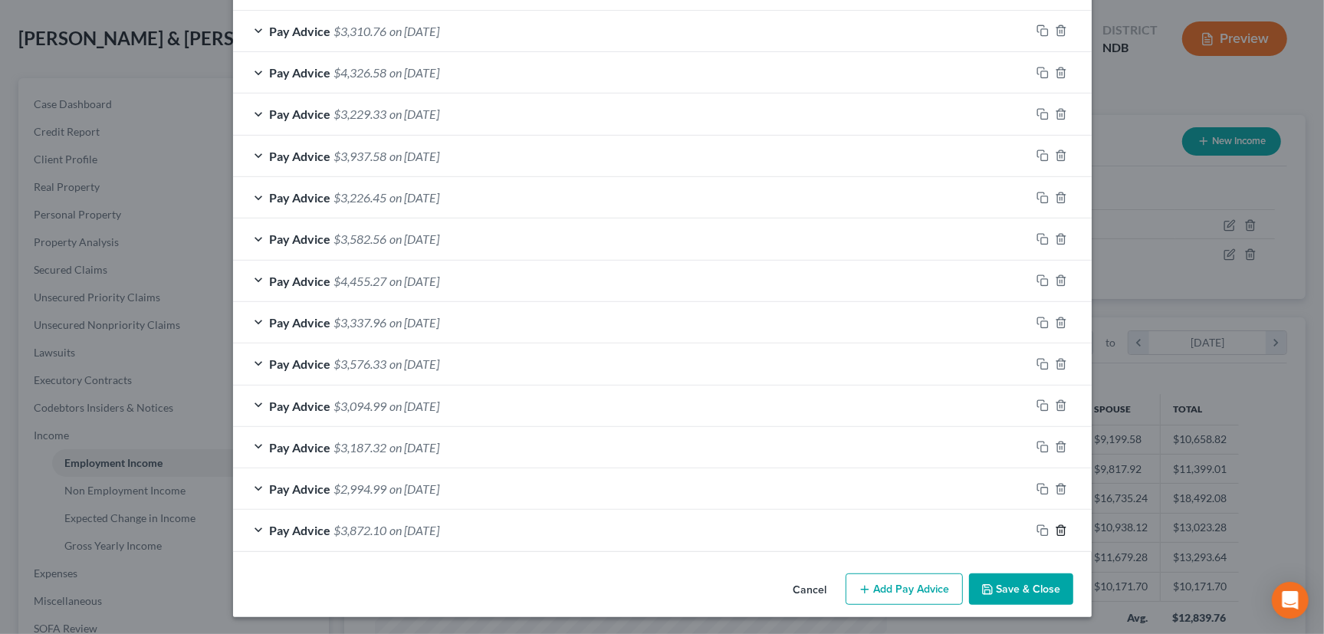
click at [1057, 525] on icon "button" at bounding box center [1060, 530] width 7 height 10
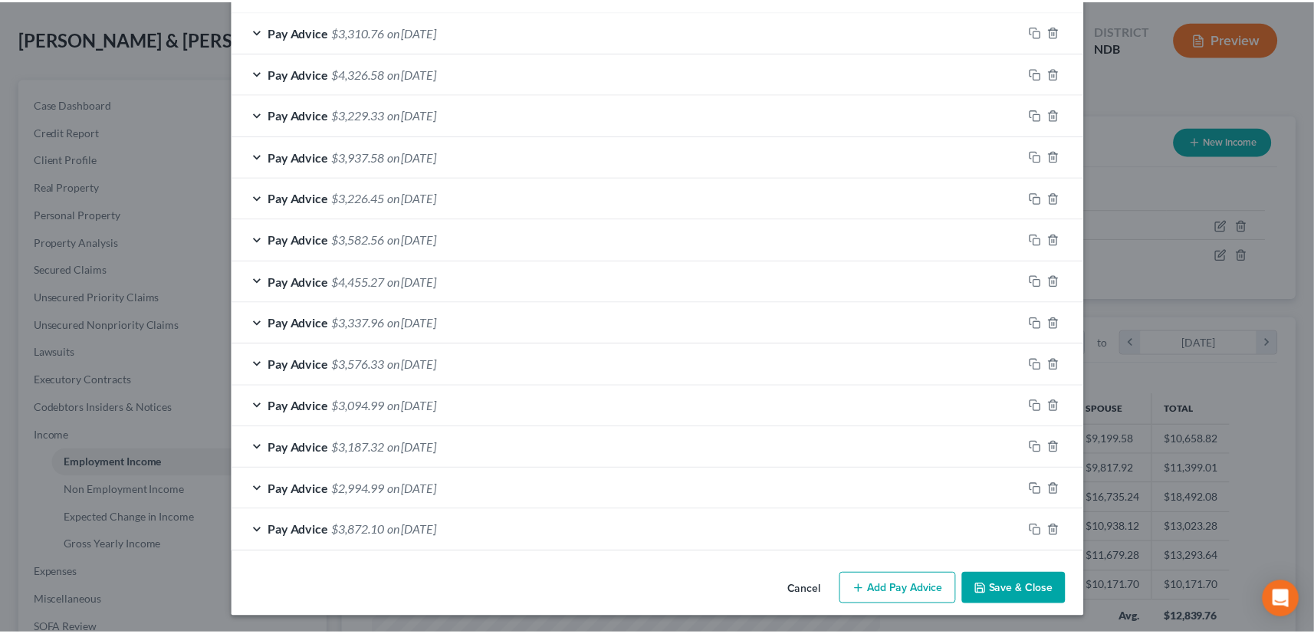
scroll to position [508, 0]
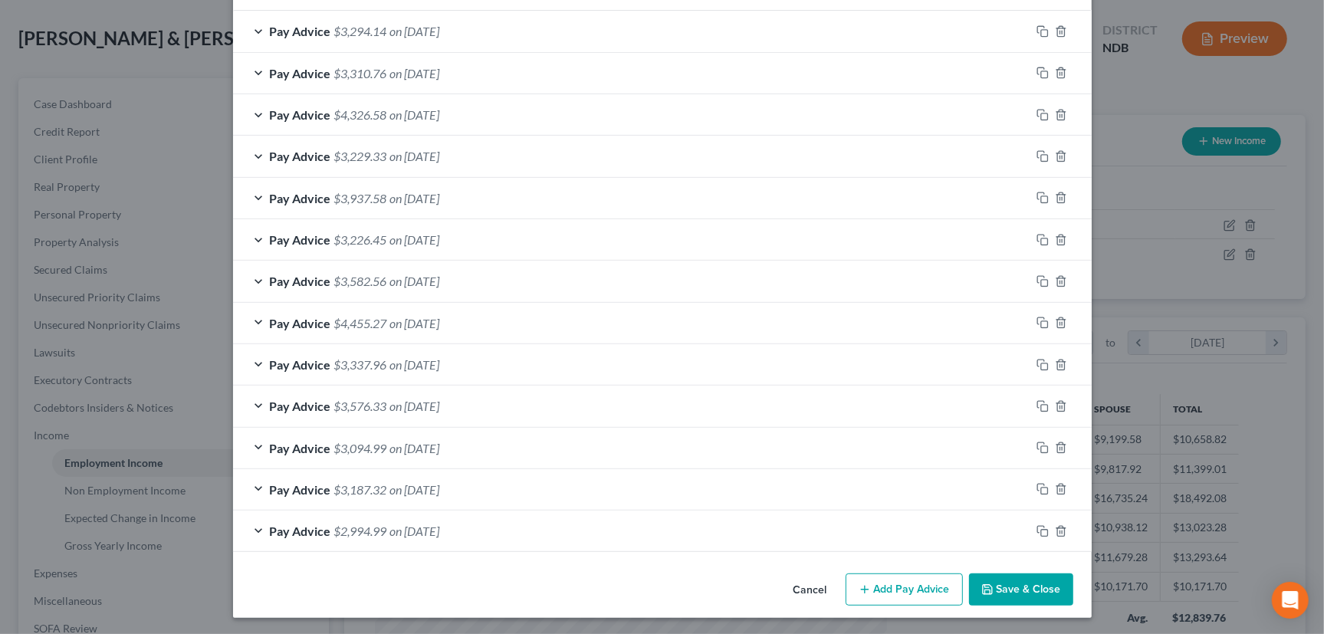
click at [1027, 583] on button "Save & Close" at bounding box center [1021, 589] width 104 height 32
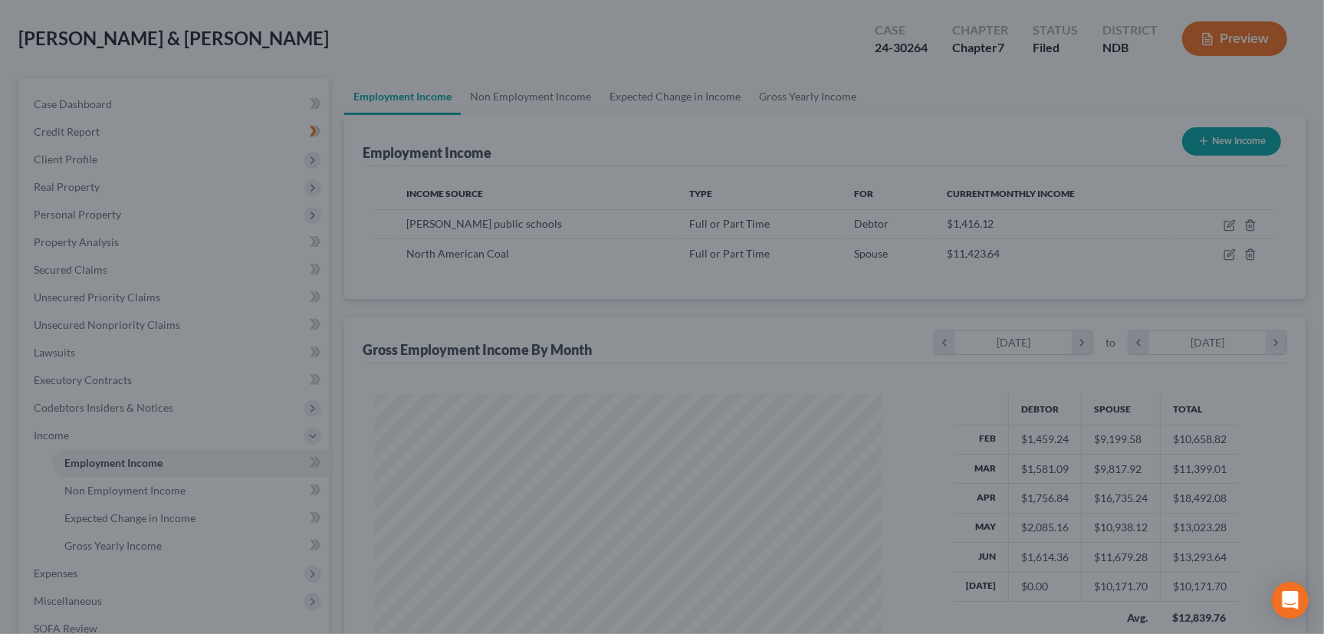
scroll to position [766434, 766170]
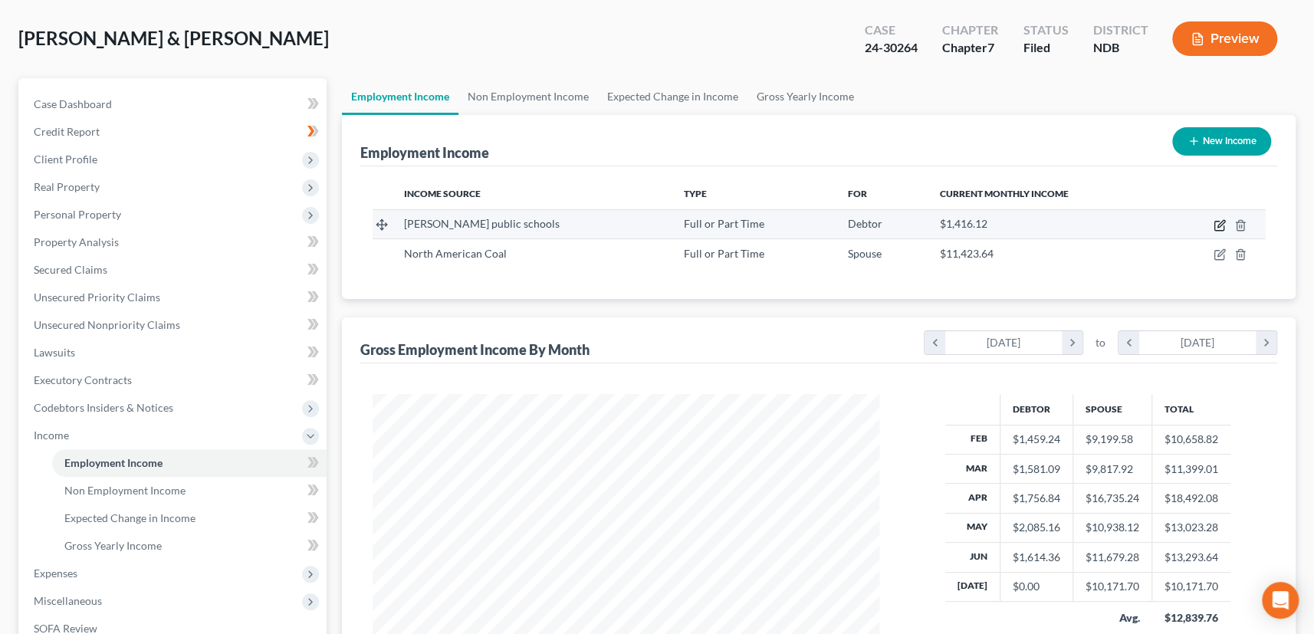
click at [1219, 222] on icon "button" at bounding box center [1221, 223] width 7 height 7
select select "0"
select select "29"
select select "1"
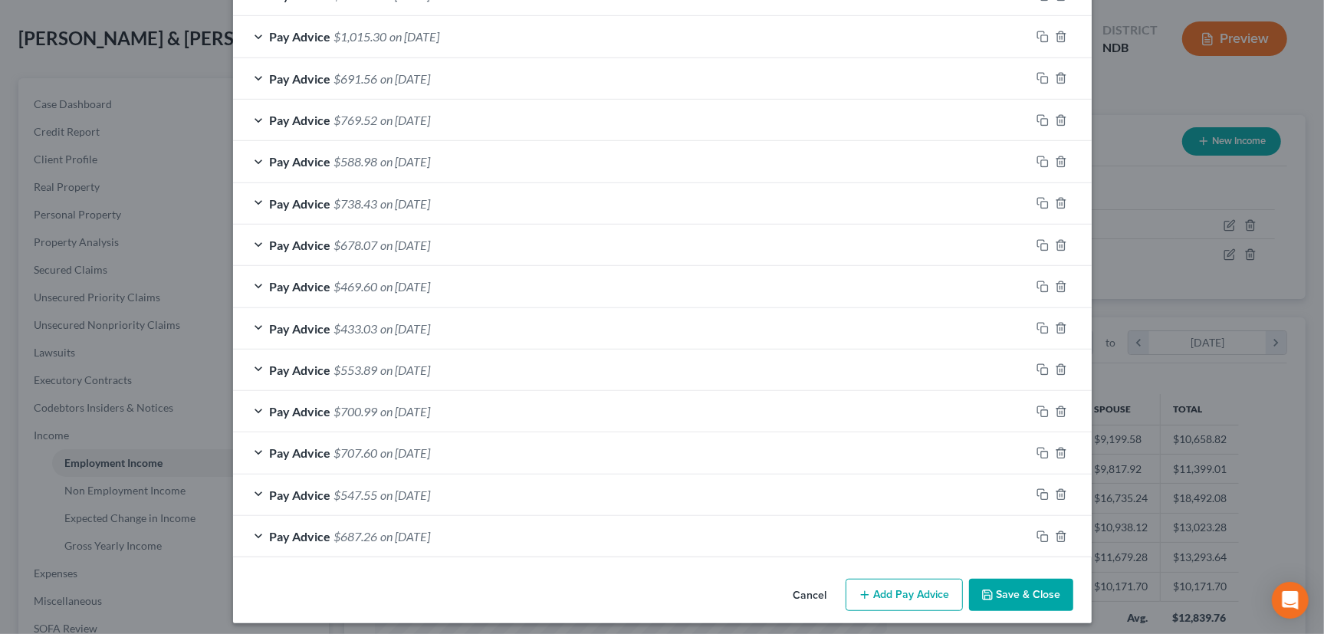
scroll to position [633, 0]
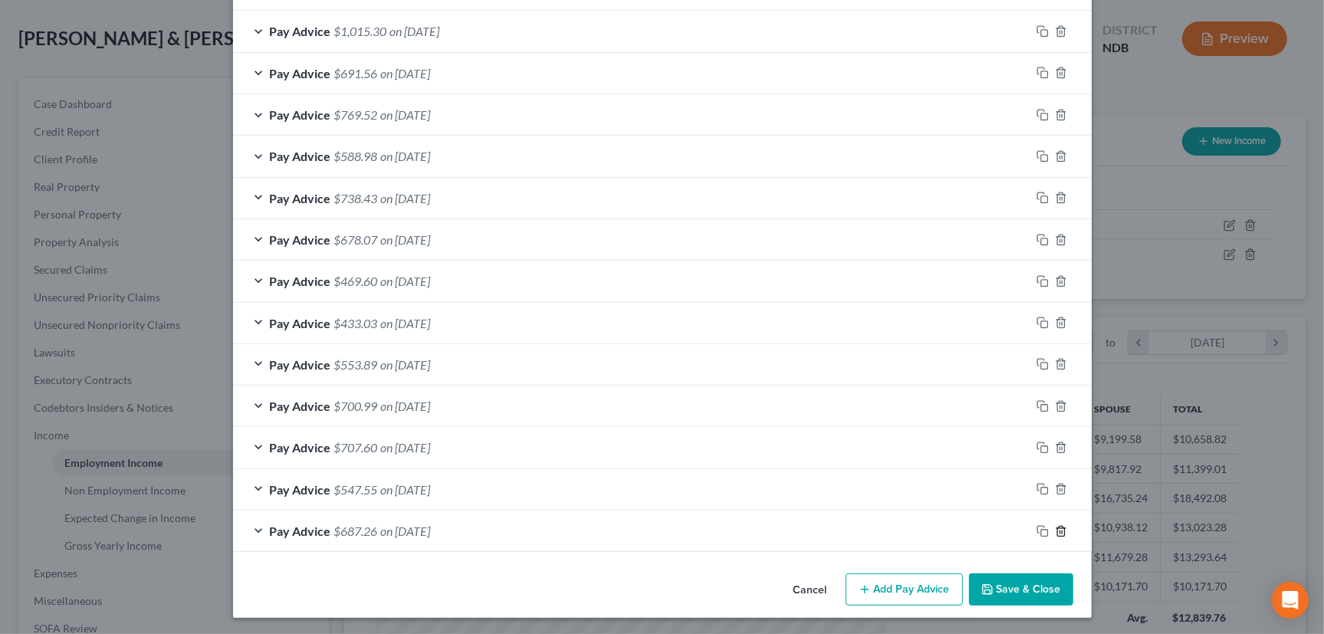
click at [1056, 528] on icon "button" at bounding box center [1061, 531] width 12 height 12
click at [1056, 528] on icon "button" at bounding box center [1061, 530] width 12 height 12
click at [1056, 528] on icon "button" at bounding box center [1061, 531] width 12 height 12
click at [1056, 528] on icon "button" at bounding box center [1061, 530] width 12 height 12
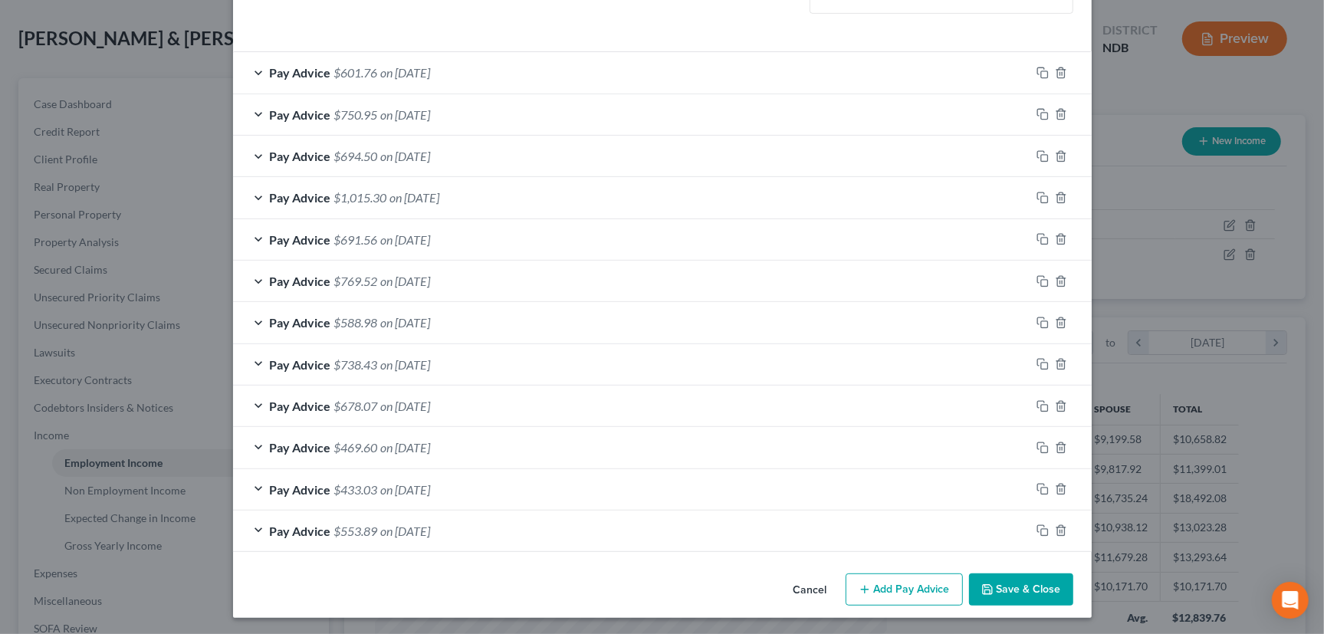
scroll to position [425, 0]
click at [1056, 528] on icon "button" at bounding box center [1061, 530] width 12 height 12
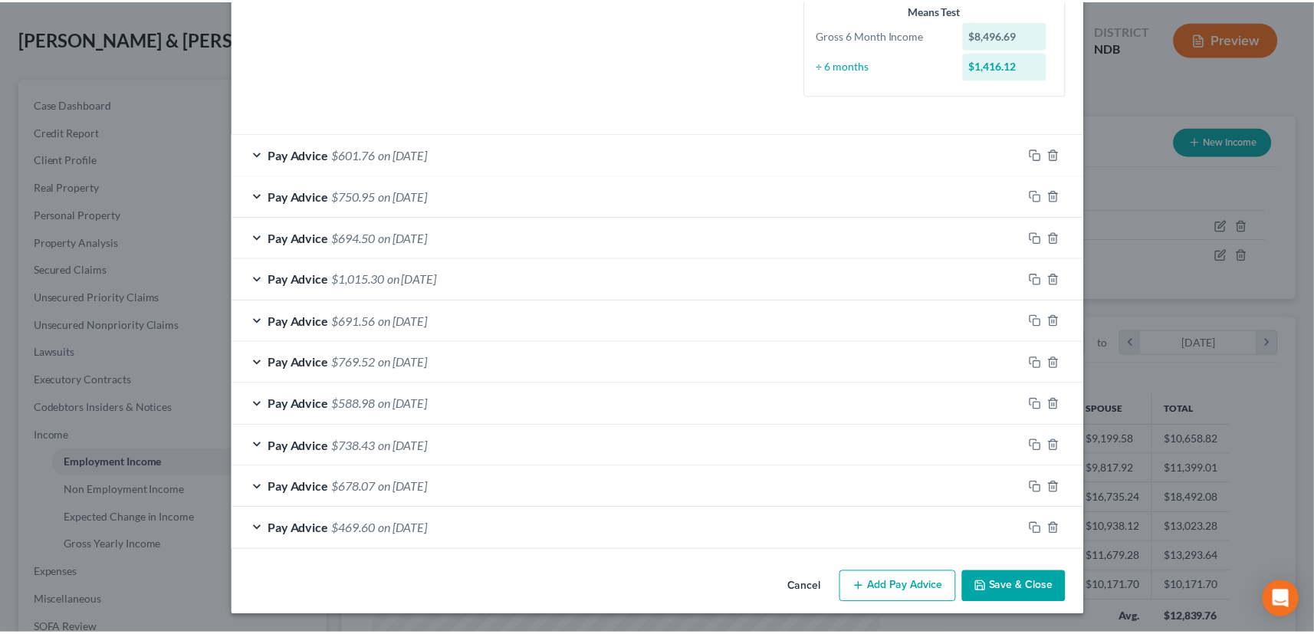
scroll to position [383, 0]
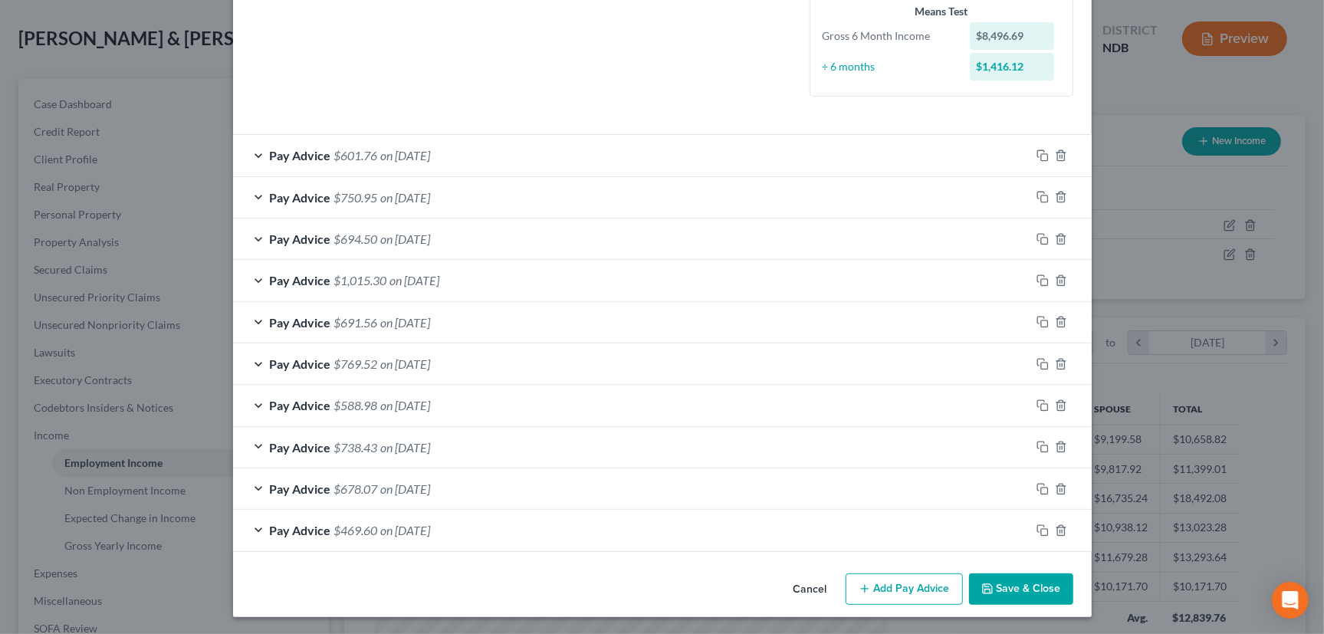
click at [1014, 576] on button "Save & Close" at bounding box center [1021, 589] width 104 height 32
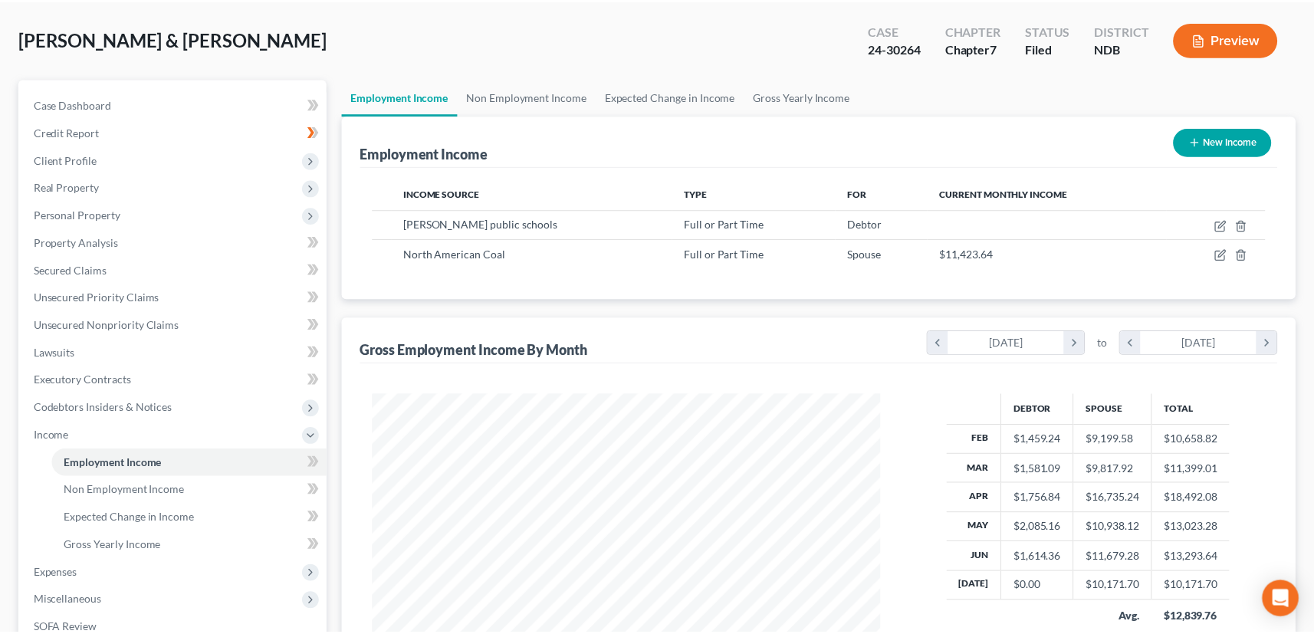
scroll to position [766434, 766170]
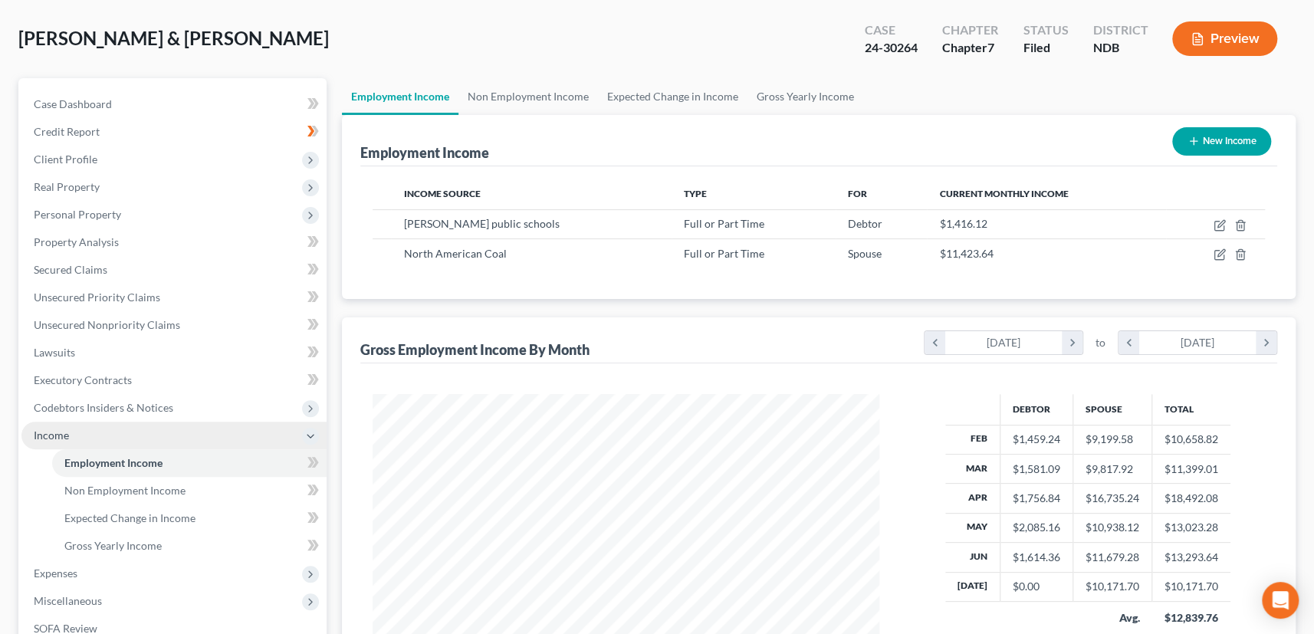
click at [61, 435] on span "Income" at bounding box center [51, 435] width 35 height 13
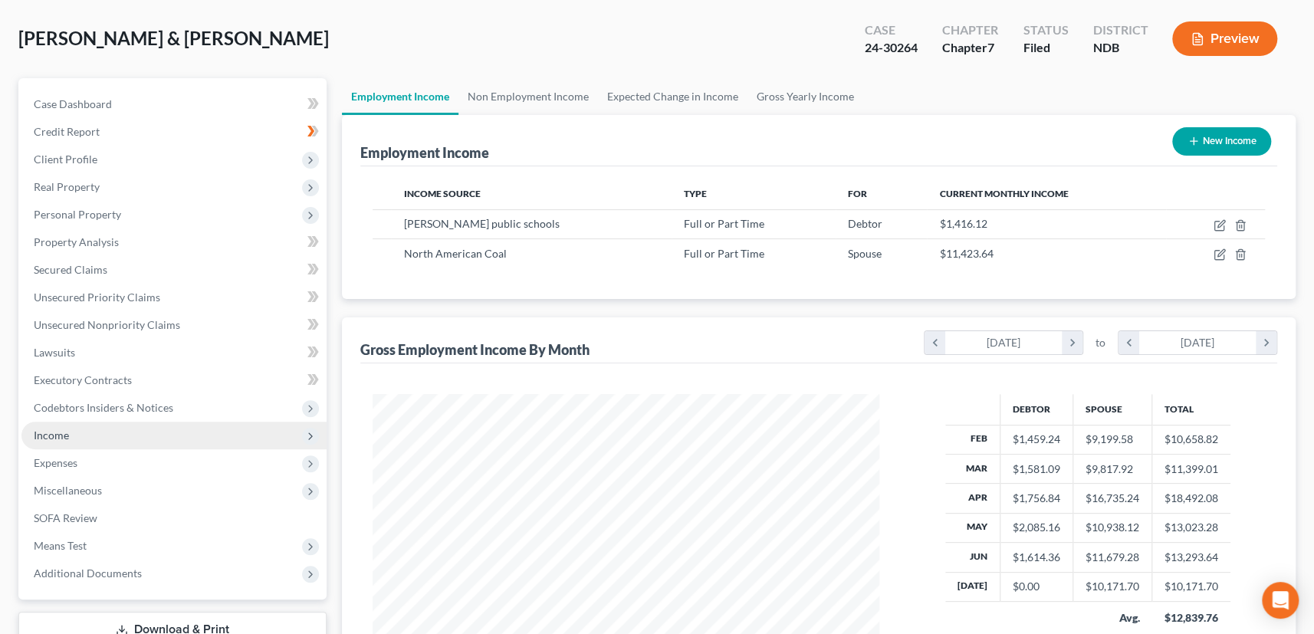
click at [61, 435] on span "Income" at bounding box center [51, 435] width 35 height 13
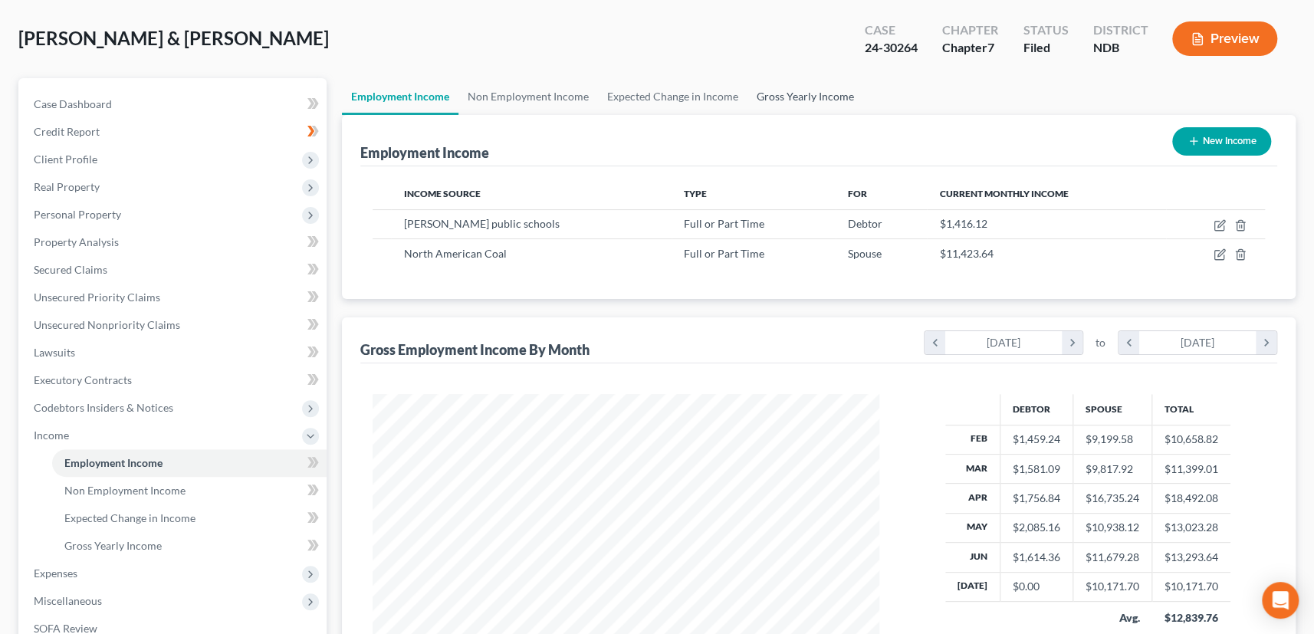
click at [789, 93] on link "Gross Yearly Income" at bounding box center [806, 96] width 116 height 37
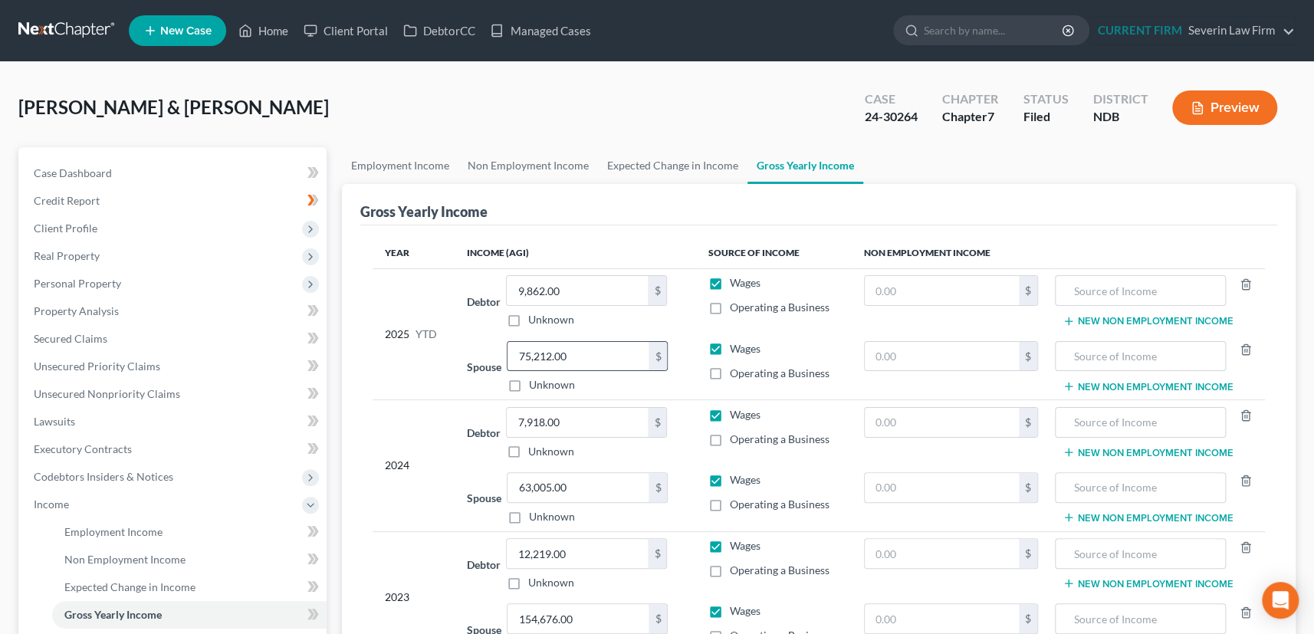
click at [588, 352] on input "75,212.00" at bounding box center [578, 356] width 141 height 29
type input "85,605"
click at [60, 506] on span "Income" at bounding box center [51, 504] width 35 height 13
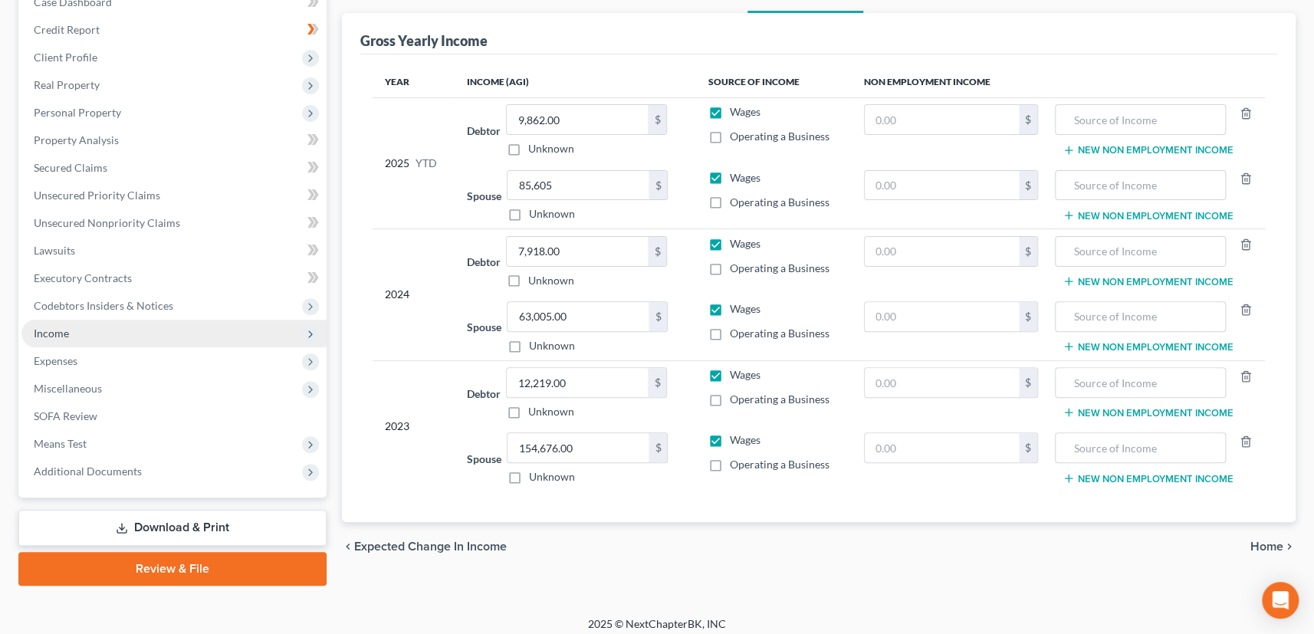
scroll to position [179, 0]
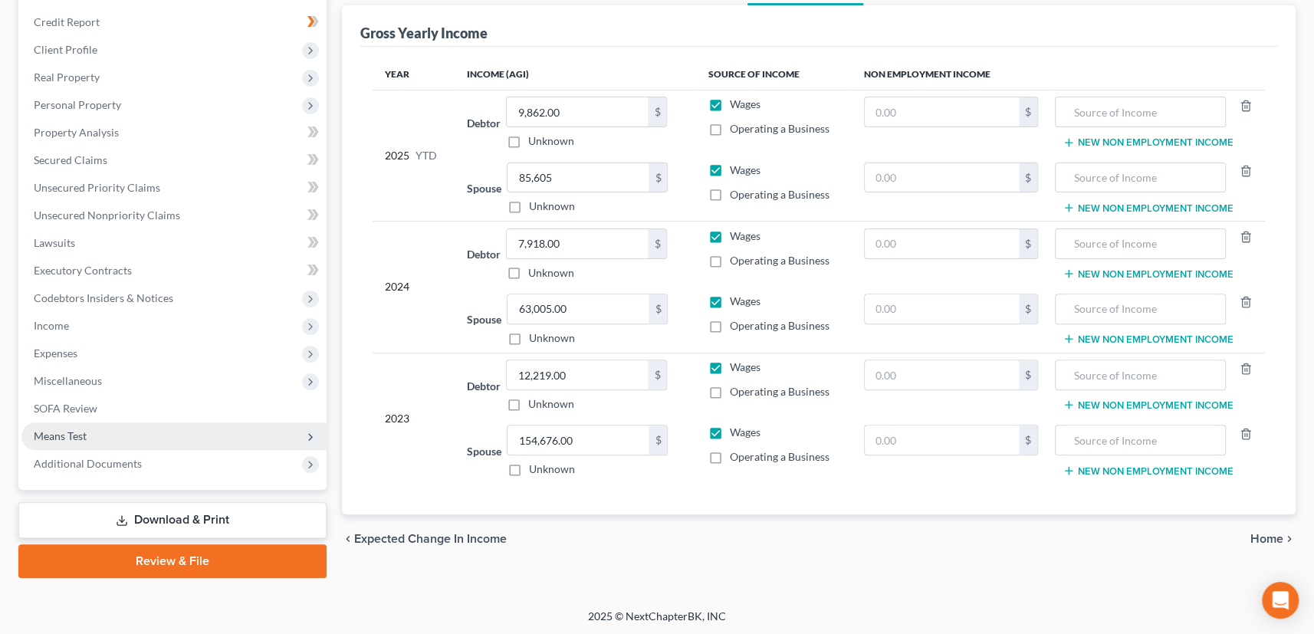
click at [61, 433] on span "Means Test" at bounding box center [60, 435] width 53 height 13
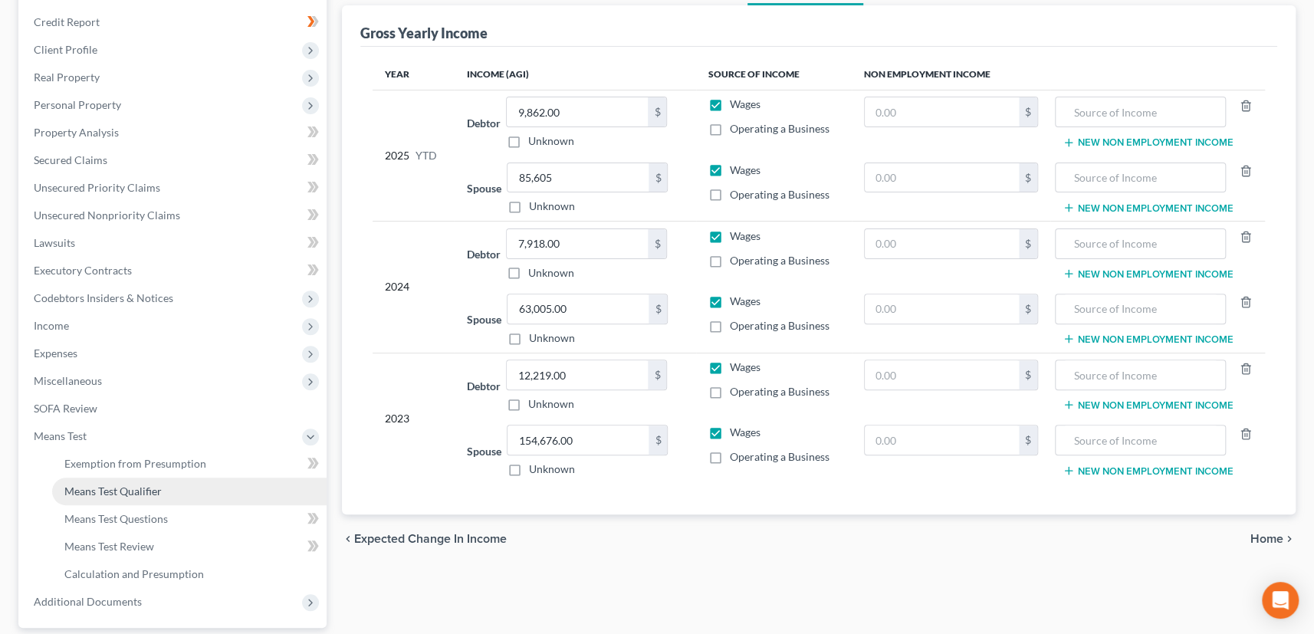
click at [81, 485] on span "Means Test Qualifier" at bounding box center [112, 491] width 97 height 13
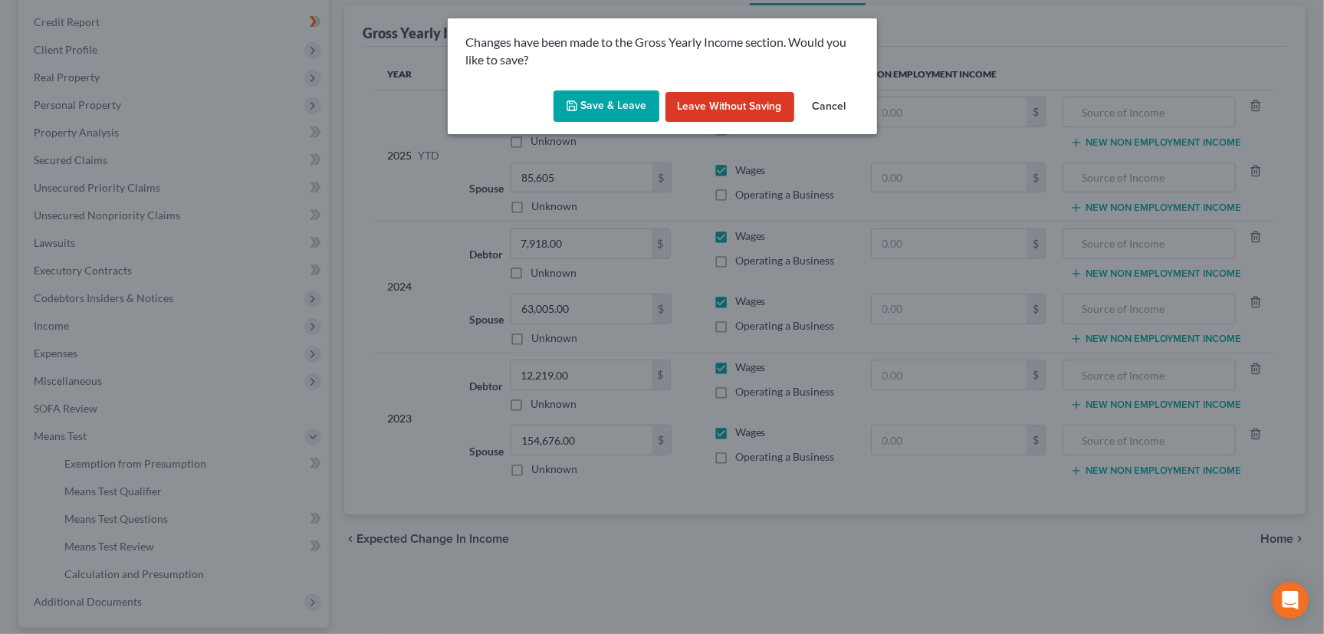
click at [633, 100] on button "Save & Leave" at bounding box center [607, 106] width 106 height 32
